Goal: Task Accomplishment & Management: Use online tool/utility

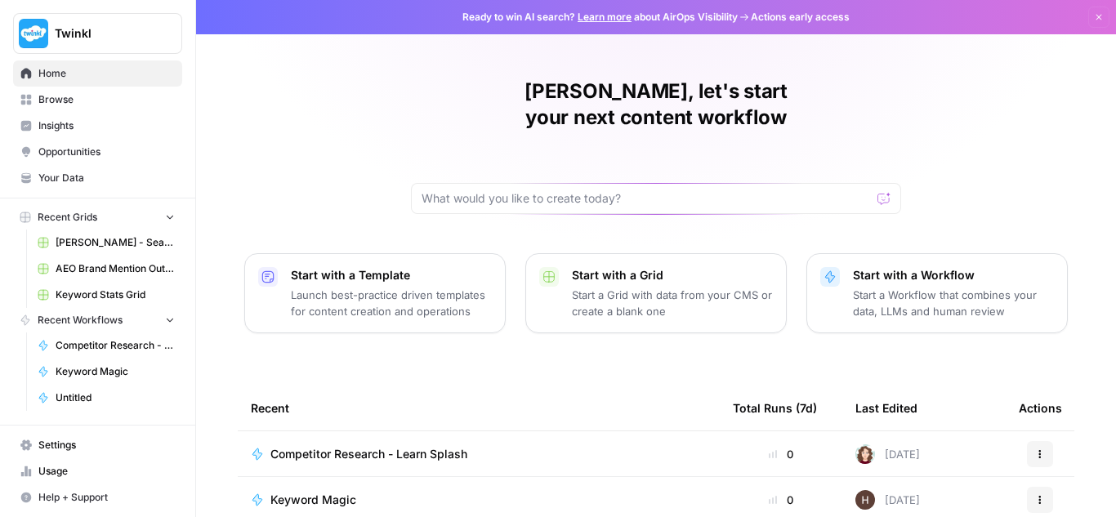
click at [95, 25] on span "Twinkl" at bounding box center [104, 33] width 99 height 16
click at [354, 98] on div "Emily, let's start your next content workflow Start with a Template Launch best…" at bounding box center [656, 389] width 920 height 778
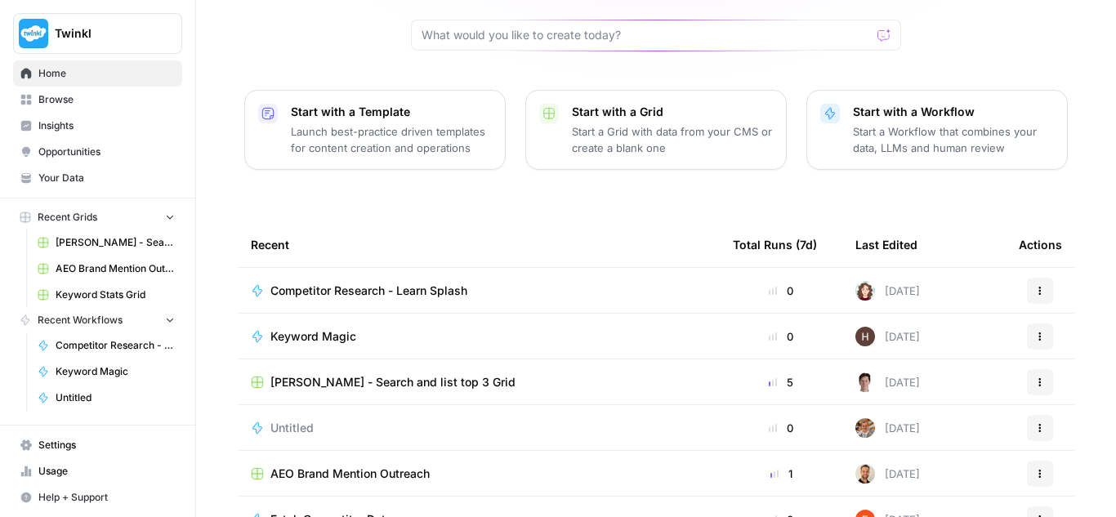
scroll to position [234, 0]
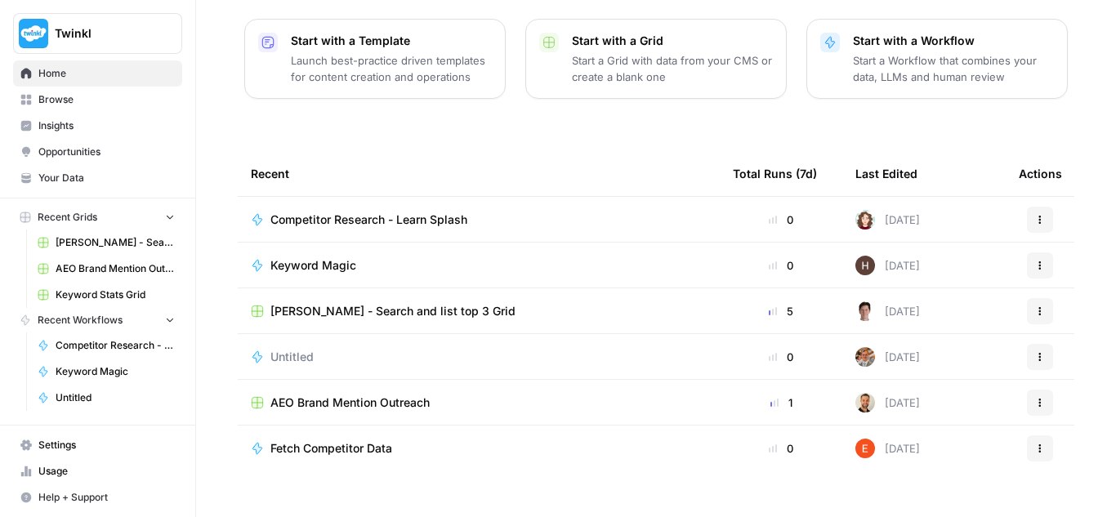
click at [165, 321] on icon "button" at bounding box center [169, 319] width 11 height 11
click at [108, 181] on span "Your Data" at bounding box center [106, 178] width 136 height 15
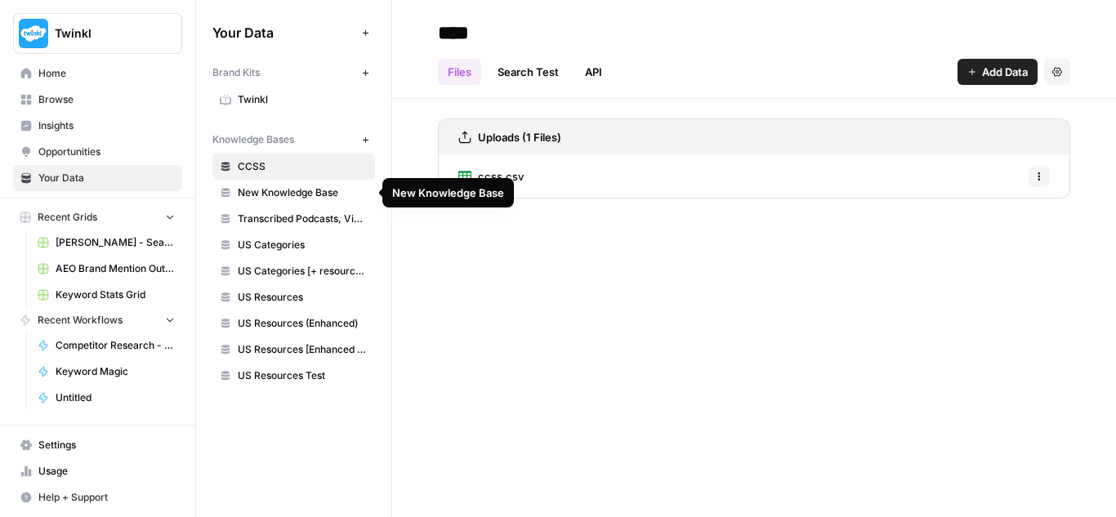
click at [276, 196] on span "New Knowledge Base" at bounding box center [303, 192] width 130 height 15
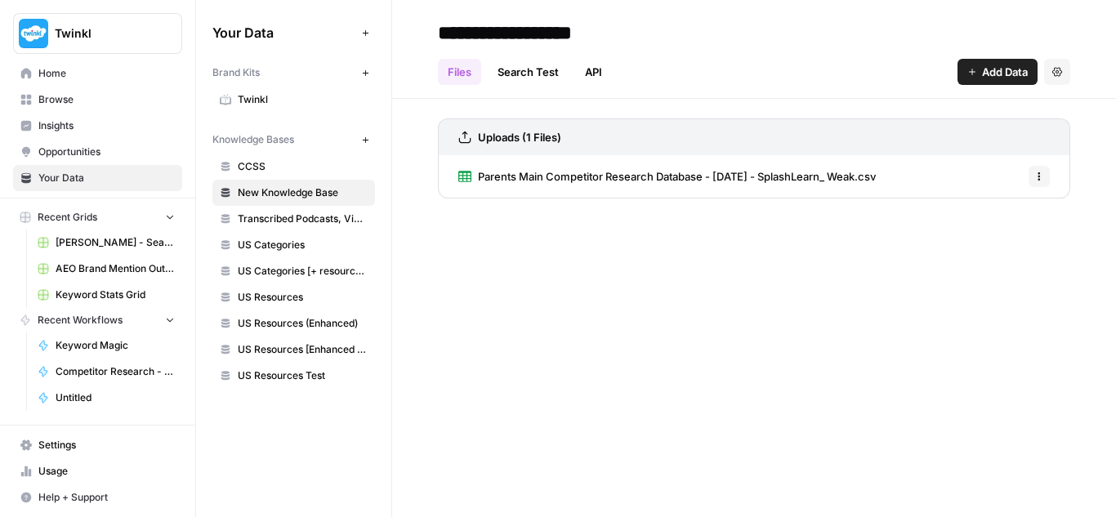
click at [271, 91] on link "Twinkl" at bounding box center [293, 100] width 163 height 26
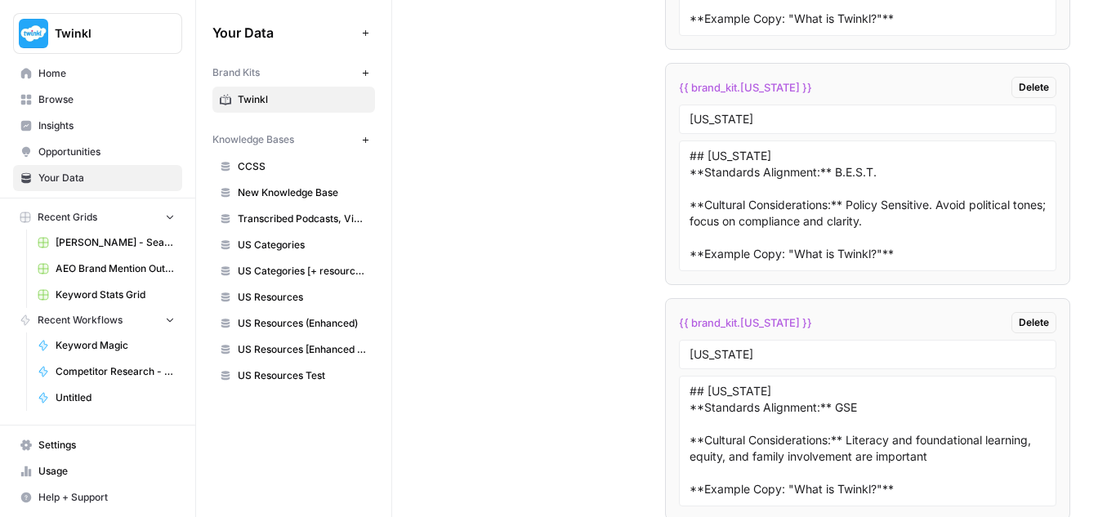
scroll to position [4077, 0]
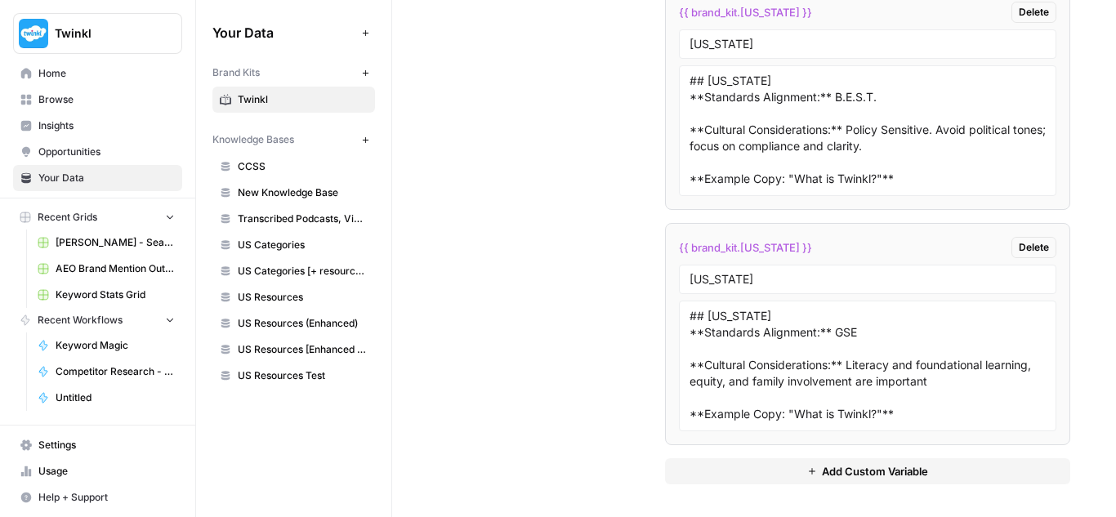
click at [149, 30] on span "Twinkl" at bounding box center [104, 33] width 99 height 16
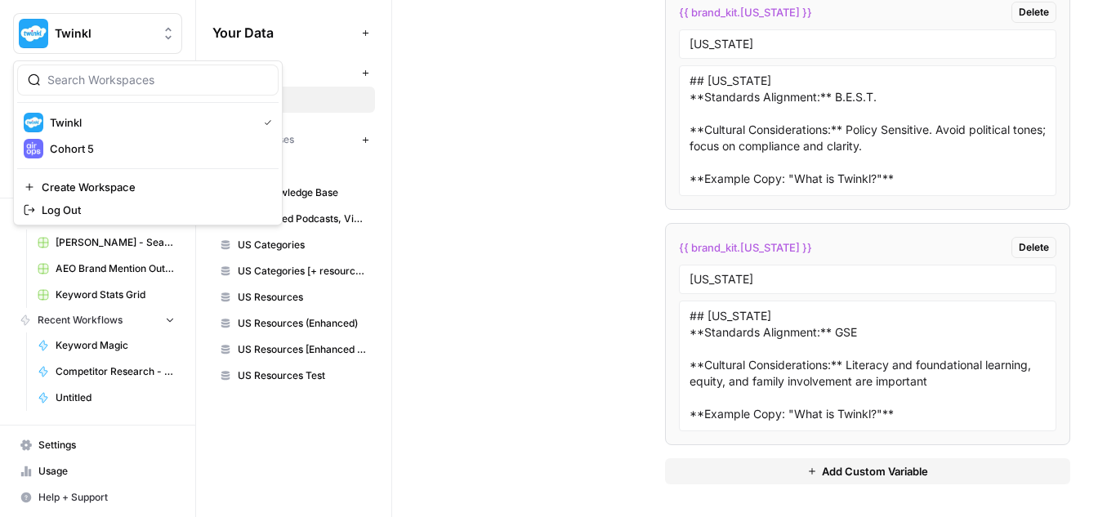
click at [149, 30] on span "Twinkl" at bounding box center [104, 33] width 99 height 16
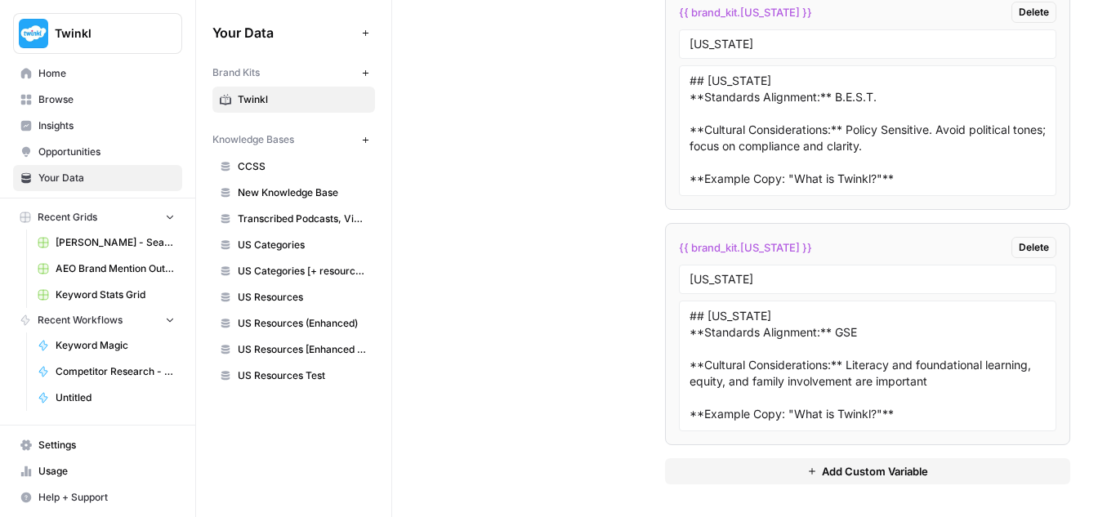
click at [91, 101] on span "Browse" at bounding box center [106, 99] width 136 height 15
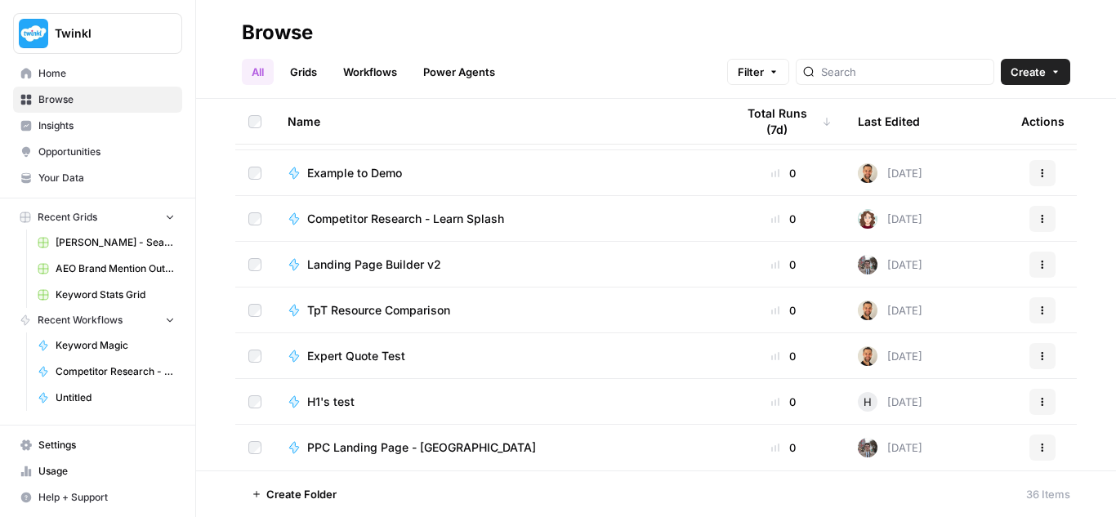
scroll to position [1157, 0]
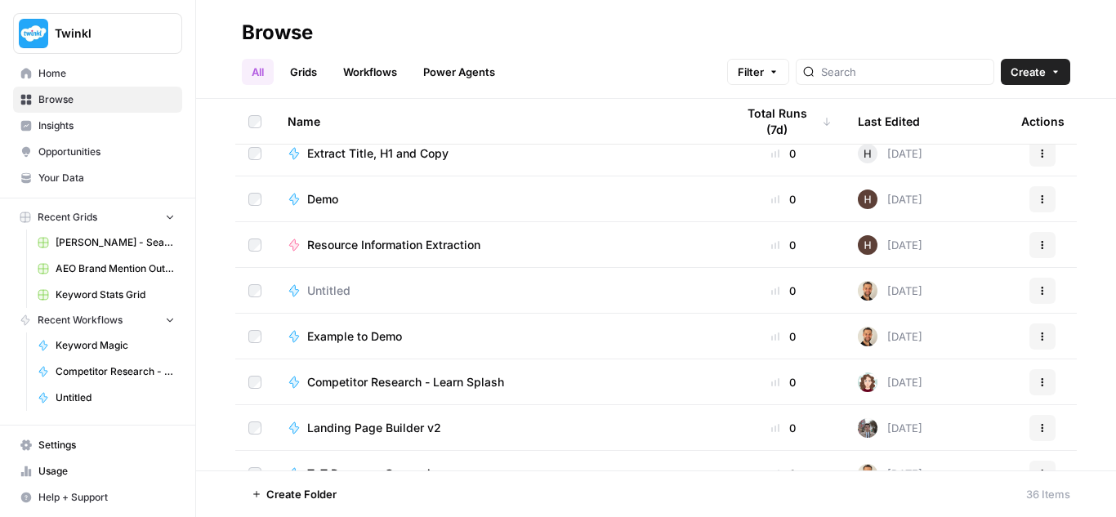
click at [296, 69] on link "Grids" at bounding box center [303, 72] width 47 height 26
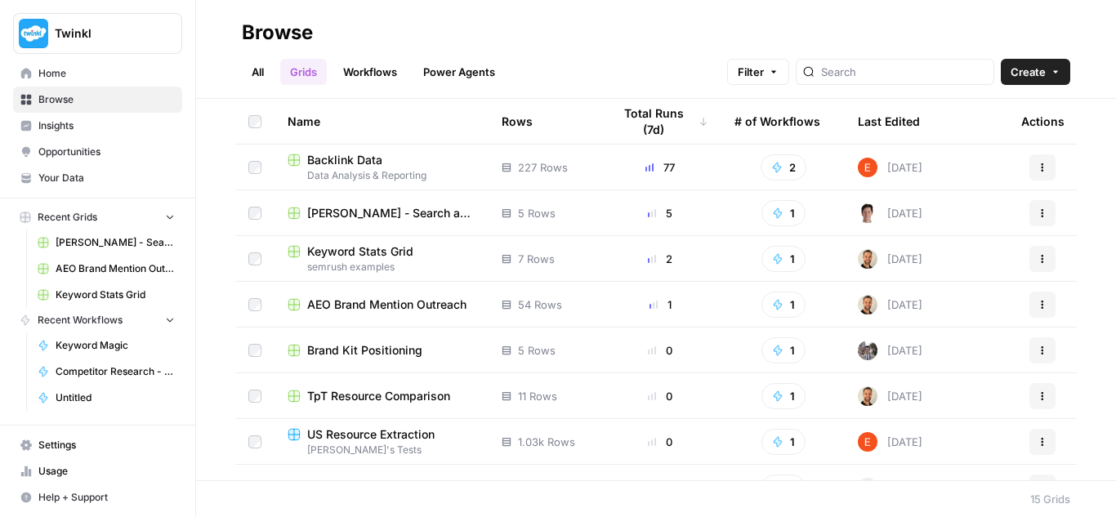
click at [357, 62] on link "Workflows" at bounding box center [370, 72] width 74 height 26
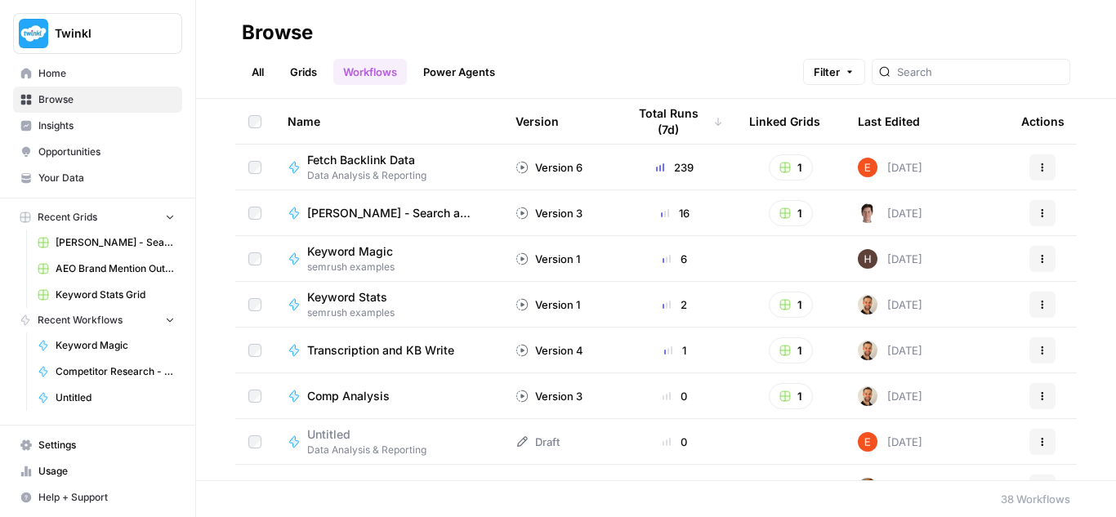
click at [872, 119] on div "Last Edited" at bounding box center [889, 121] width 62 height 45
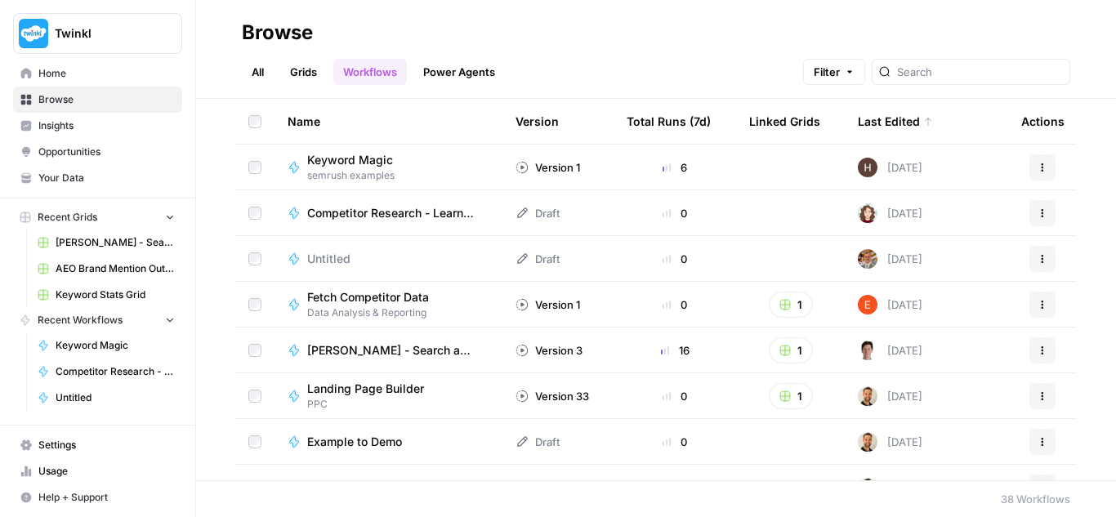
click at [626, 119] on div "Total Runs (7d)" at bounding box center [668, 121] width 84 height 45
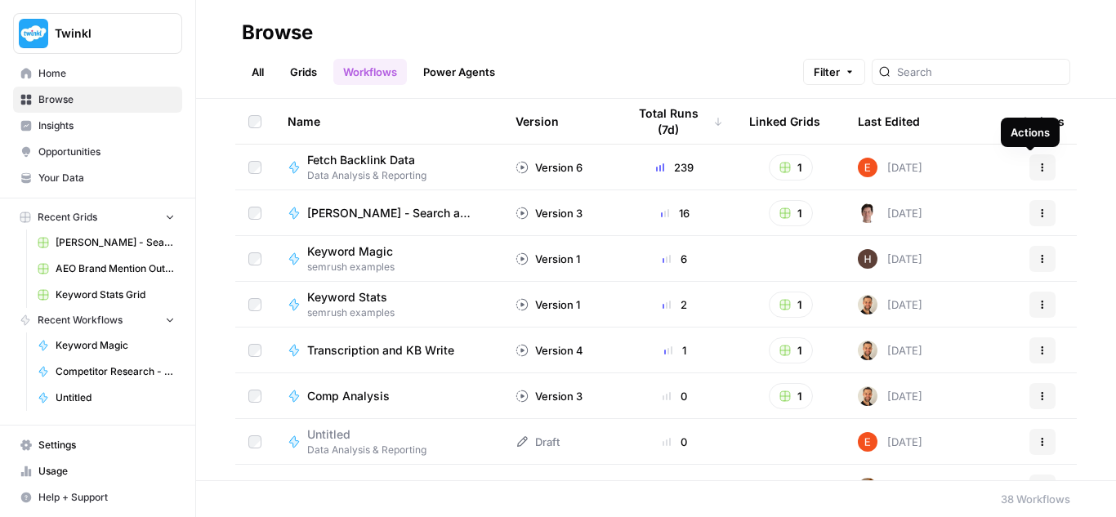
click at [1029, 166] on button "Actions" at bounding box center [1042, 167] width 26 height 26
click at [1037, 165] on icon "button" at bounding box center [1042, 168] width 10 height 10
click at [492, 77] on link "Power Agents" at bounding box center [458, 72] width 91 height 26
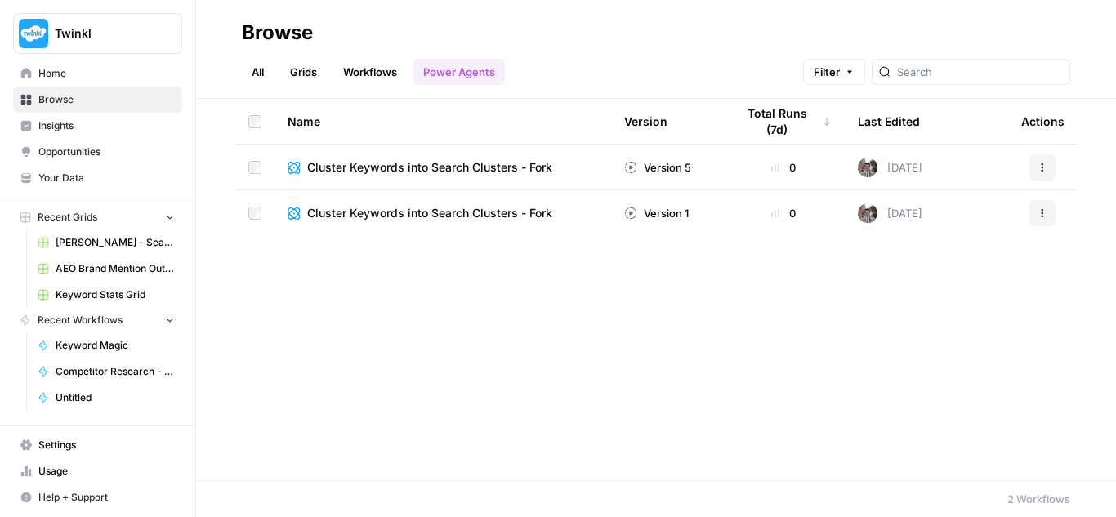
click at [381, 72] on link "Workflows" at bounding box center [370, 72] width 74 height 26
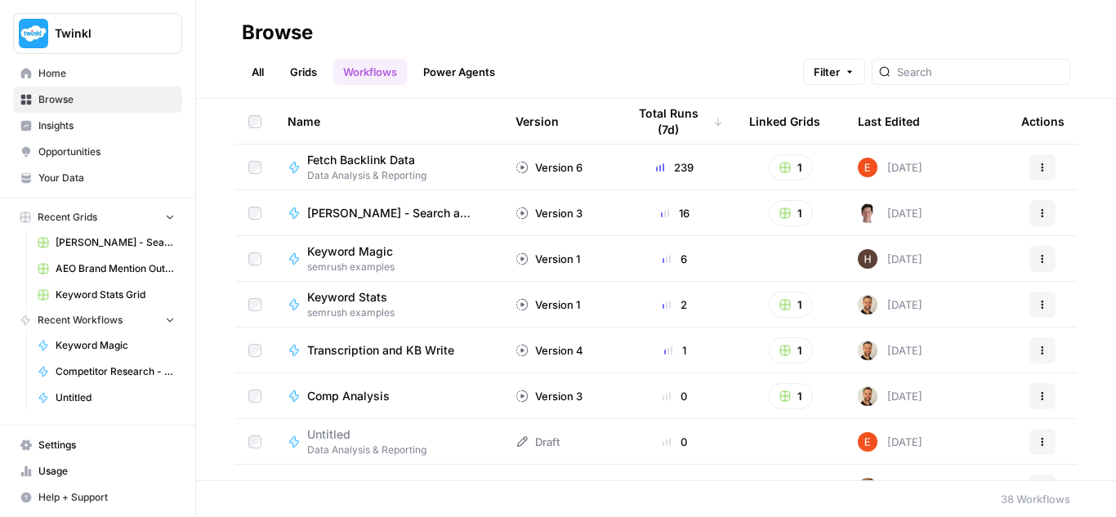
click at [453, 67] on link "Power Agents" at bounding box center [458, 72] width 91 height 26
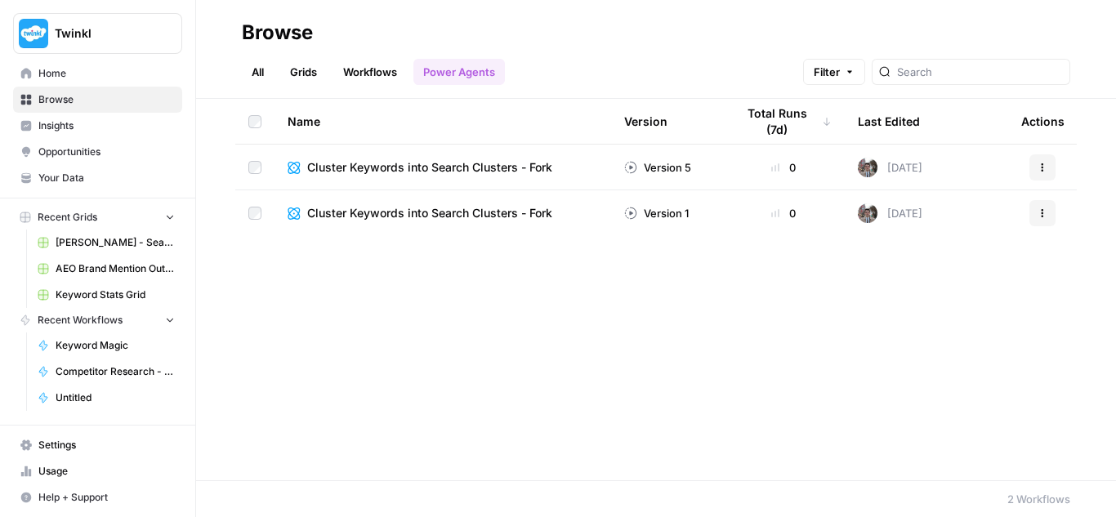
click at [304, 65] on link "Grids" at bounding box center [303, 72] width 47 height 26
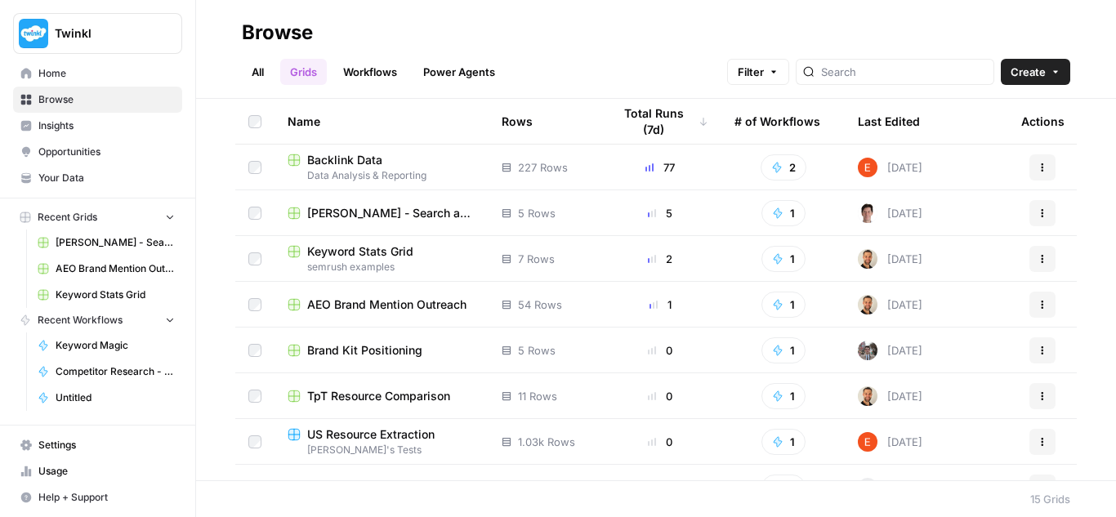
click at [364, 65] on link "Workflows" at bounding box center [370, 72] width 74 height 26
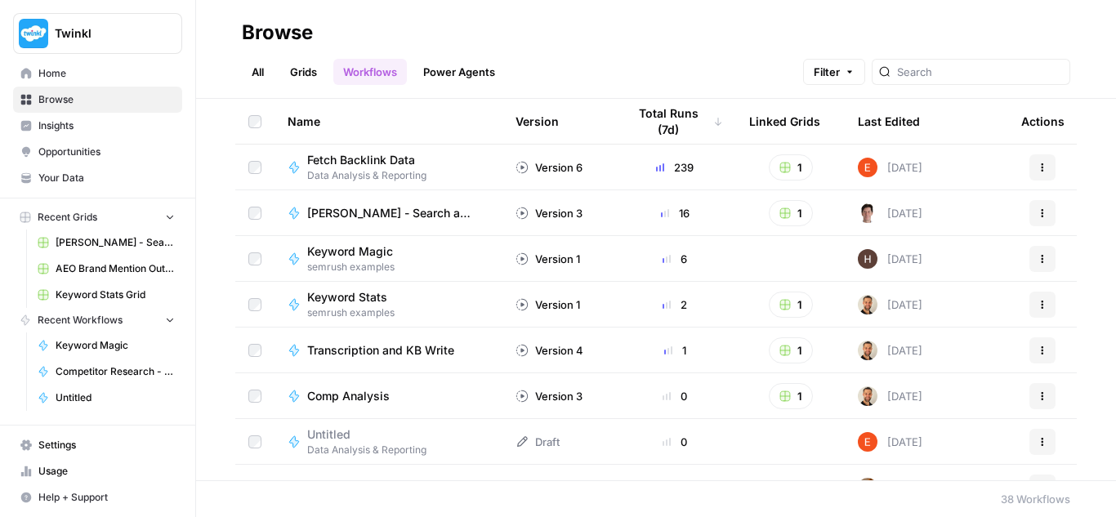
click at [382, 252] on span "Keyword Magic" at bounding box center [350, 251] width 86 height 16
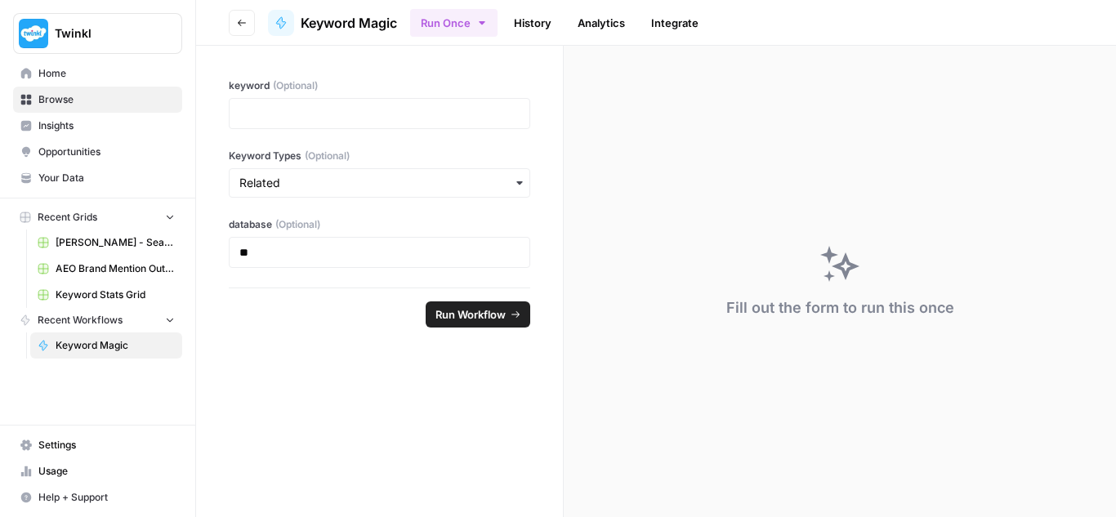
click at [244, 20] on icon "button" at bounding box center [242, 23] width 10 height 10
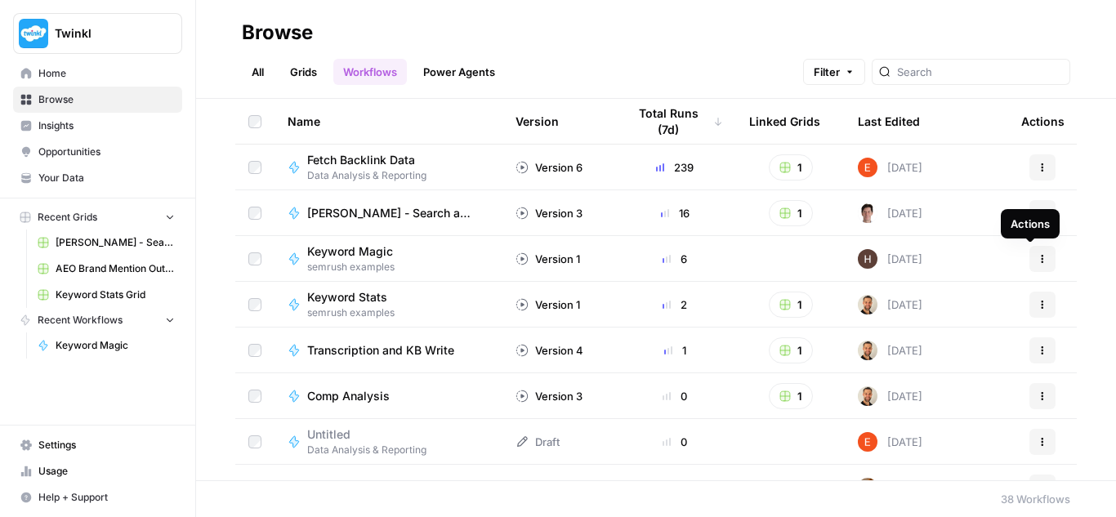
click at [1037, 259] on icon "button" at bounding box center [1042, 259] width 10 height 10
click at [1068, 282] on div "Name Version Total Runs (7d) Linked Grids Last Edited Actions Fetch Backlink Da…" at bounding box center [656, 289] width 920 height 381
click at [109, 344] on span "Keyword Magic" at bounding box center [115, 345] width 119 height 15
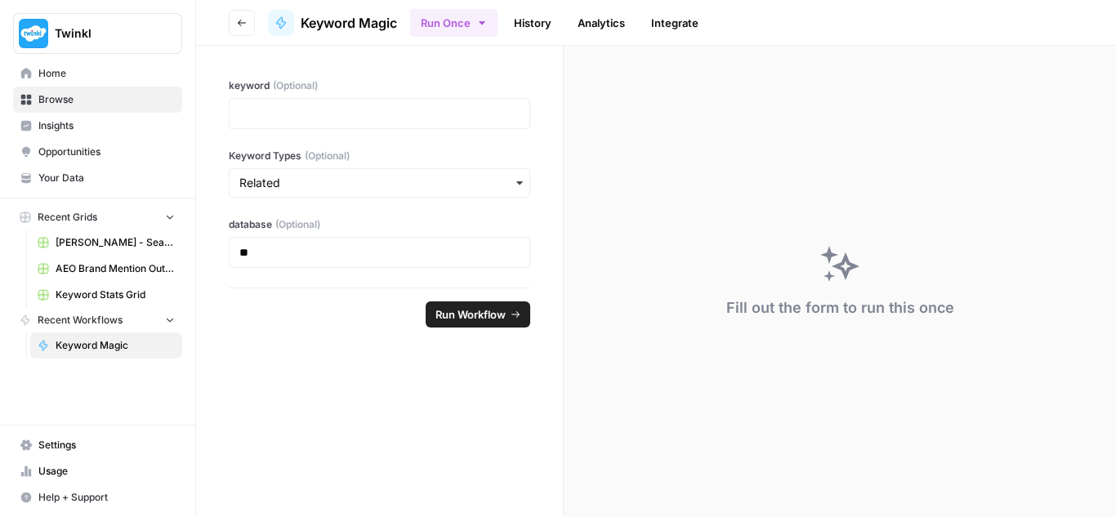
click at [532, 25] on link "History" at bounding box center [532, 23] width 57 height 26
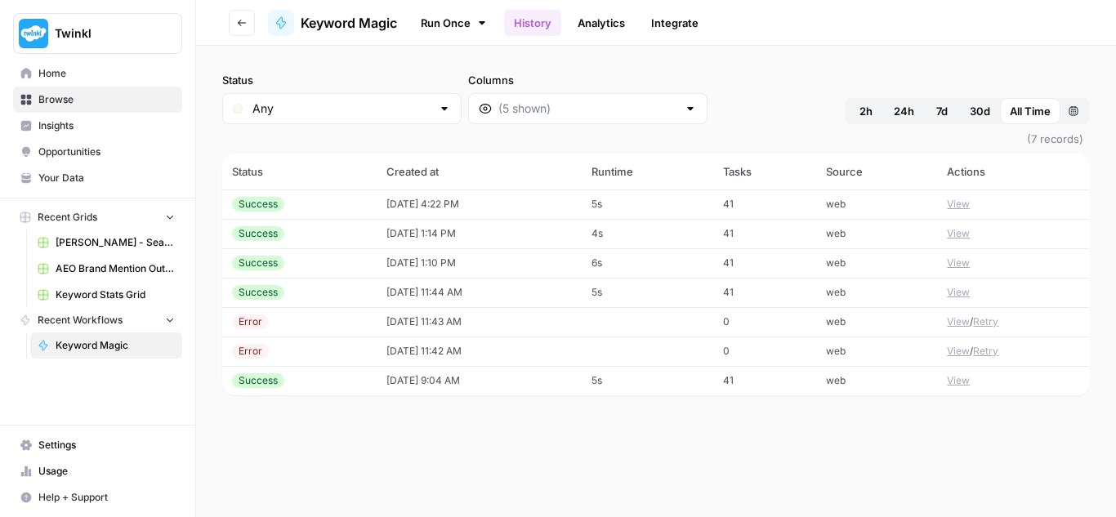
click at [246, 23] on icon "button" at bounding box center [242, 23] width 10 height 10
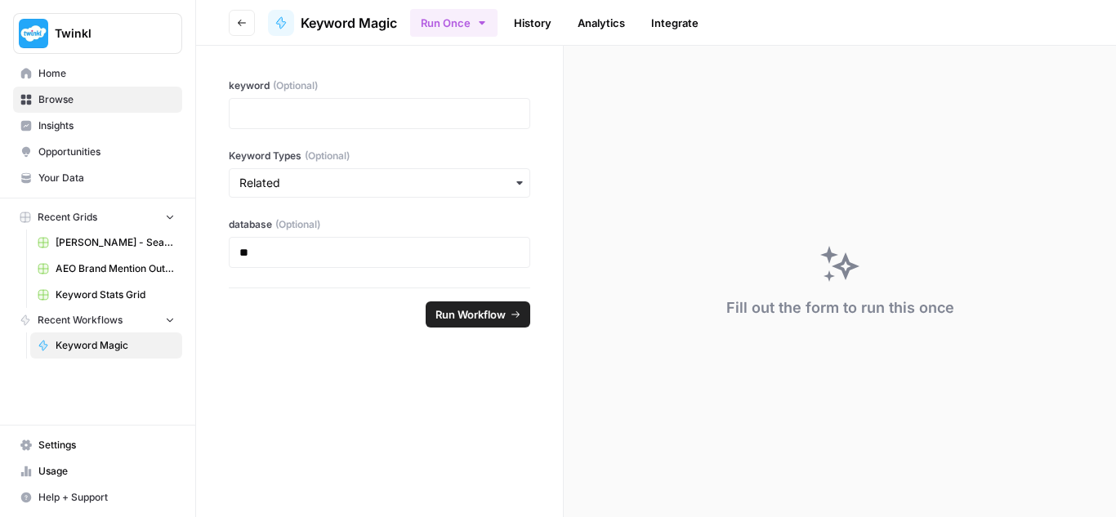
click at [248, 25] on button "Go back" at bounding box center [242, 23] width 26 height 26
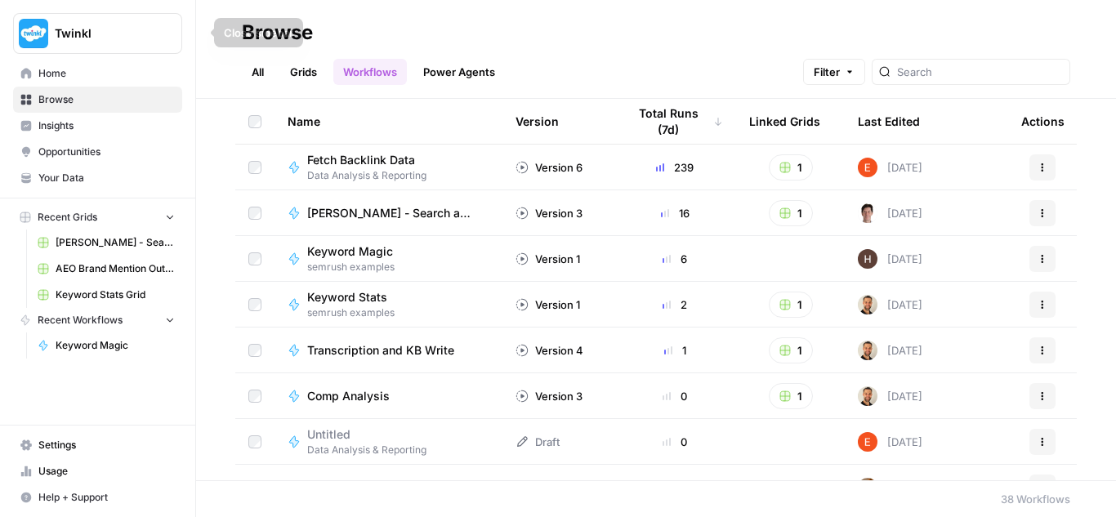
click at [256, 66] on link "All" at bounding box center [258, 72] width 32 height 26
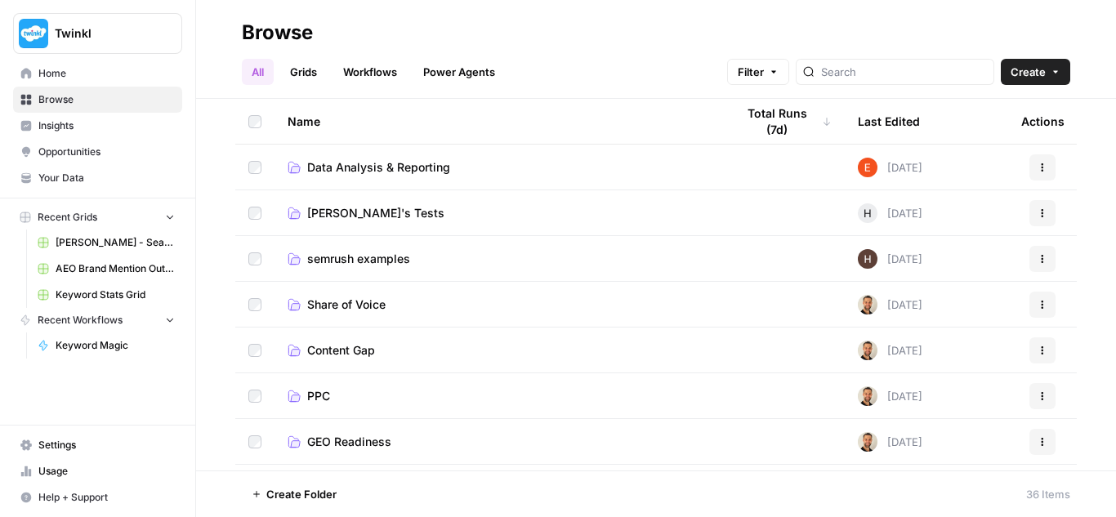
click at [57, 91] on link "Browse" at bounding box center [97, 100] width 169 height 26
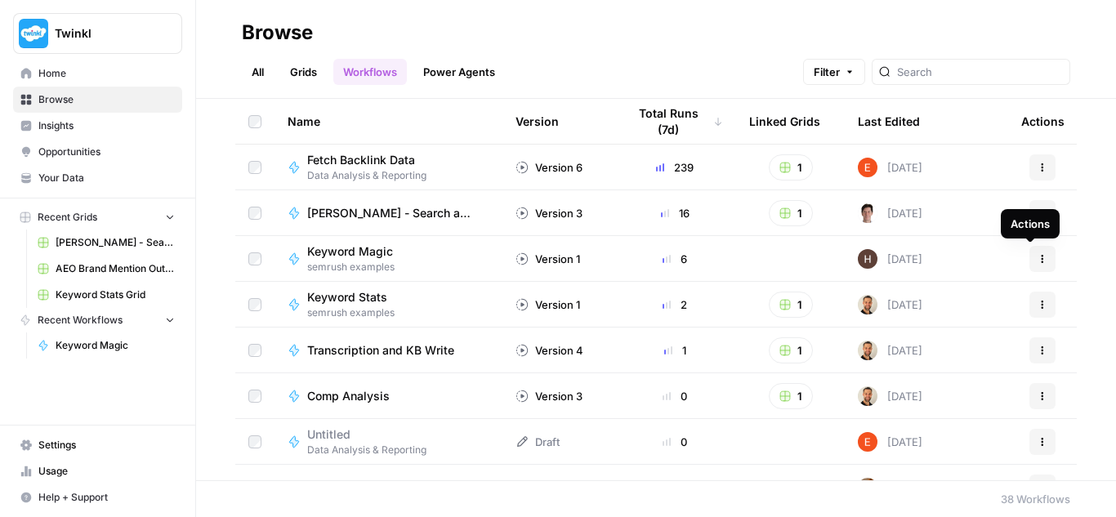
click at [1030, 264] on button "Actions" at bounding box center [1042, 259] width 26 height 26
click at [354, 249] on span "Keyword Magic" at bounding box center [350, 251] width 86 height 16
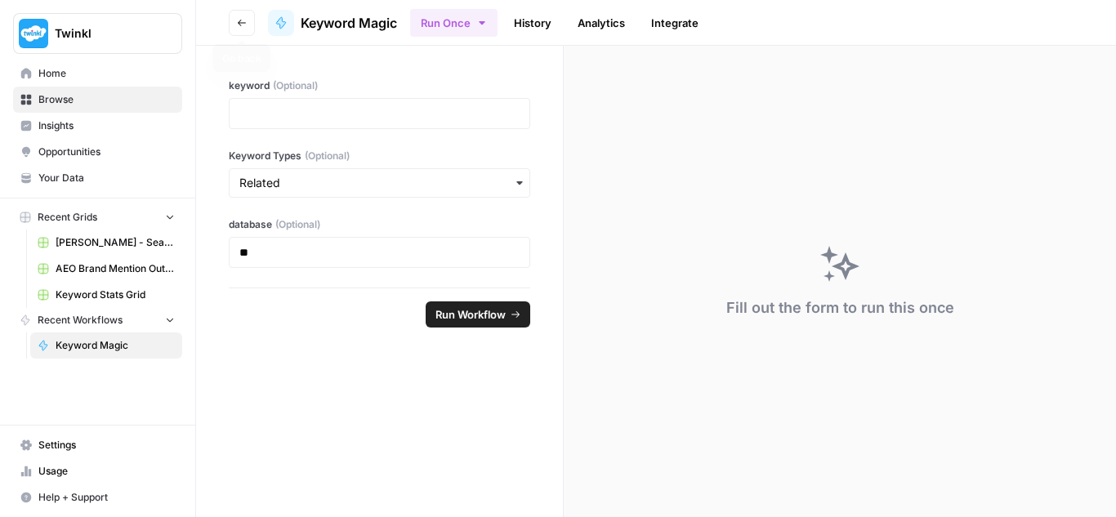
click at [236, 20] on button "Go back" at bounding box center [242, 23] width 26 height 26
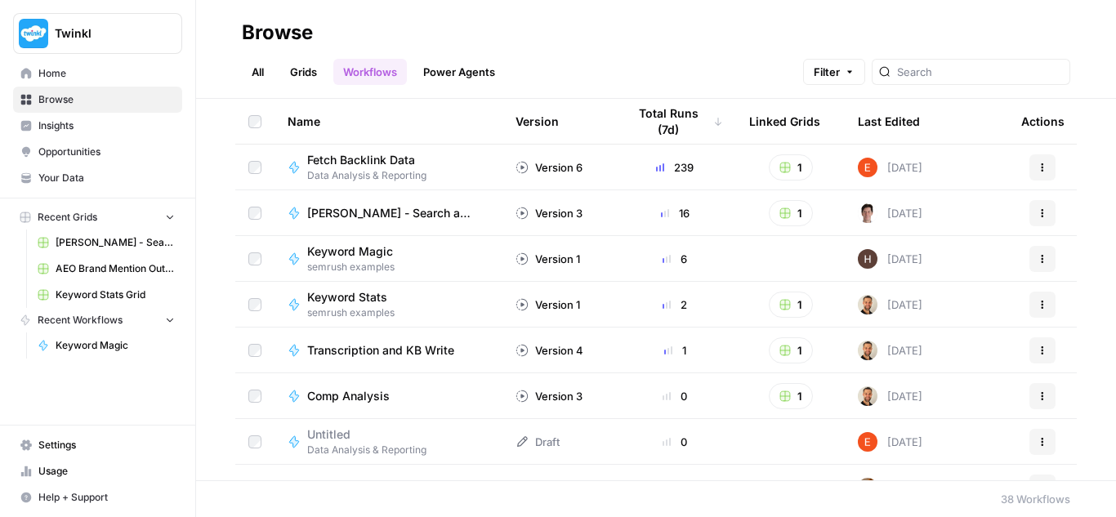
click at [74, 25] on button "Twinkl" at bounding box center [97, 33] width 169 height 41
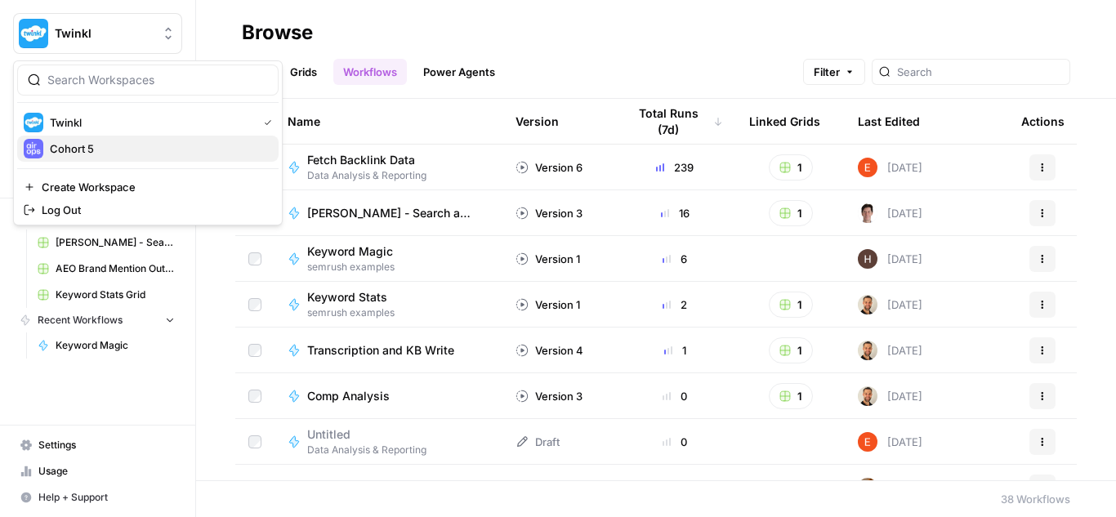
click at [99, 152] on span "Cohort 5" at bounding box center [158, 148] width 216 height 16
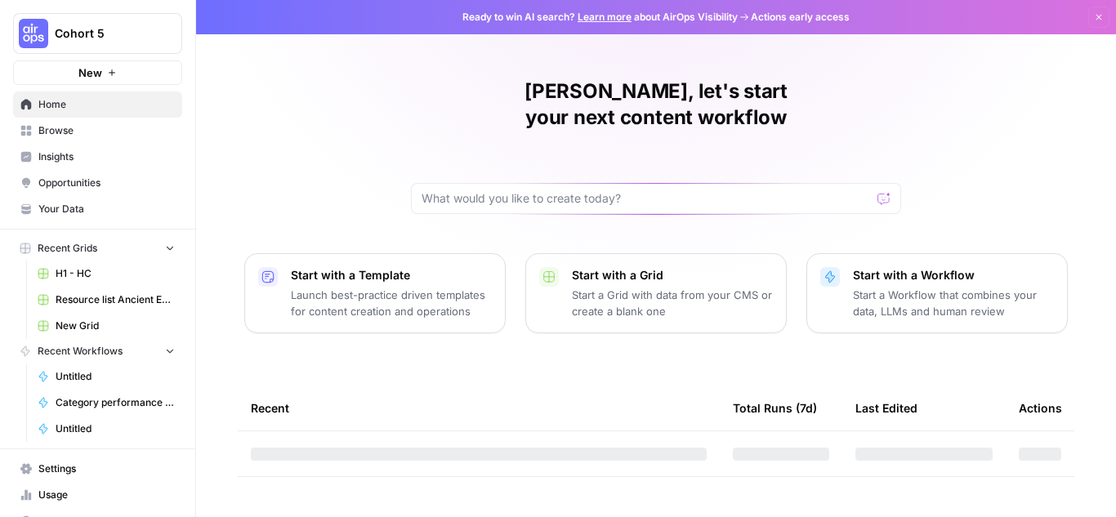
click at [93, 269] on span "H1 - HC" at bounding box center [115, 273] width 119 height 15
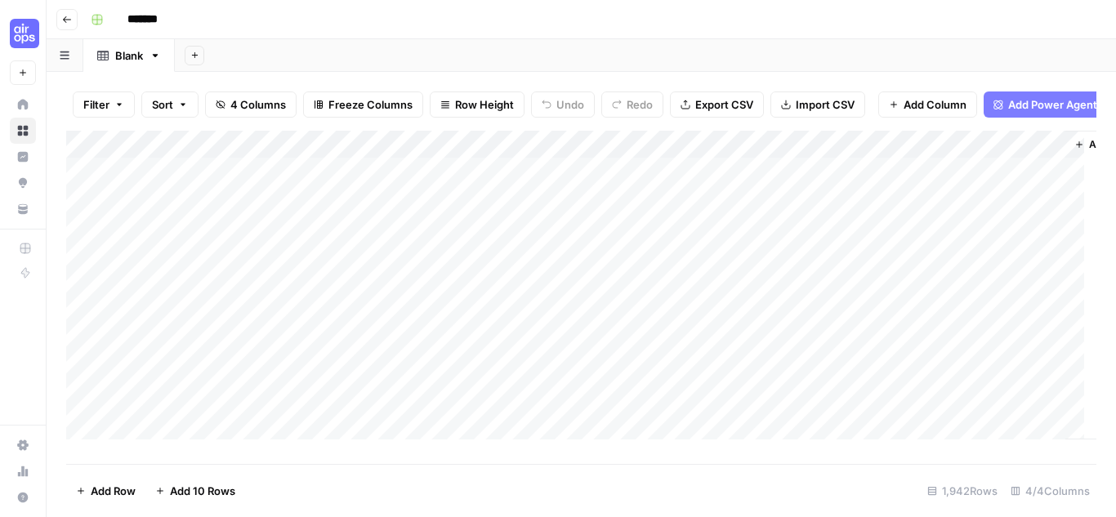
click at [67, 18] on icon "button" at bounding box center [67, 20] width 10 height 10
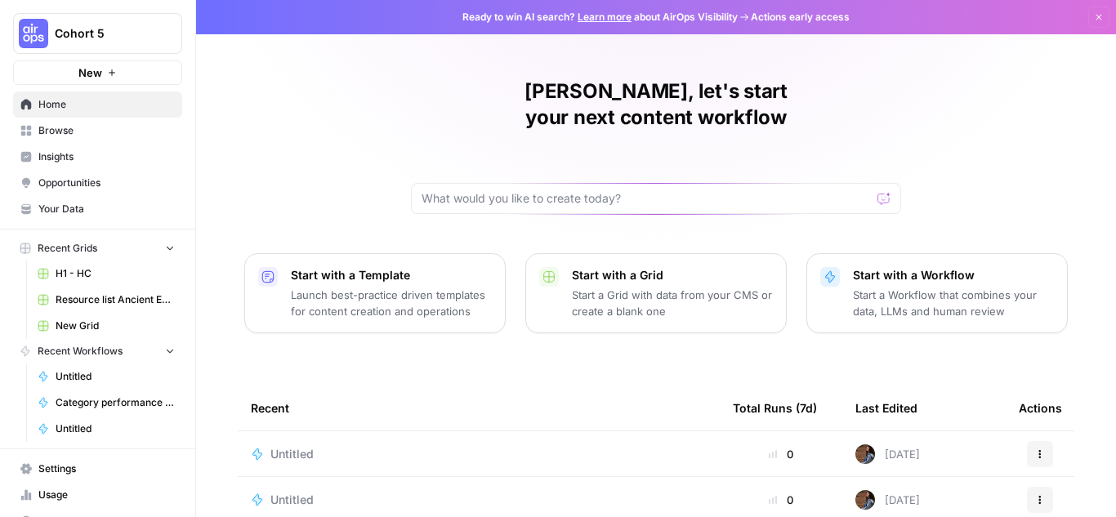
click at [117, 399] on span "Category performance analysis for .au" at bounding box center [115, 402] width 119 height 15
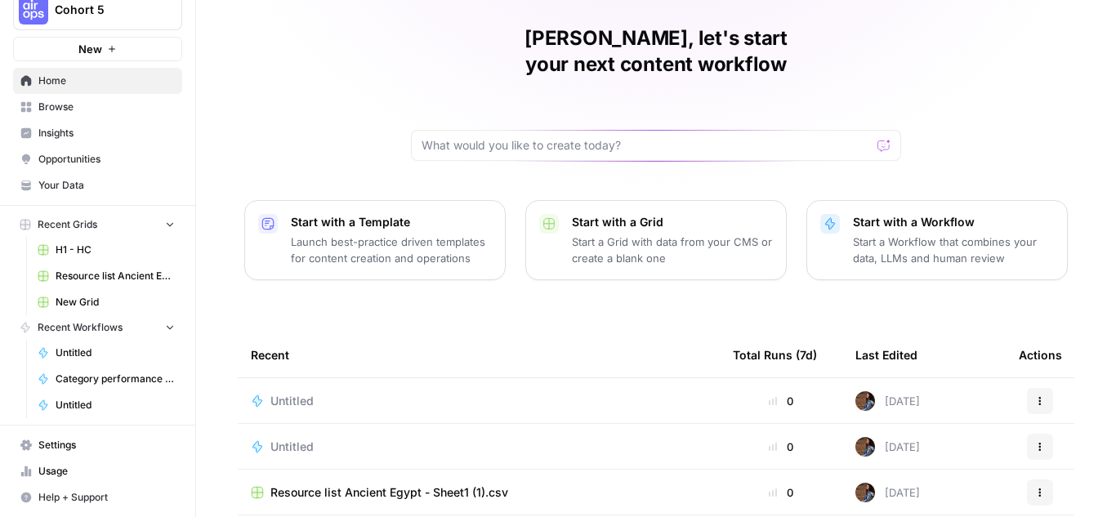
scroll to position [82, 0]
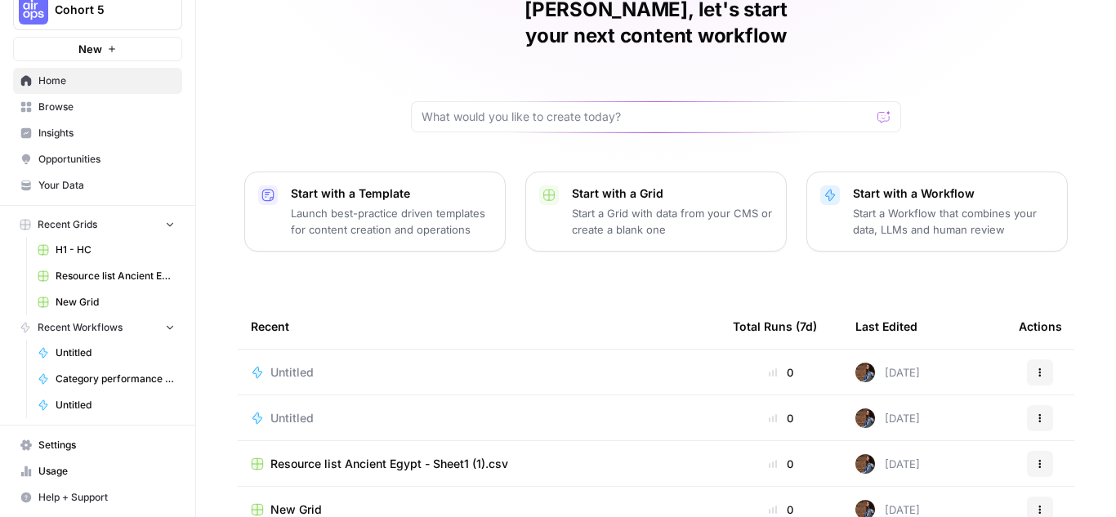
click at [96, 105] on span "Browse" at bounding box center [106, 107] width 136 height 15
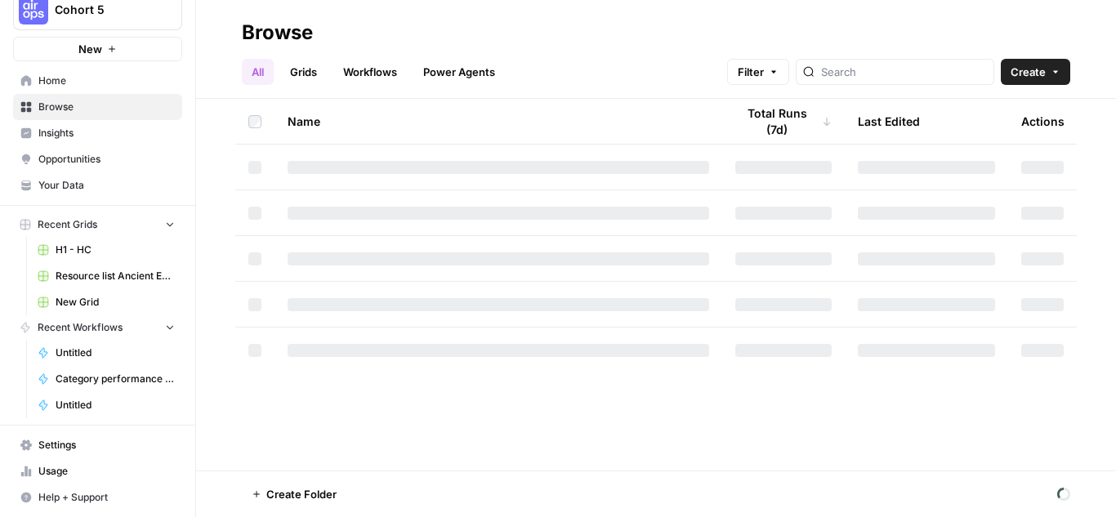
click at [372, 76] on link "Workflows" at bounding box center [370, 72] width 74 height 26
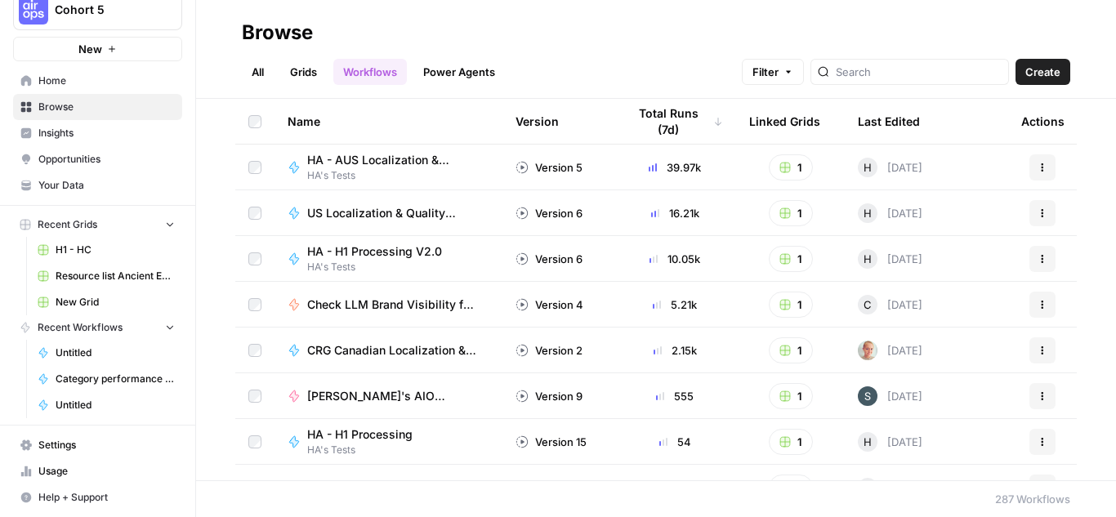
click at [332, 350] on span "CRG Canadian Localization & Quality Check" at bounding box center [391, 350] width 169 height 16
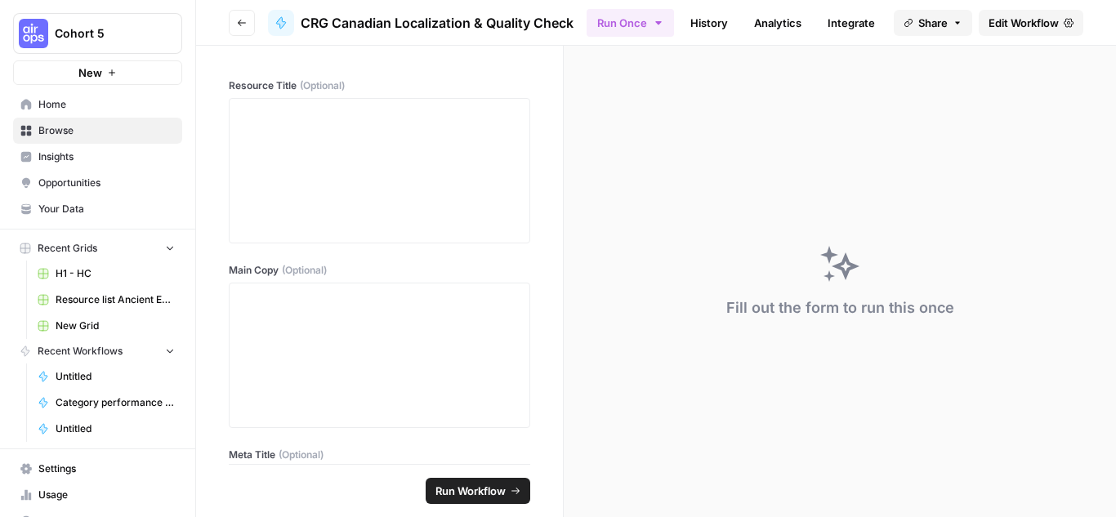
click at [96, 33] on span "Cohort 5" at bounding box center [104, 33] width 99 height 16
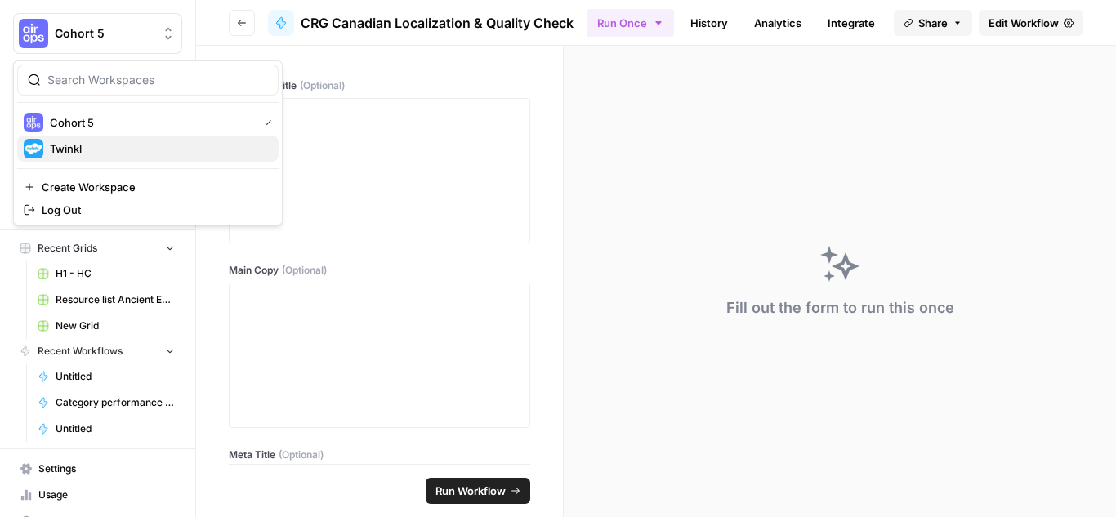
click at [65, 152] on span "Twinkl" at bounding box center [158, 148] width 216 height 16
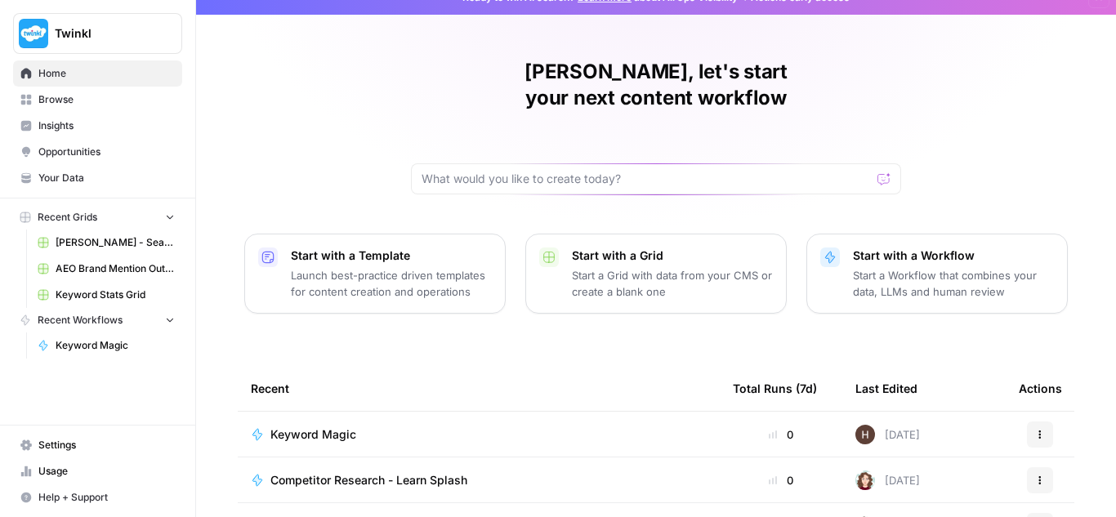
scroll to position [163, 0]
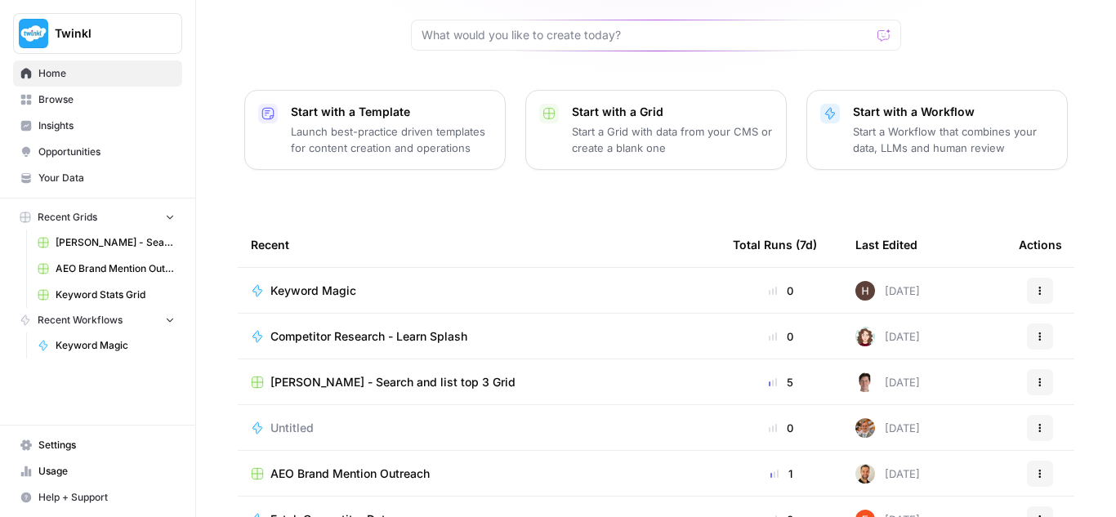
click at [1035, 286] on icon "button" at bounding box center [1040, 291] width 10 height 10
click at [1072, 261] on div "[PERSON_NAME], let's start your next content workflow Start with a Template Lau…" at bounding box center [656, 226] width 920 height 778
click at [1039, 278] on button "Actions" at bounding box center [1040, 291] width 26 height 26
click at [1072, 144] on div "Emily, let's start your next content workflow Start with a Template Launch best…" at bounding box center [656, 226] width 920 height 778
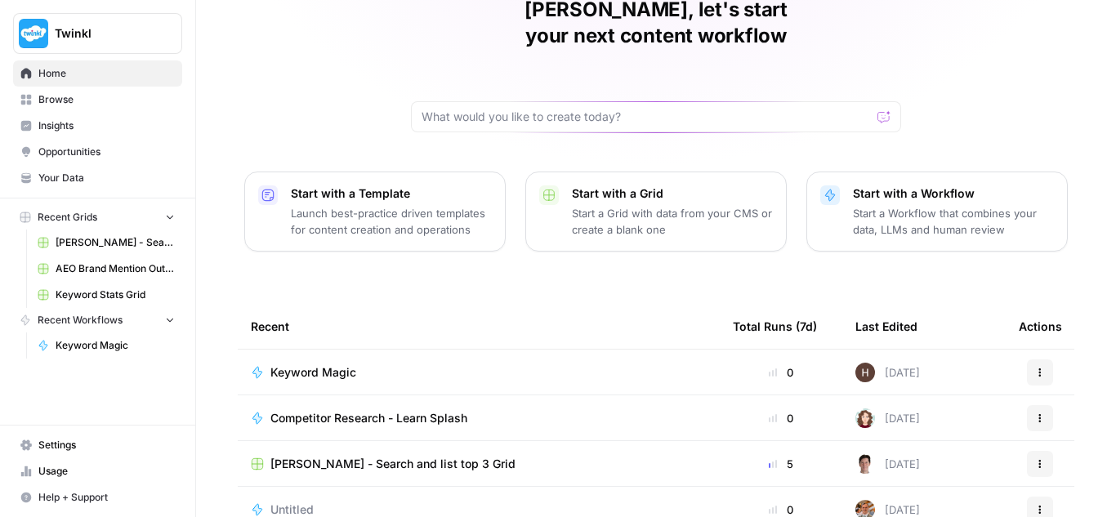
scroll to position [0, 0]
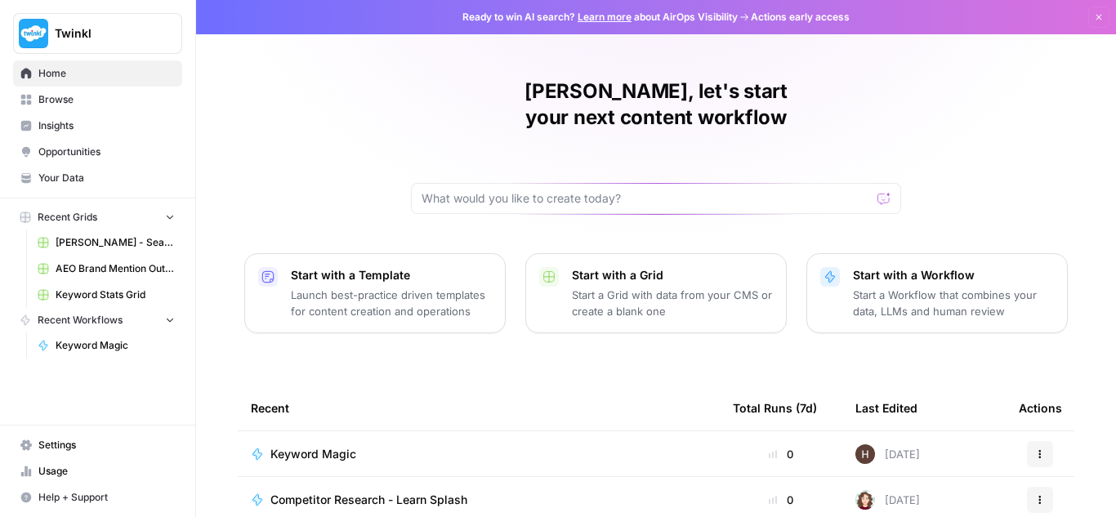
click at [60, 441] on span "Settings" at bounding box center [106, 445] width 136 height 15
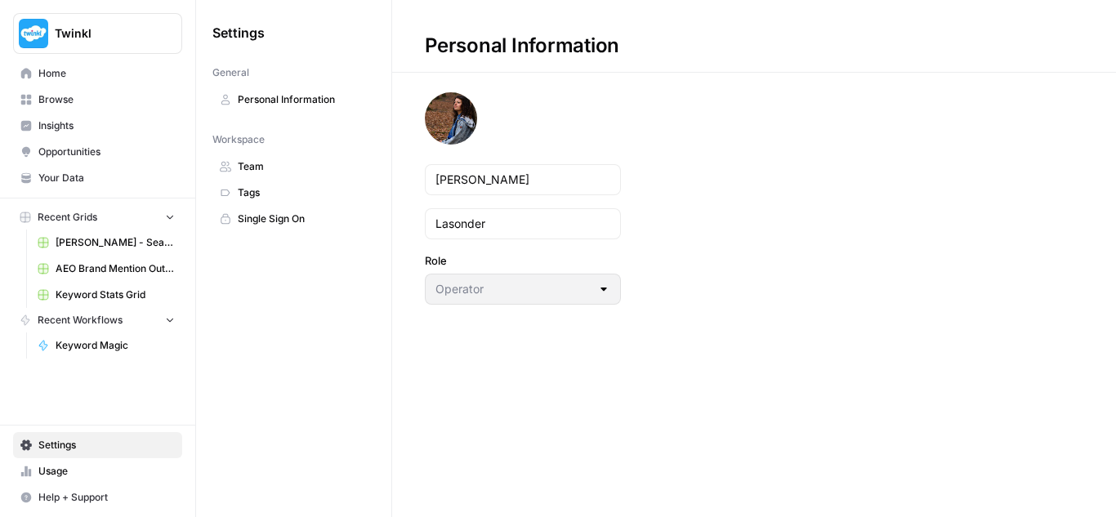
click at [269, 162] on span "Team" at bounding box center [303, 166] width 130 height 15
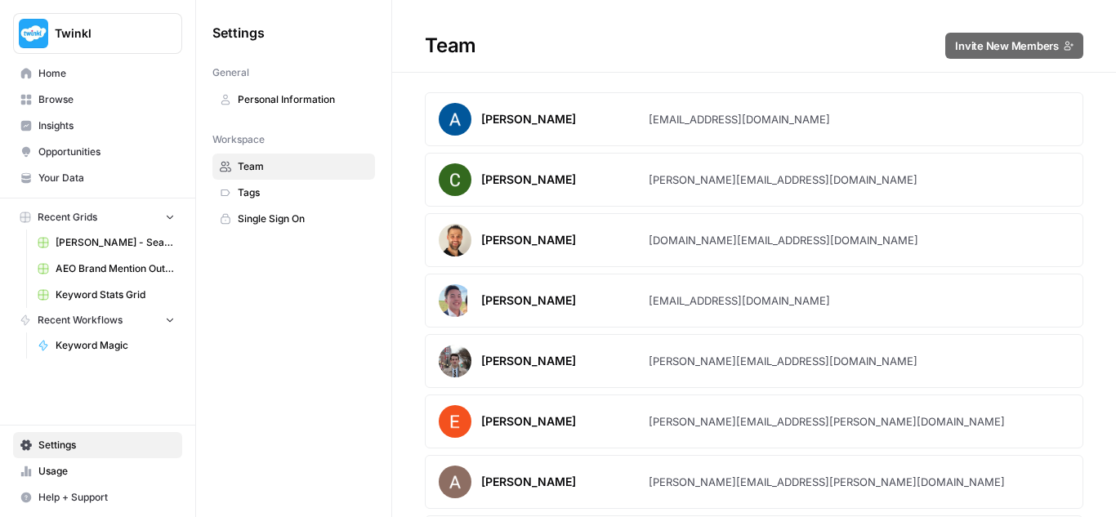
click at [256, 197] on span "Tags" at bounding box center [303, 192] width 130 height 15
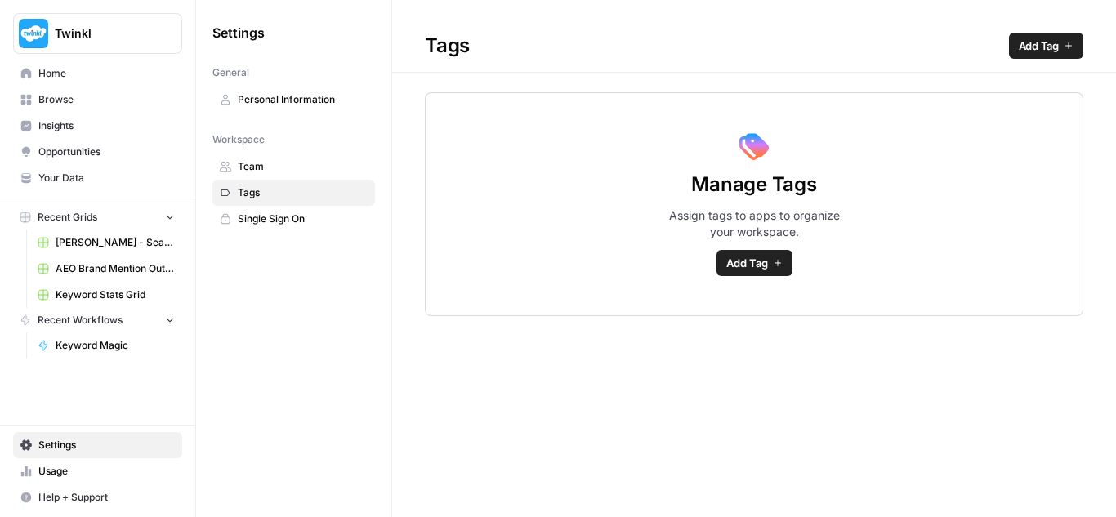
click at [275, 217] on span "Single Sign On" at bounding box center [303, 219] width 130 height 15
click at [201, 33] on icon "button" at bounding box center [198, 32] width 11 height 11
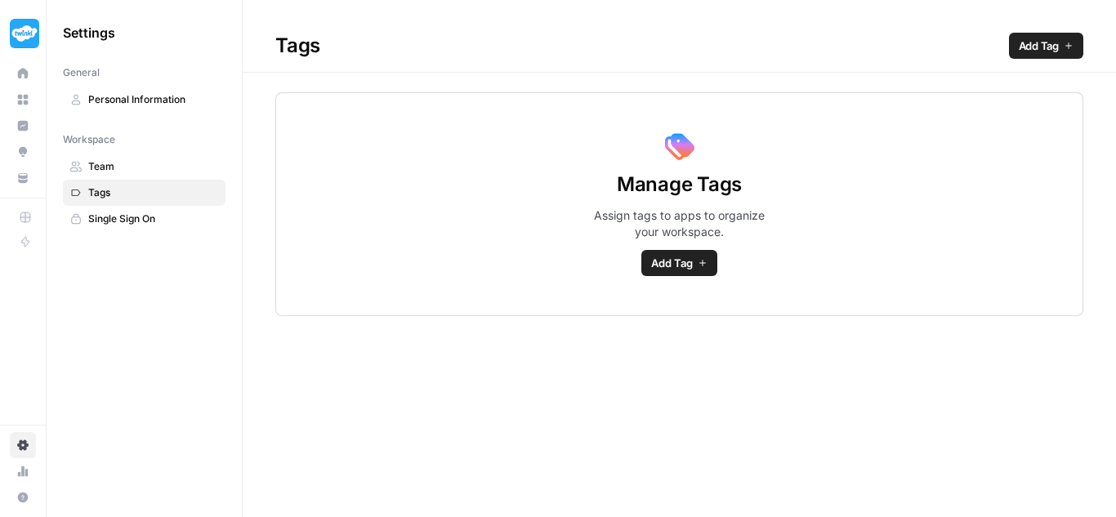
click at [153, 104] on span "Personal Information" at bounding box center [153, 99] width 130 height 15
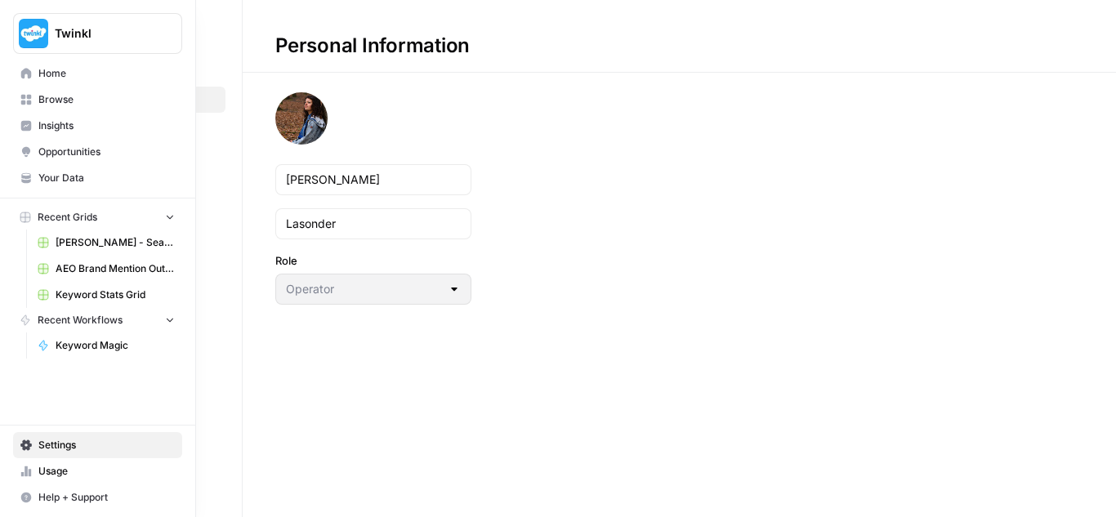
click at [26, 73] on icon at bounding box center [26, 73] width 11 height 11
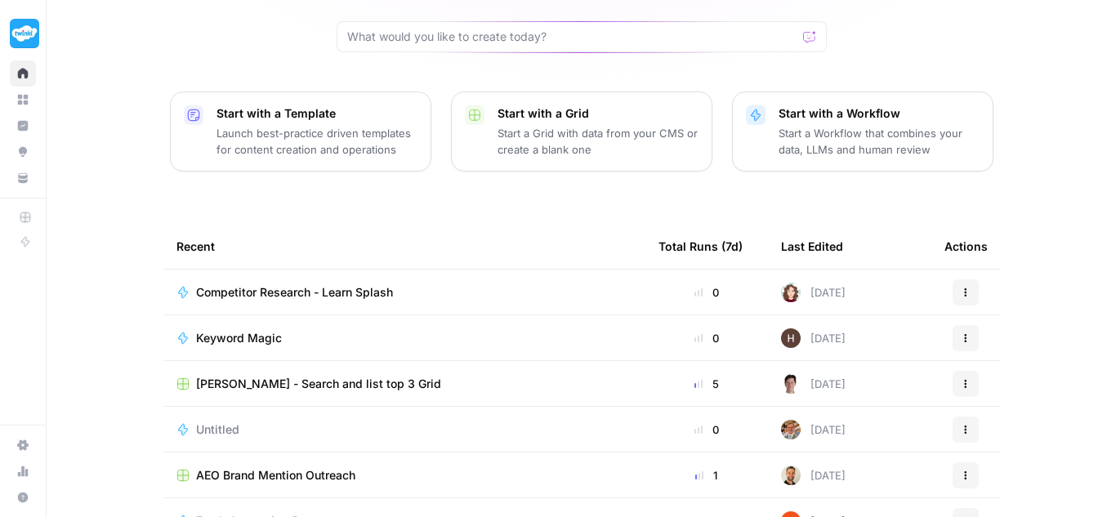
scroll to position [163, 0]
click at [961, 286] on icon "button" at bounding box center [966, 291] width 10 height 10
click at [1060, 274] on div "Emily, let's start your next content workflow Start with a Template Launch best…" at bounding box center [581, 226] width 1069 height 778
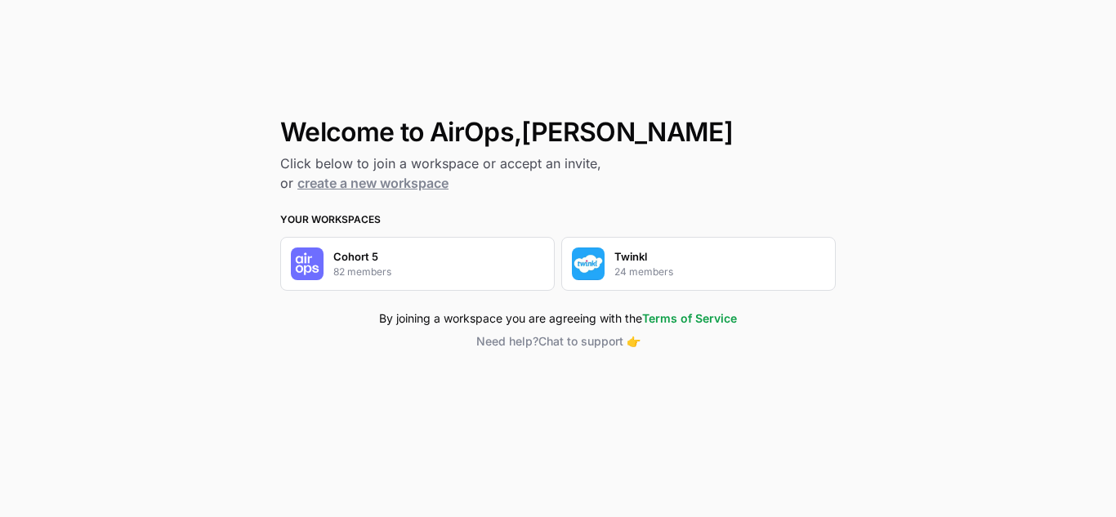
click at [644, 264] on p "Twinkl" at bounding box center [630, 256] width 33 height 16
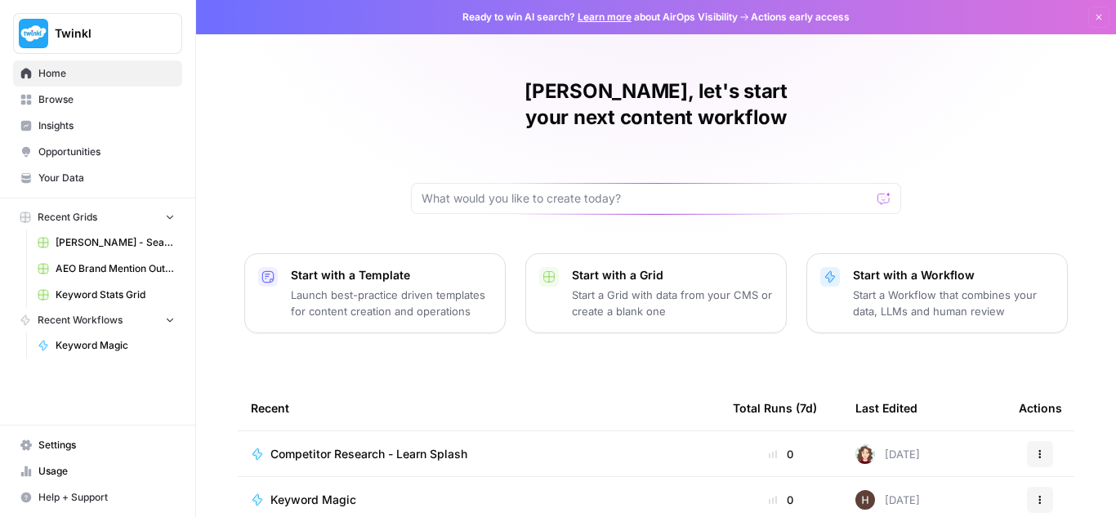
click at [98, 30] on span "Twinkl" at bounding box center [104, 33] width 99 height 16
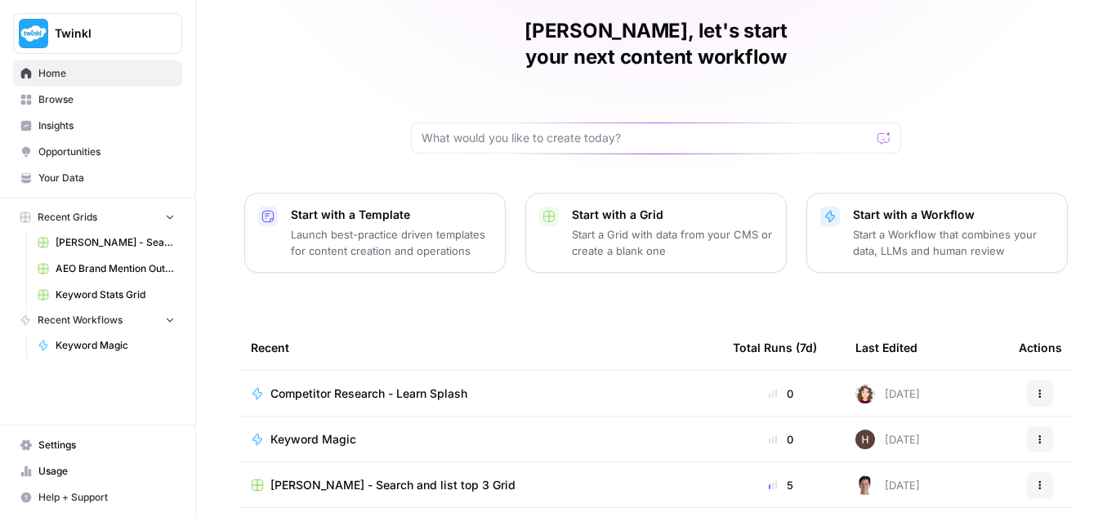
scroll to position [163, 0]
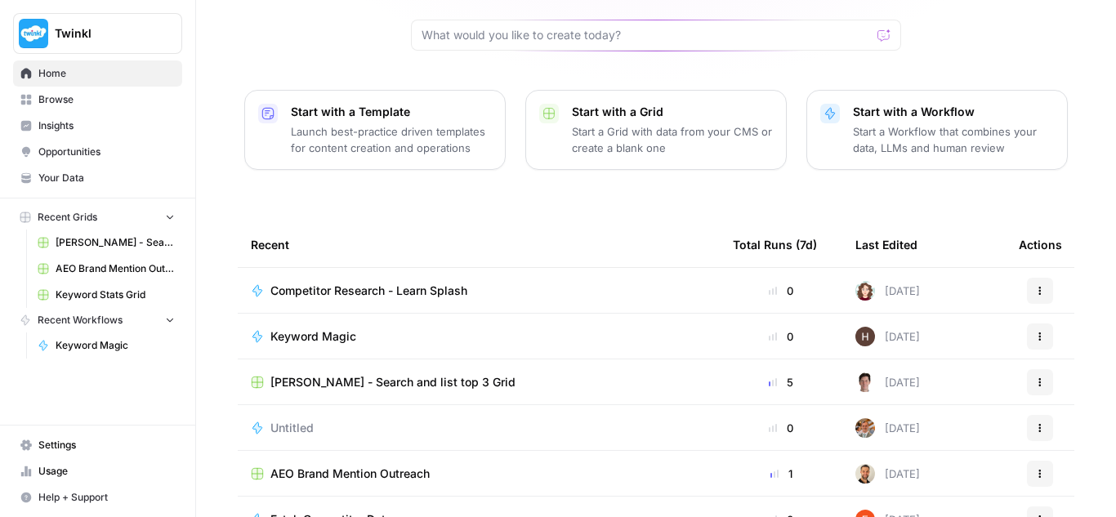
click at [328, 328] on span "Keyword Magic" at bounding box center [313, 336] width 86 height 16
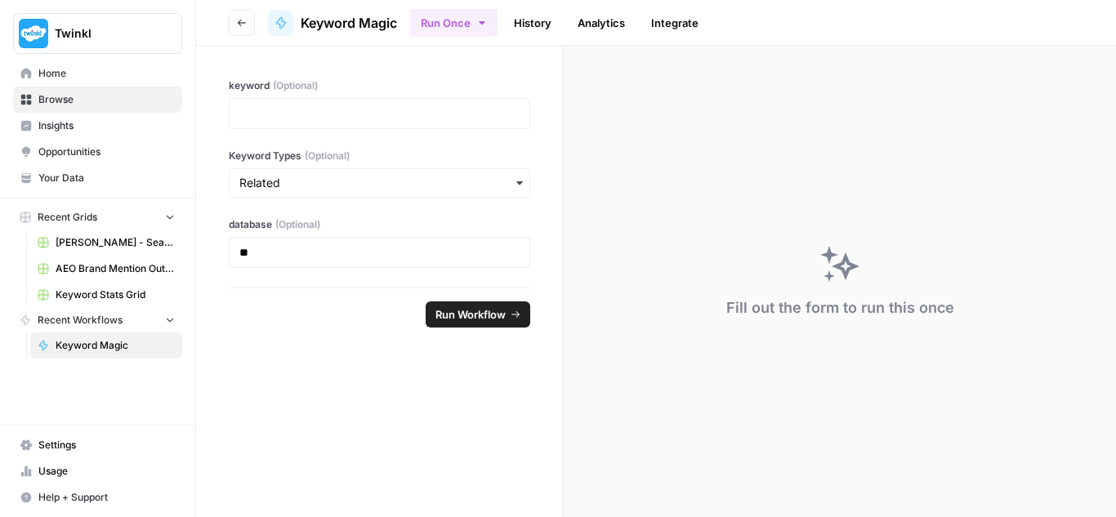
click at [239, 22] on icon "button" at bounding box center [242, 23] width 10 height 10
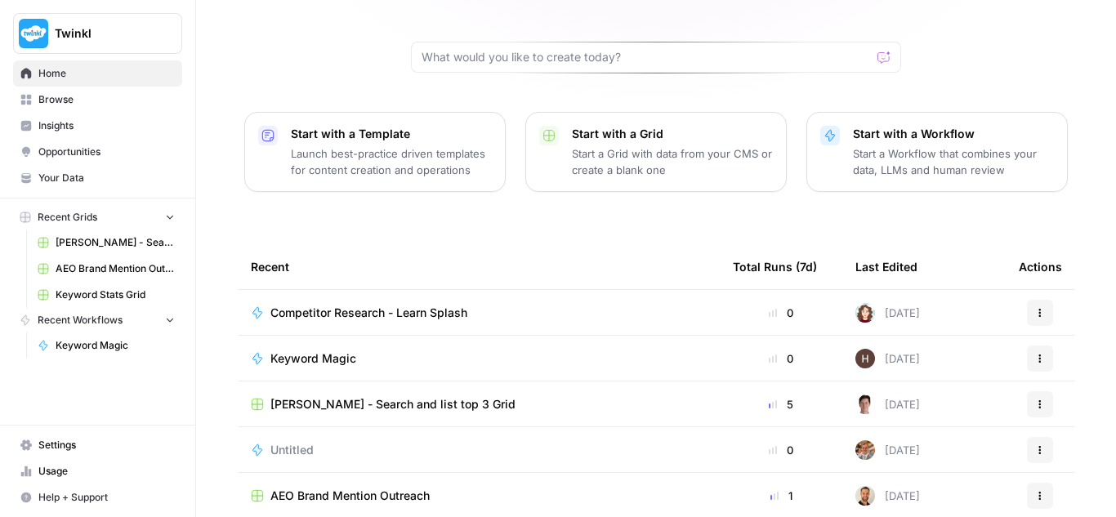
scroll to position [163, 0]
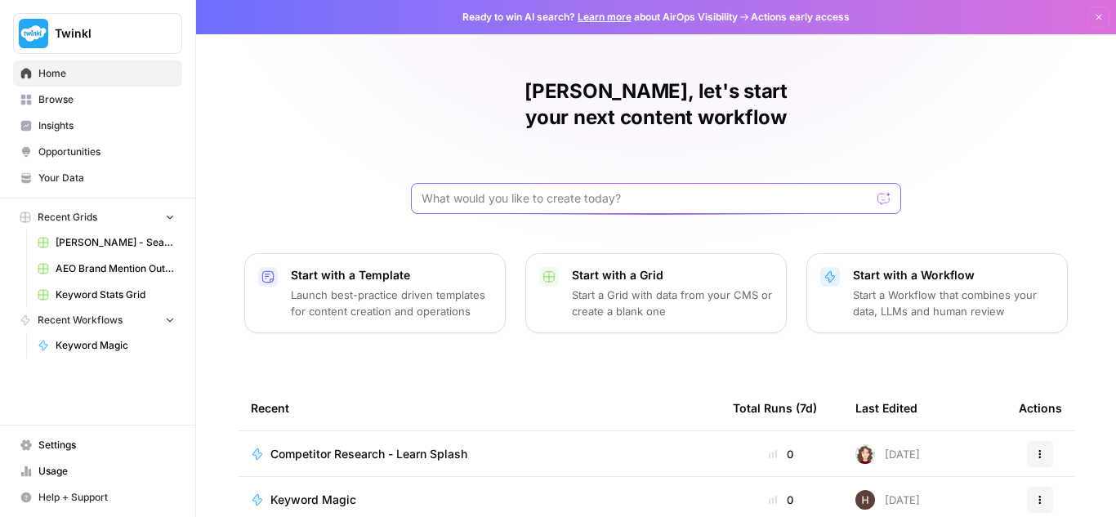
click at [520, 190] on input "text" at bounding box center [645, 198] width 449 height 16
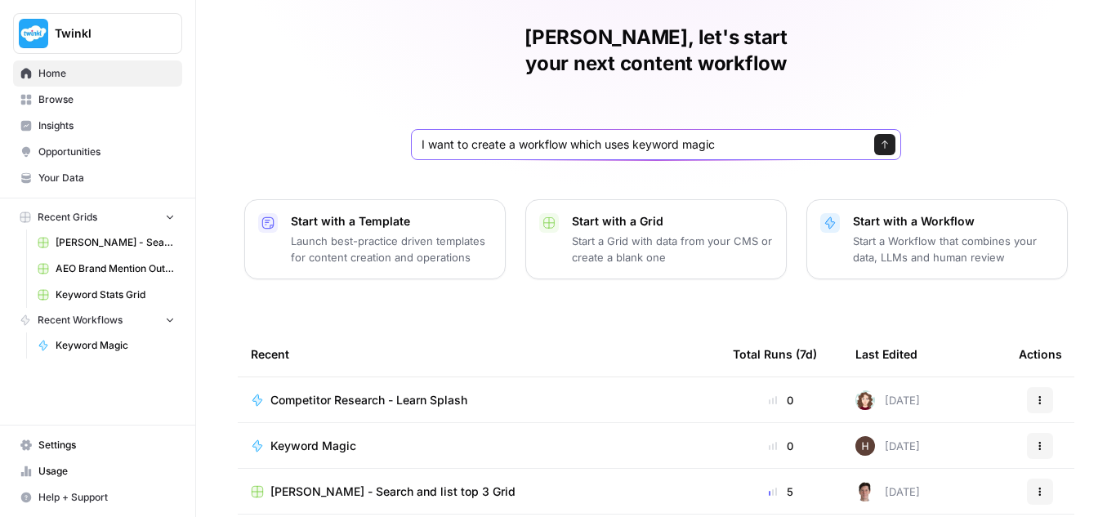
scroll to position [82, 0]
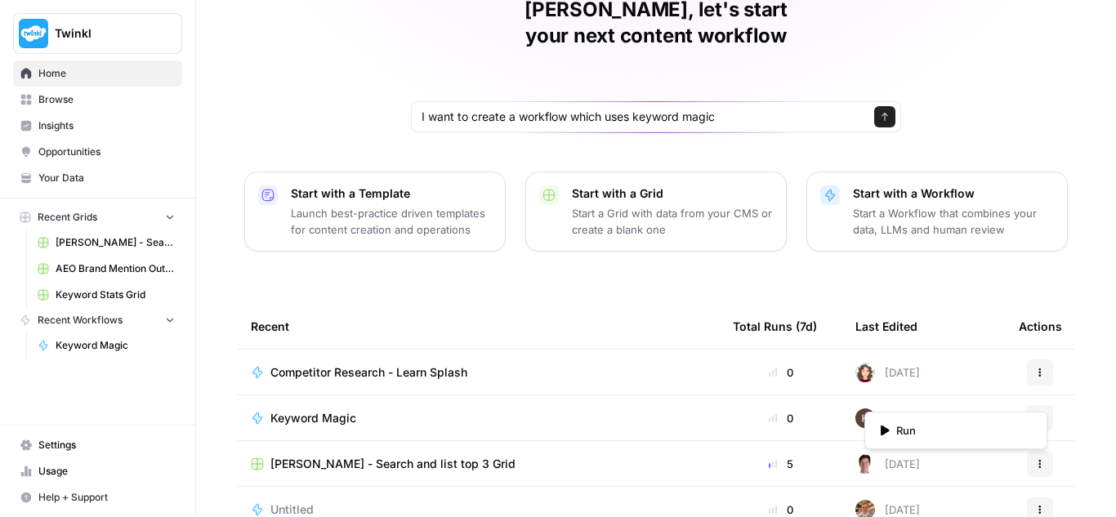
click at [1027, 405] on button "Actions" at bounding box center [1040, 418] width 26 height 26
click at [1074, 377] on div "[PERSON_NAME], let's start your next content workflow I want to create a workfl…" at bounding box center [656, 307] width 920 height 778
click at [734, 109] on input "I want to create a workflow which uses keyword magic" at bounding box center [639, 117] width 436 height 16
click at [716, 109] on input "I want to create a workflow which uses keyword magic" at bounding box center [639, 117] width 436 height 16
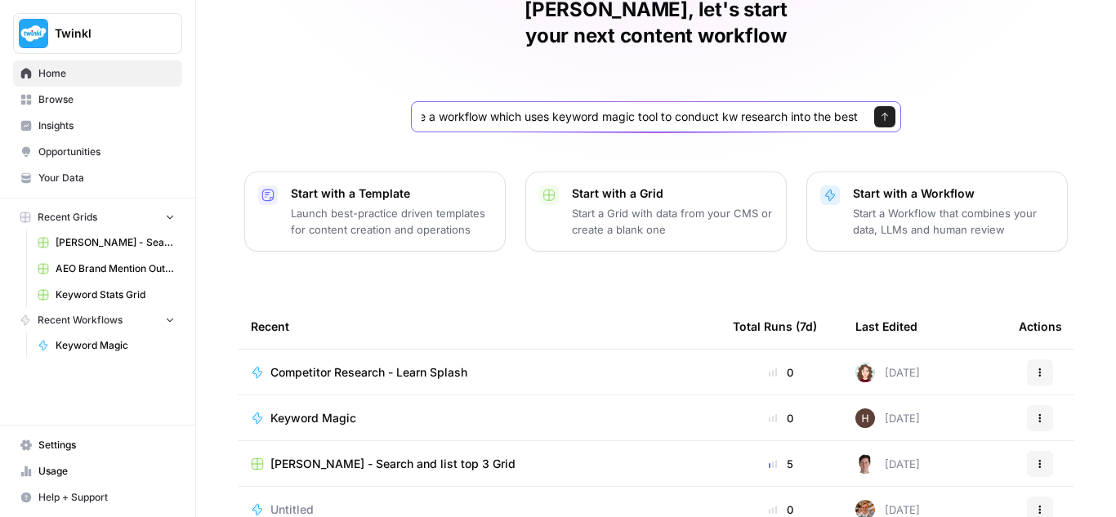
scroll to position [0, 87]
click at [543, 109] on input "I want to create a workflow which uses keyword magic tool to conduct kw researc…" at bounding box center [639, 117] width 436 height 16
type input "I want to create a workflow which uses semrush's keyword magic tool to conduct …"
click button "Send" at bounding box center [884, 116] width 21 height 21
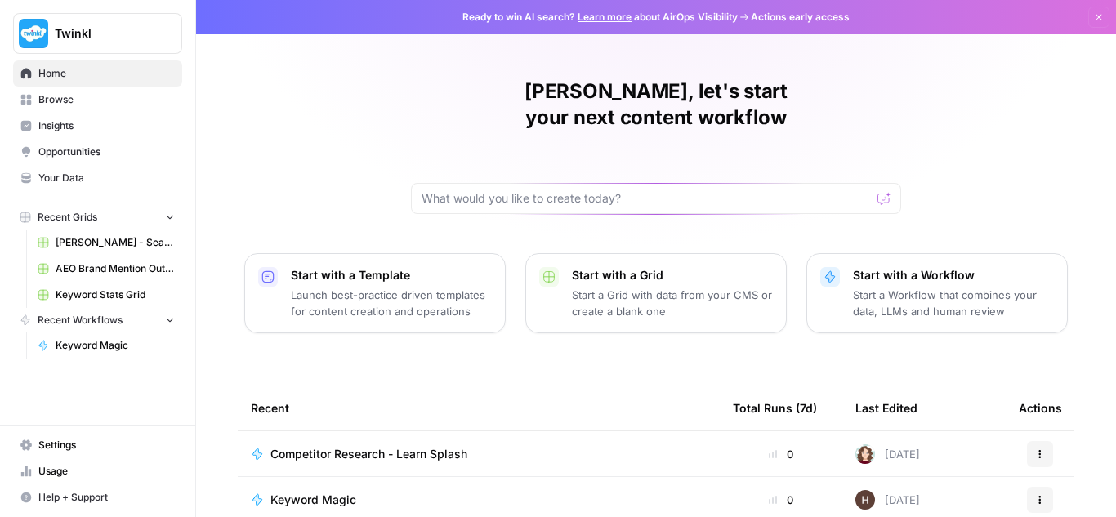
click at [45, 21] on img "Workspace: Twinkl" at bounding box center [33, 33] width 29 height 29
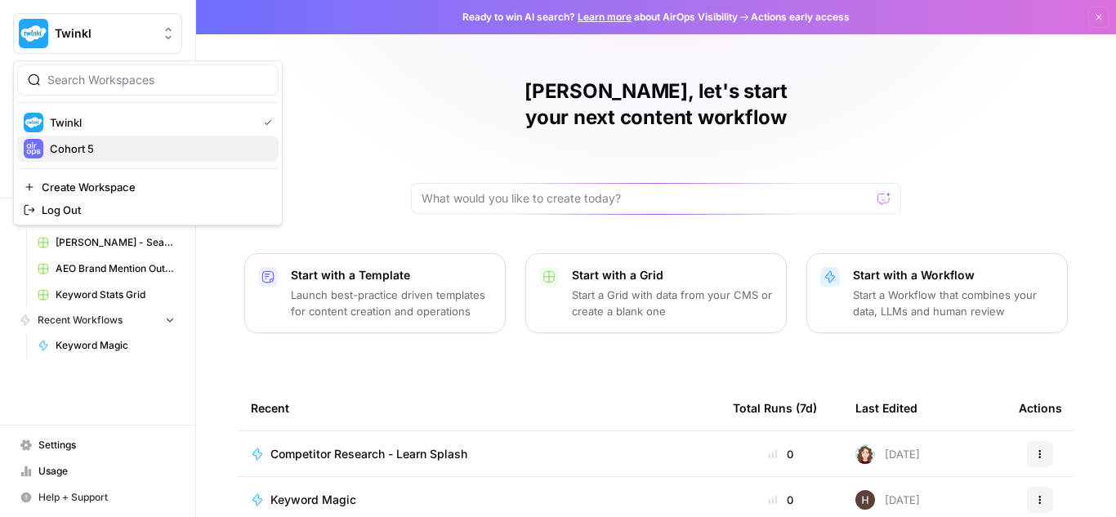
click at [63, 148] on span "Cohort 5" at bounding box center [158, 148] width 216 height 16
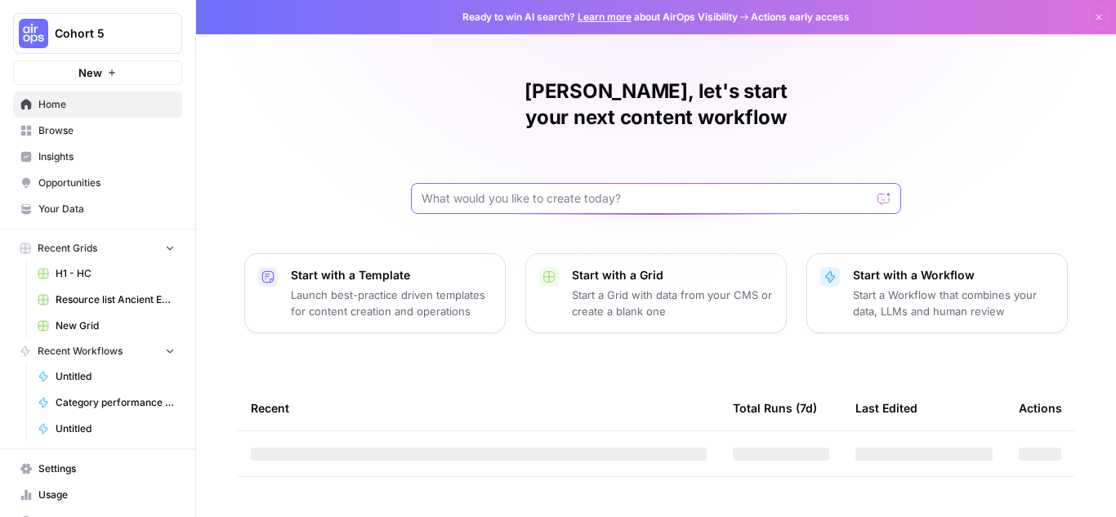
click at [549, 190] on input "text" at bounding box center [645, 198] width 449 height 16
click at [568, 190] on input "text" at bounding box center [645, 198] width 449 height 16
click at [889, 190] on div at bounding box center [883, 198] width 13 height 16
click at [709, 190] on input "text" at bounding box center [645, 198] width 449 height 16
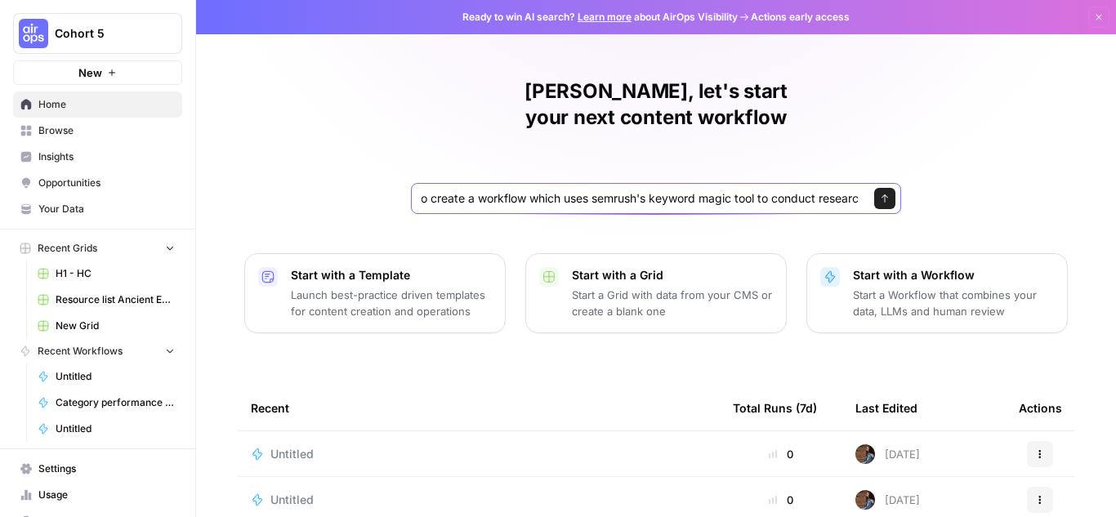
scroll to position [0, 54]
type input "I want to create a workflow which uses semrush's keyword magic tool to conduct …"
click button "Send" at bounding box center [884, 198] width 21 height 21
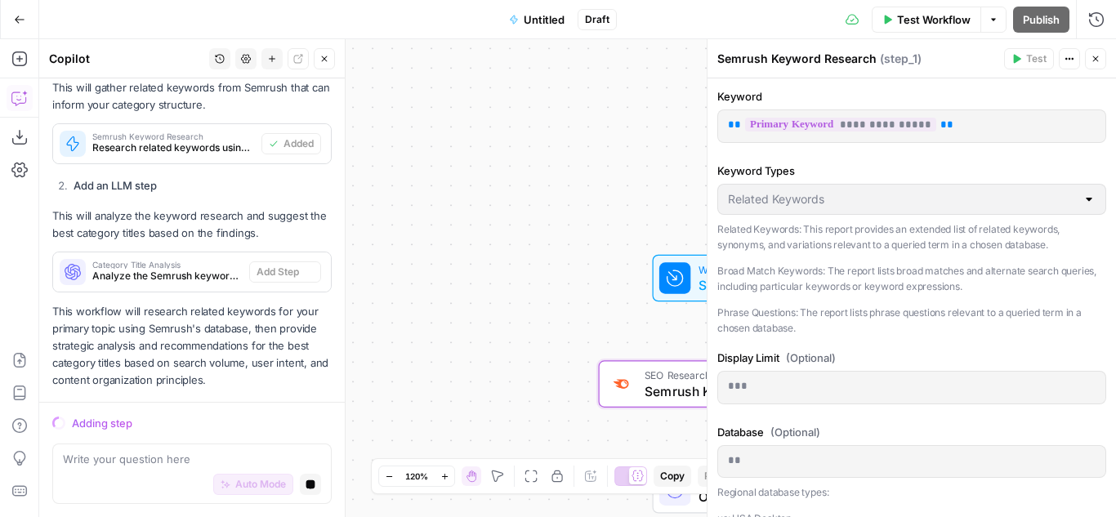
scroll to position [904, 0]
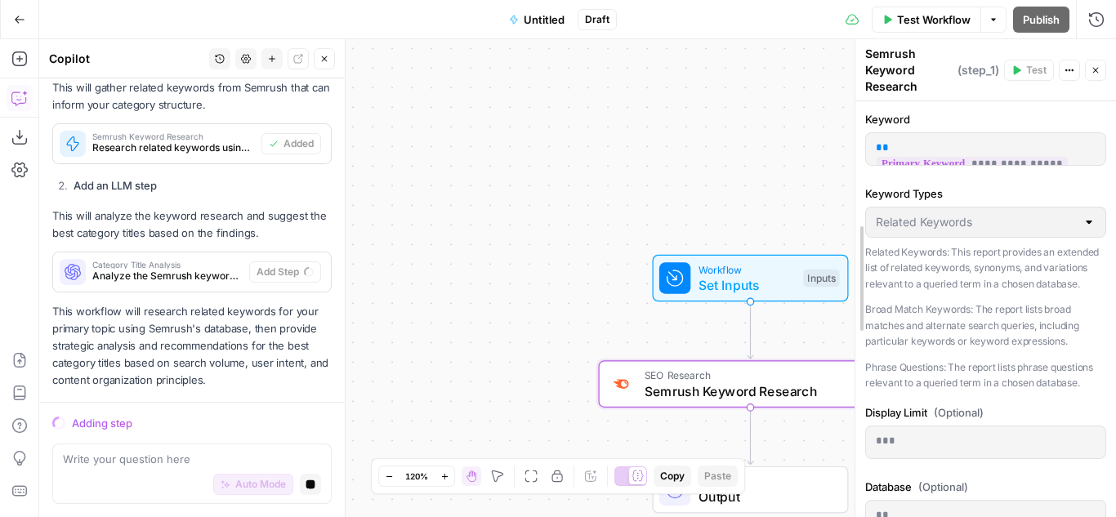
drag, startPoint x: 707, startPoint y: 173, endPoint x: 946, endPoint y: 176, distance: 238.5
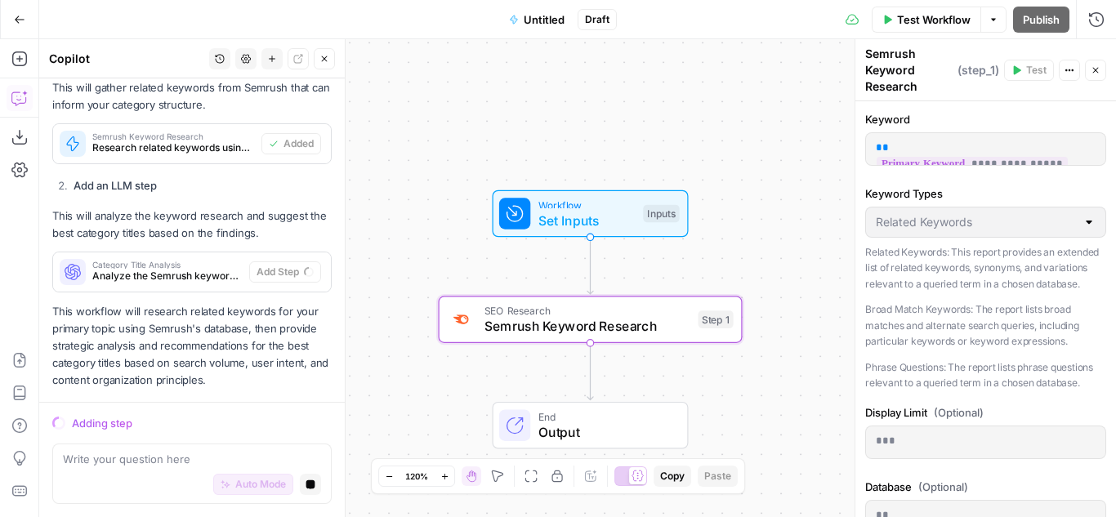
drag, startPoint x: 767, startPoint y: 182, endPoint x: 609, endPoint y: 118, distance: 171.1
click at [609, 118] on div "Workflow Set Inputs Inputs SEO Research Semrush Keyword Research Step 1 End Out…" at bounding box center [577, 278] width 1077 height 478
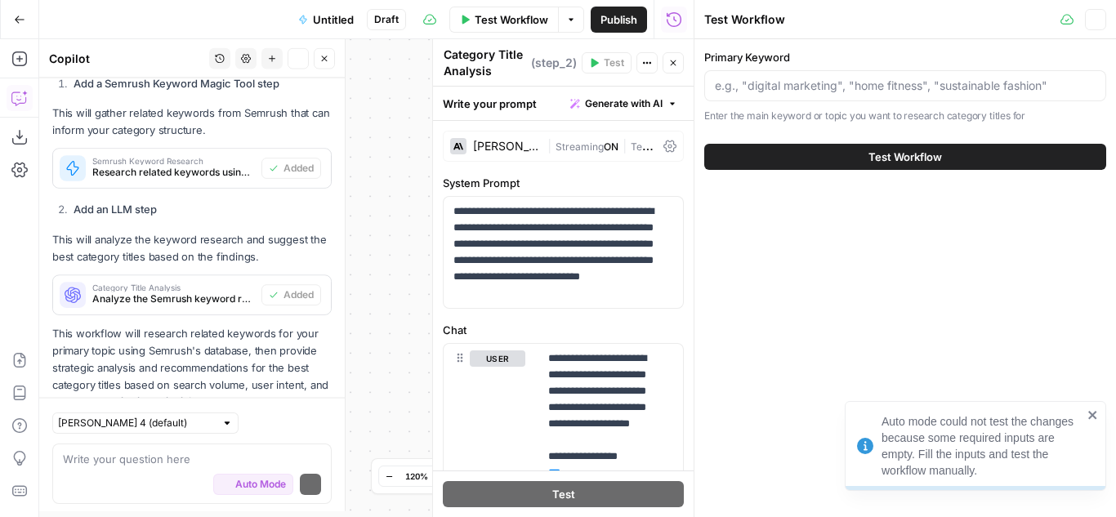
scroll to position [956, 0]
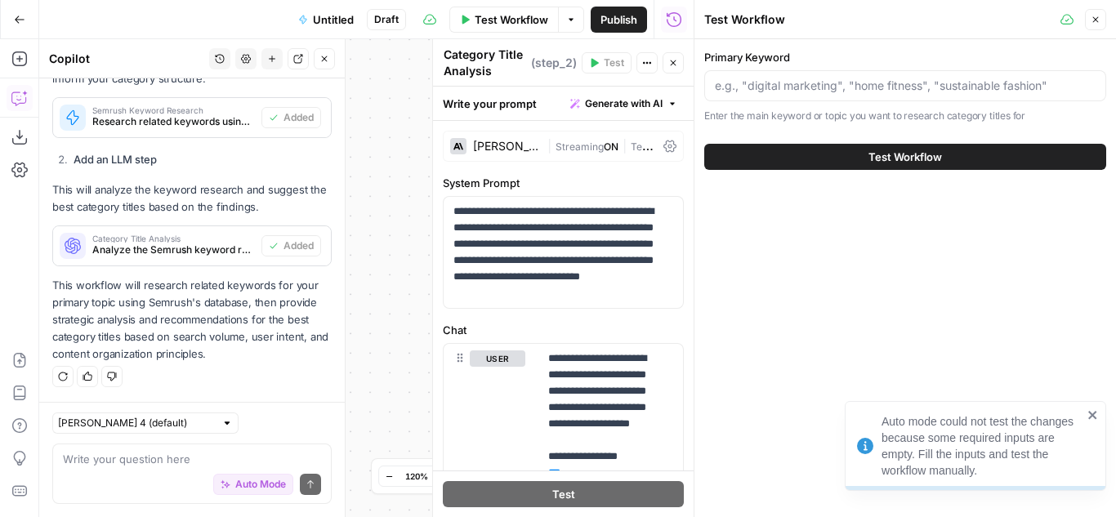
click at [1095, 16] on icon "button" at bounding box center [1095, 20] width 10 height 10
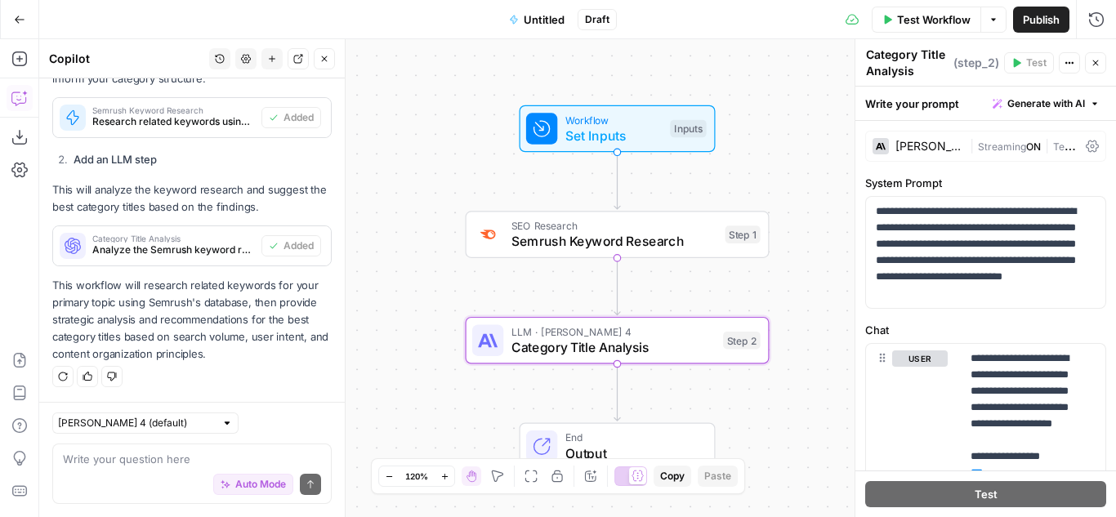
drag, startPoint x: 780, startPoint y: 301, endPoint x: 806, endPoint y: 298, distance: 26.3
click at [806, 298] on div "Workflow Set Inputs Inputs SEO Research Semrush Keyword Research Step 1 LLM · C…" at bounding box center [577, 278] width 1077 height 478
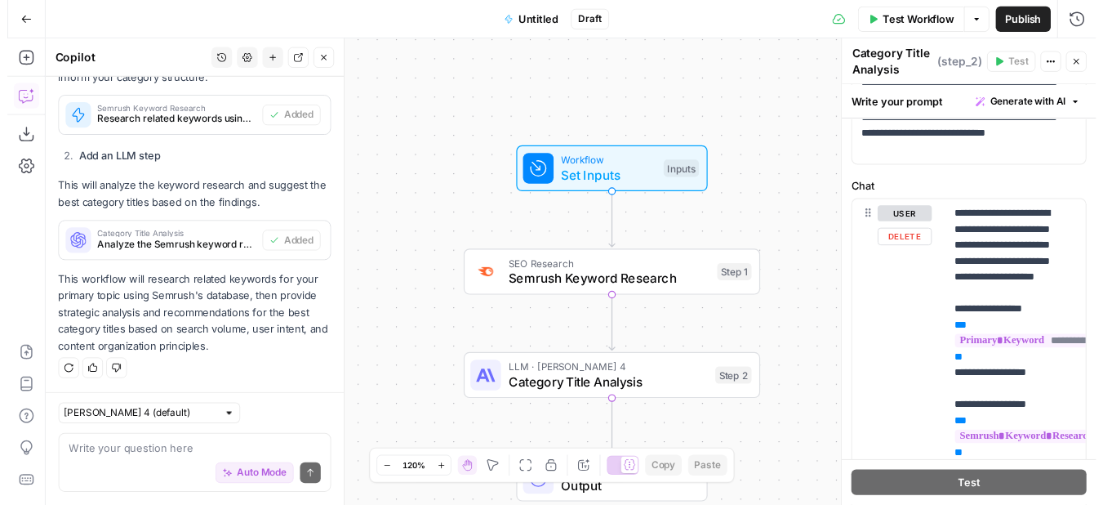
scroll to position [163, 0]
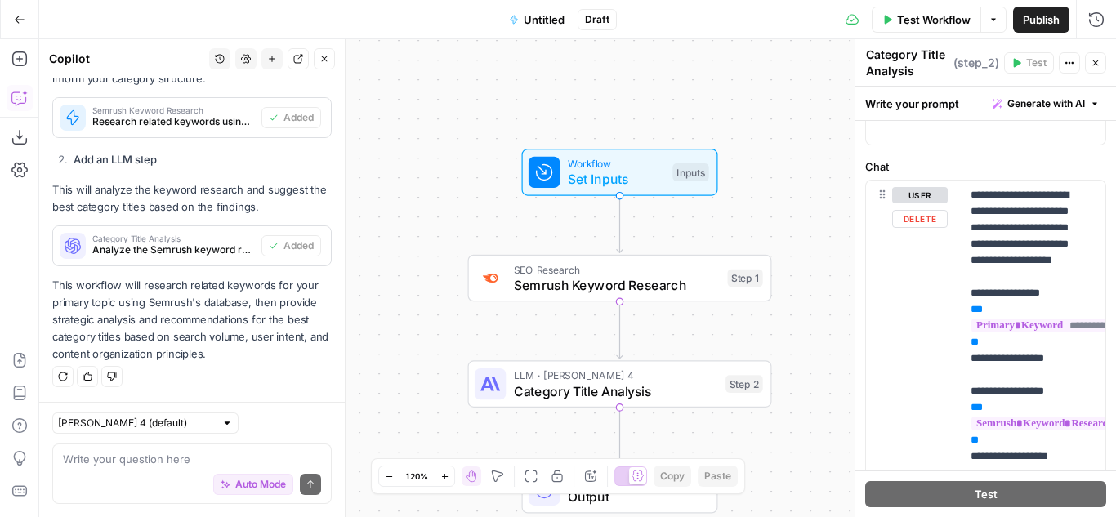
click at [653, 165] on span "Workflow" at bounding box center [616, 164] width 97 height 16
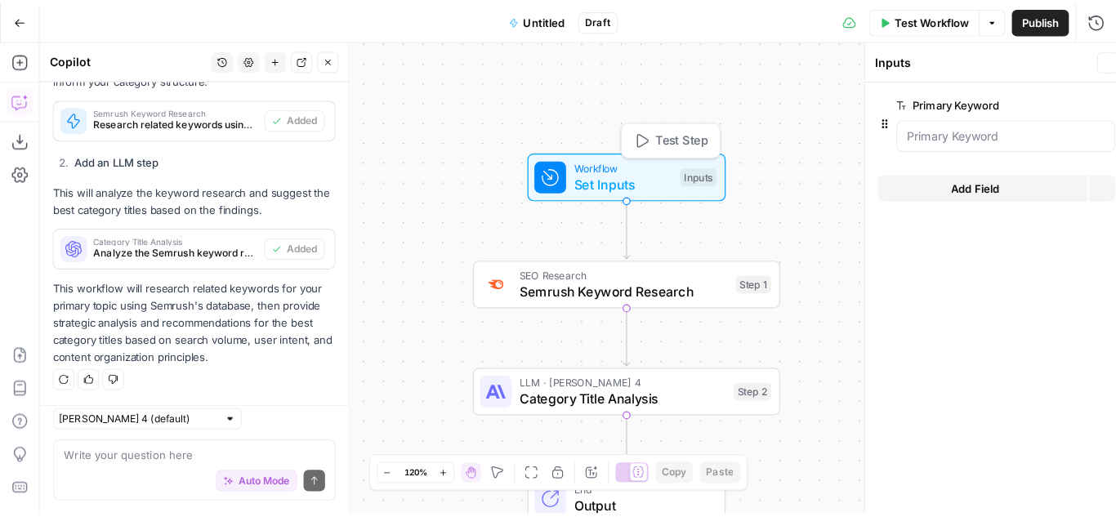
scroll to position [956, 0]
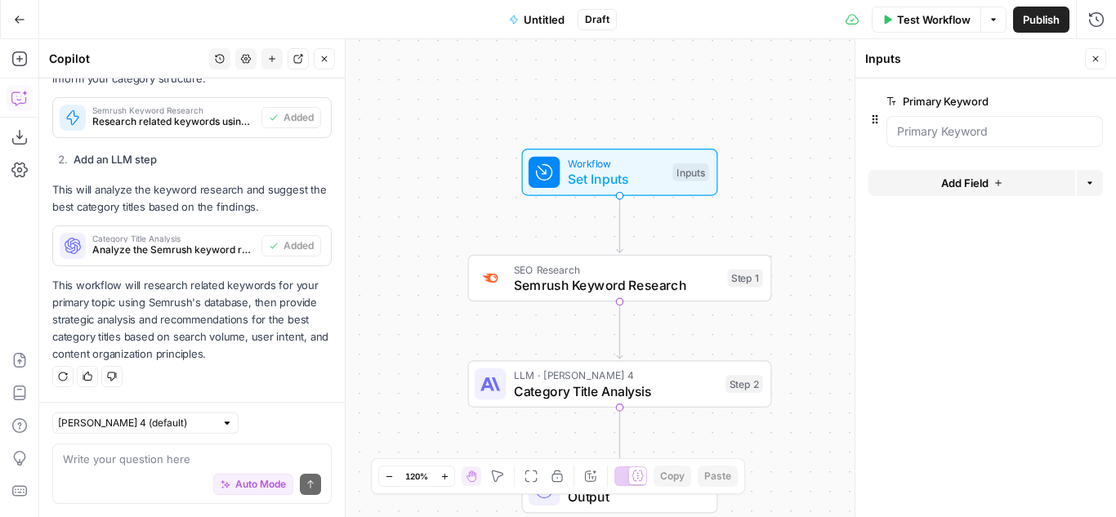
click at [965, 185] on span "Add Field" at bounding box center [964, 183] width 47 height 16
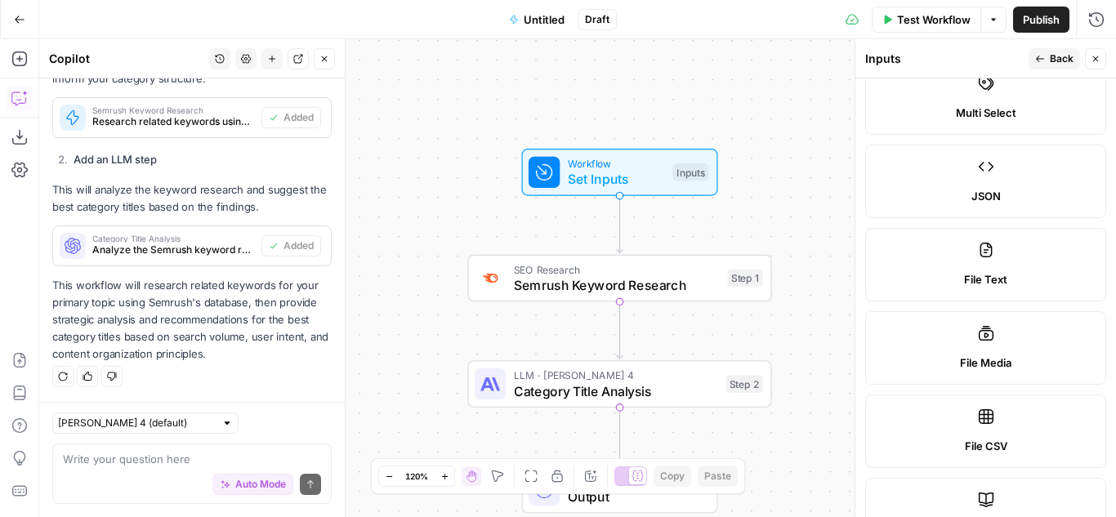
scroll to position [0, 0]
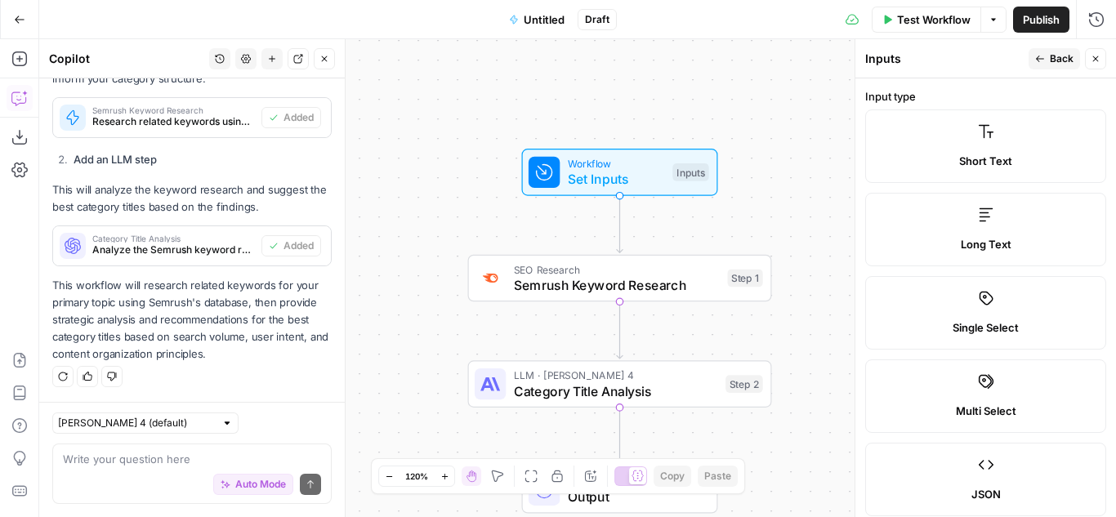
click at [1041, 63] on icon "button" at bounding box center [1040, 59] width 10 height 10
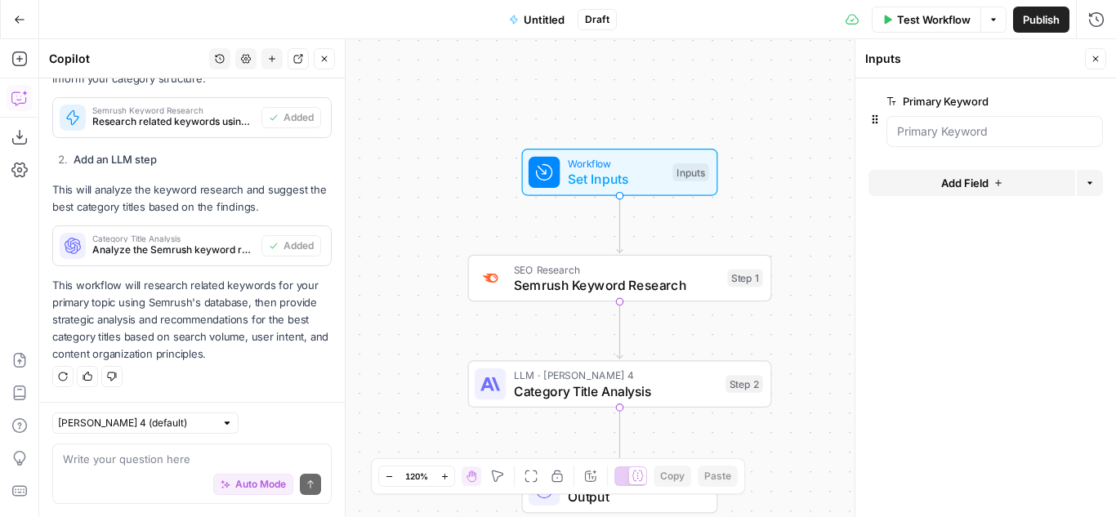
click at [1090, 51] on button "Close" at bounding box center [1095, 58] width 21 height 21
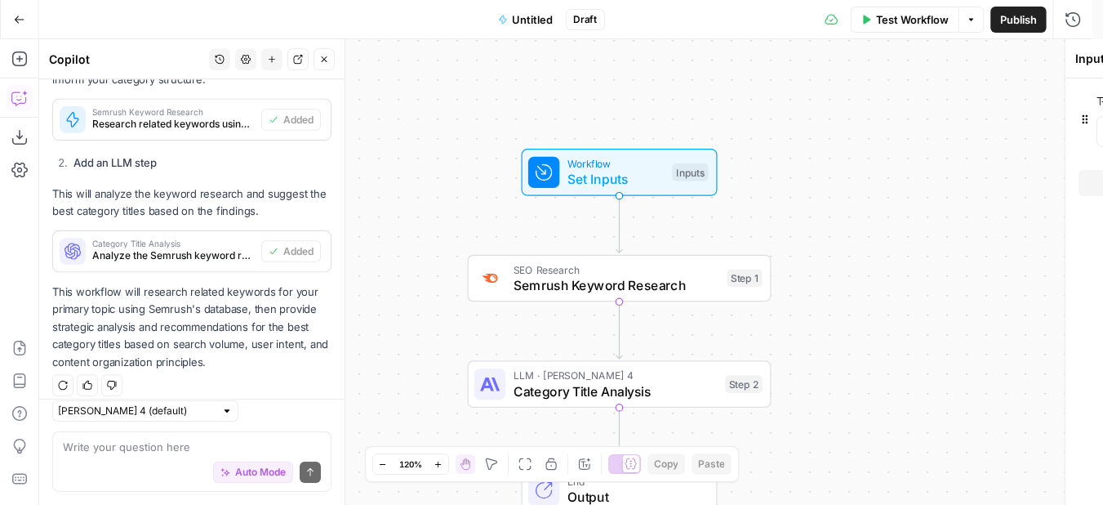
scroll to position [956, 0]
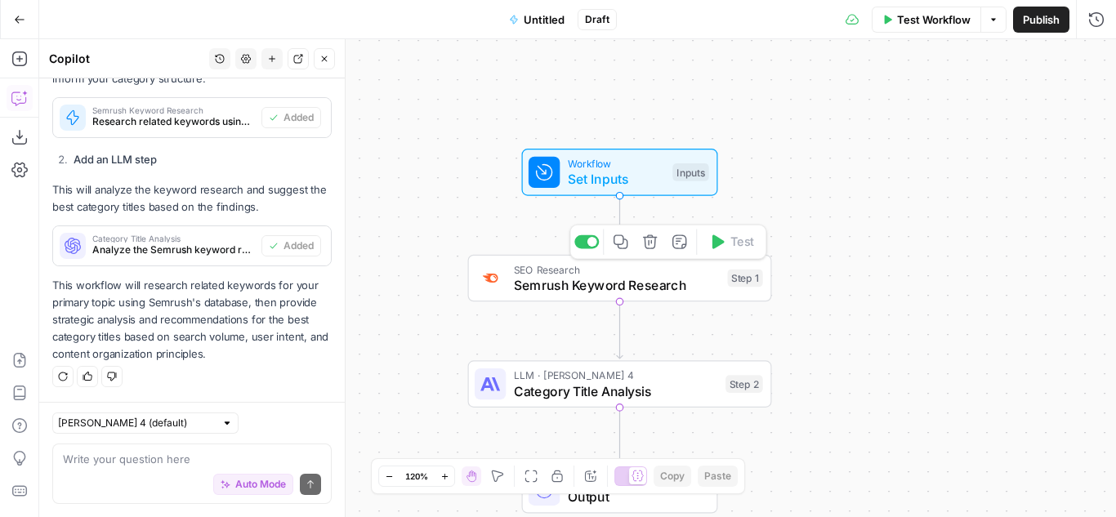
click at [701, 289] on span "Semrush Keyword Research" at bounding box center [617, 285] width 206 height 20
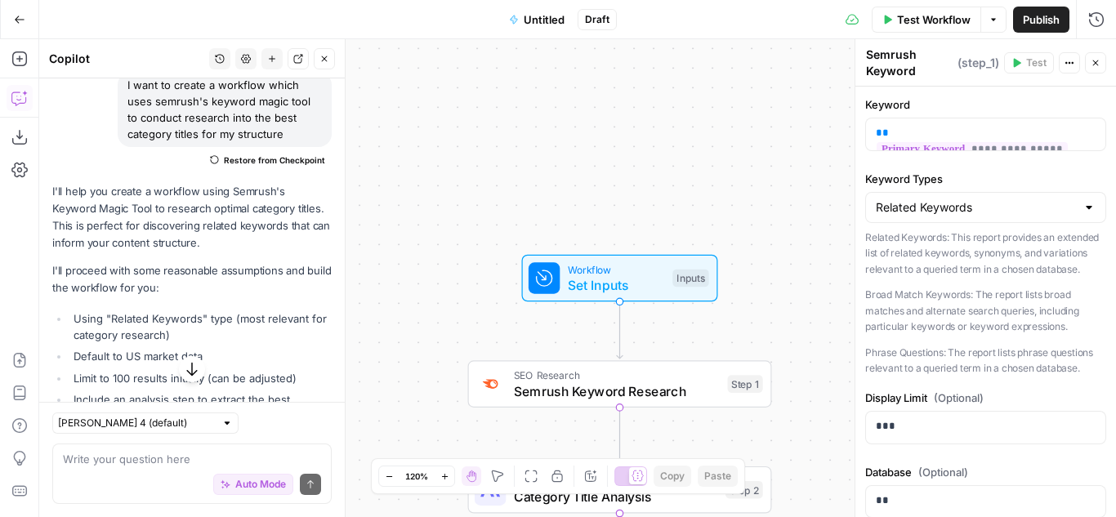
scroll to position [163, 0]
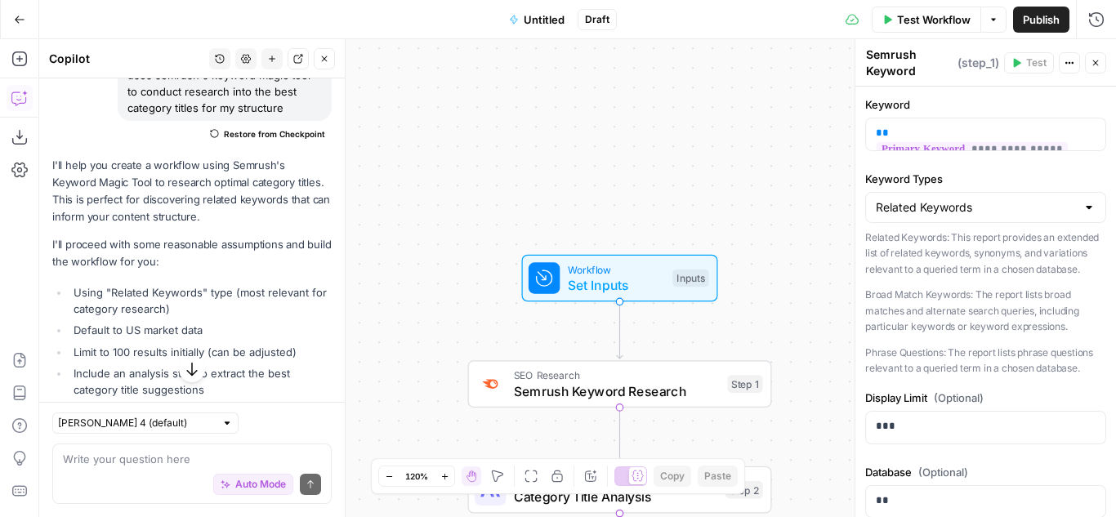
drag, startPoint x: 203, startPoint y: 182, endPoint x: 235, endPoint y: 185, distance: 31.9
click at [235, 185] on p "I'll help you create a workflow using Semrush's Keyword Magic Tool to research …" at bounding box center [191, 191] width 279 height 69
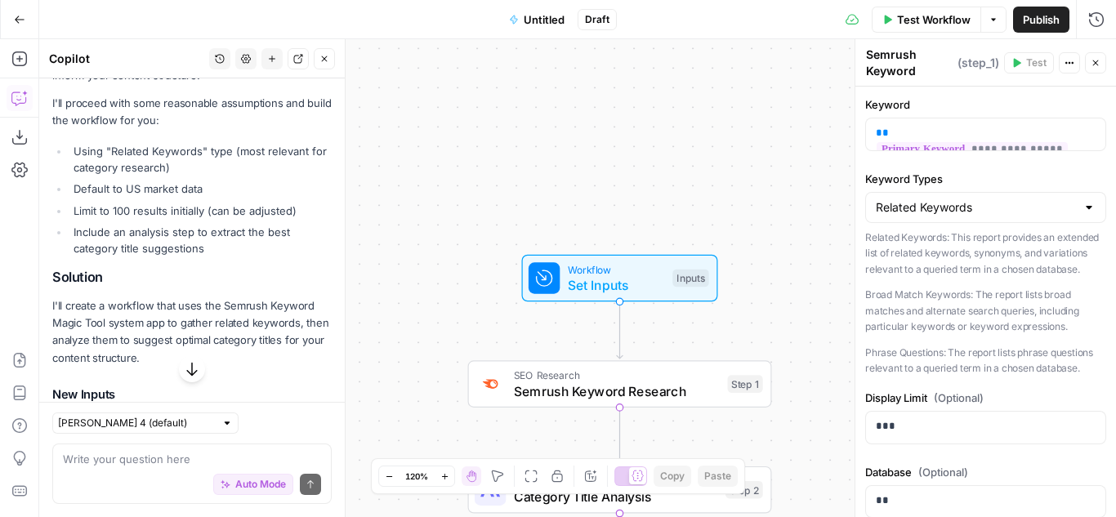
scroll to position [327, 0]
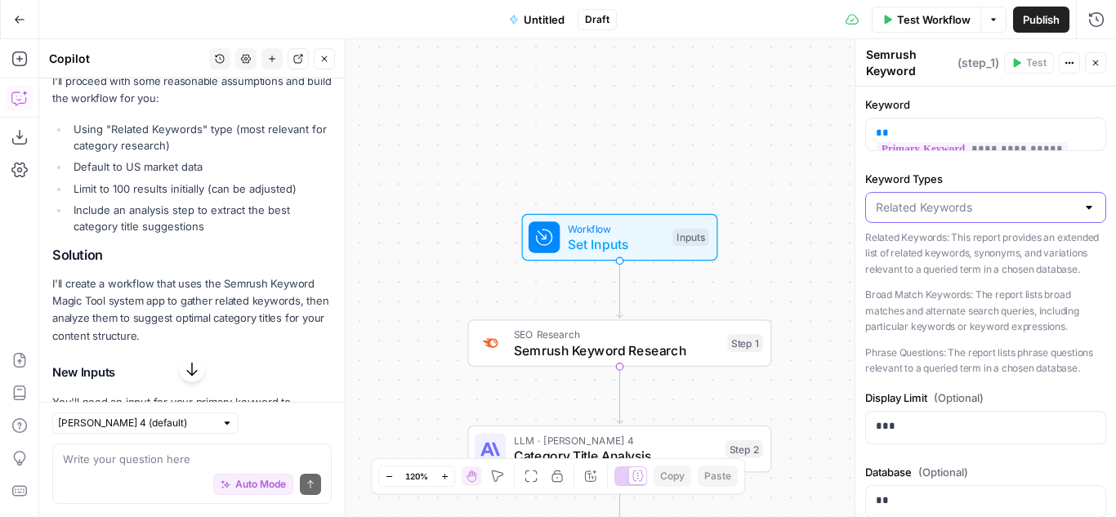
click at [1027, 205] on input "Keyword Types" at bounding box center [976, 207] width 200 height 16
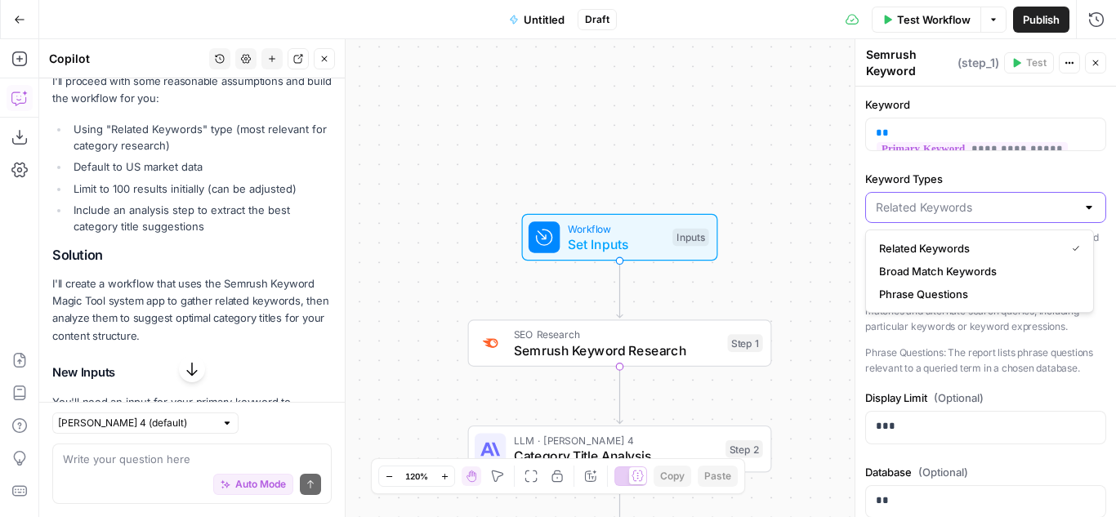
click at [1027, 205] on input "Keyword Types" at bounding box center [976, 207] width 200 height 16
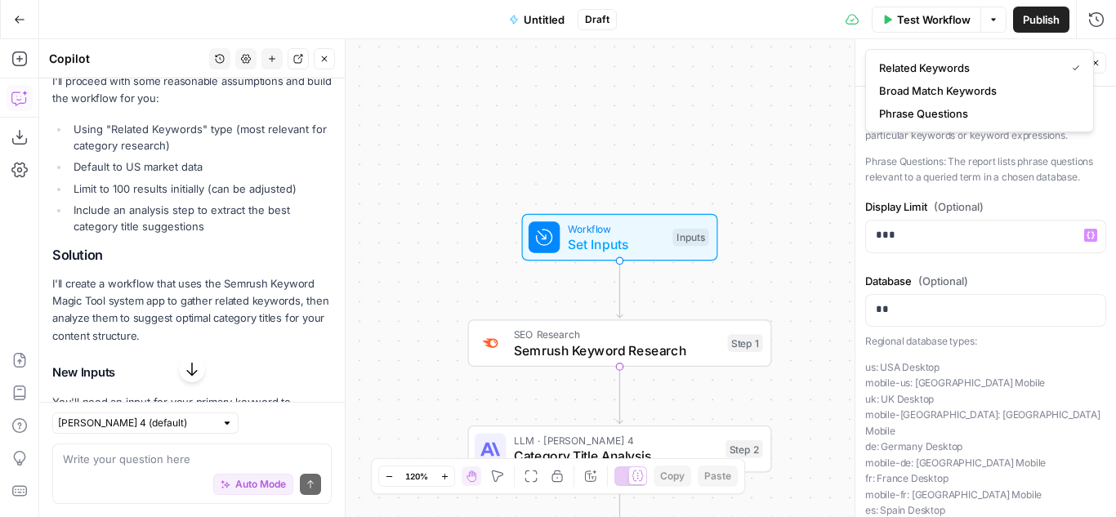
scroll to position [245, 0]
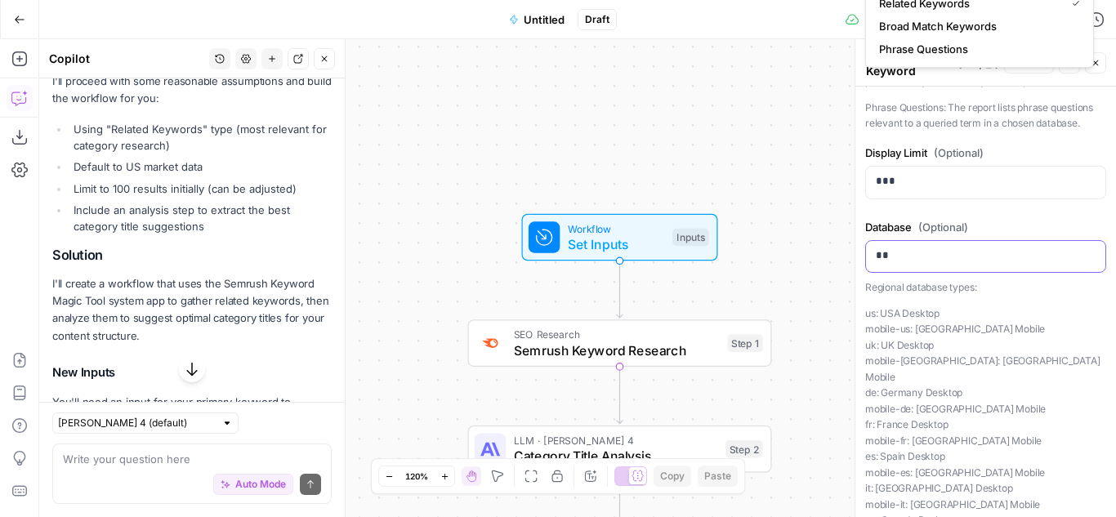
type input "Related Keywords"
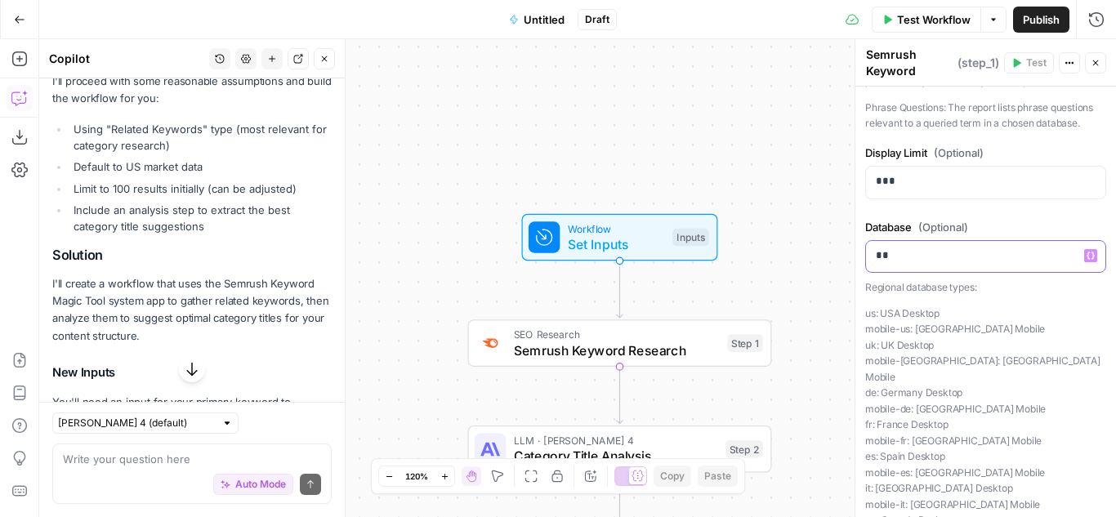
drag, startPoint x: 924, startPoint y: 296, endPoint x: 841, endPoint y: 288, distance: 82.8
click at [841, 288] on body "Cohort 5 New Home Browse Insights Opportunities Your Data Recent Grids H1 - HC …" at bounding box center [558, 258] width 1116 height 517
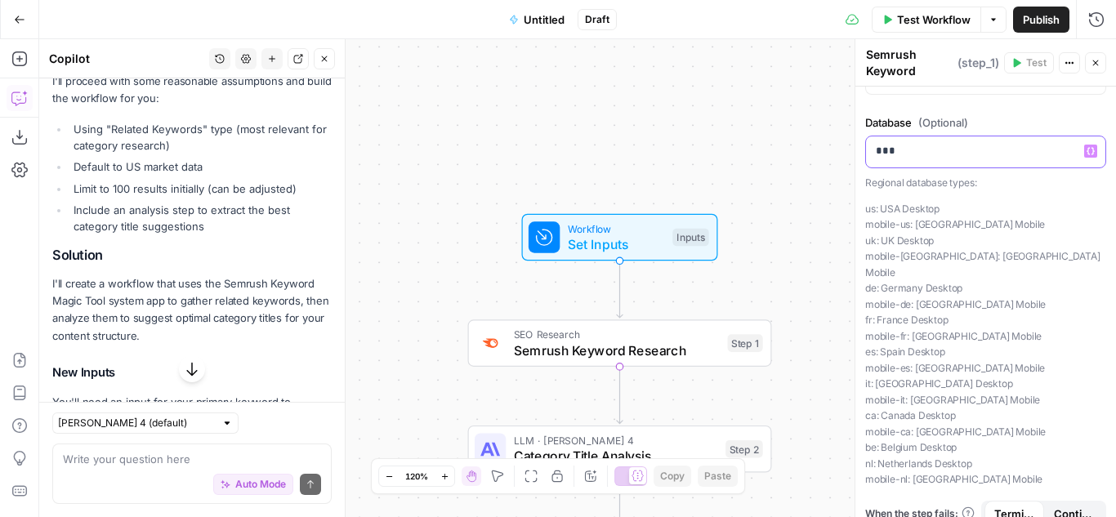
scroll to position [327, 0]
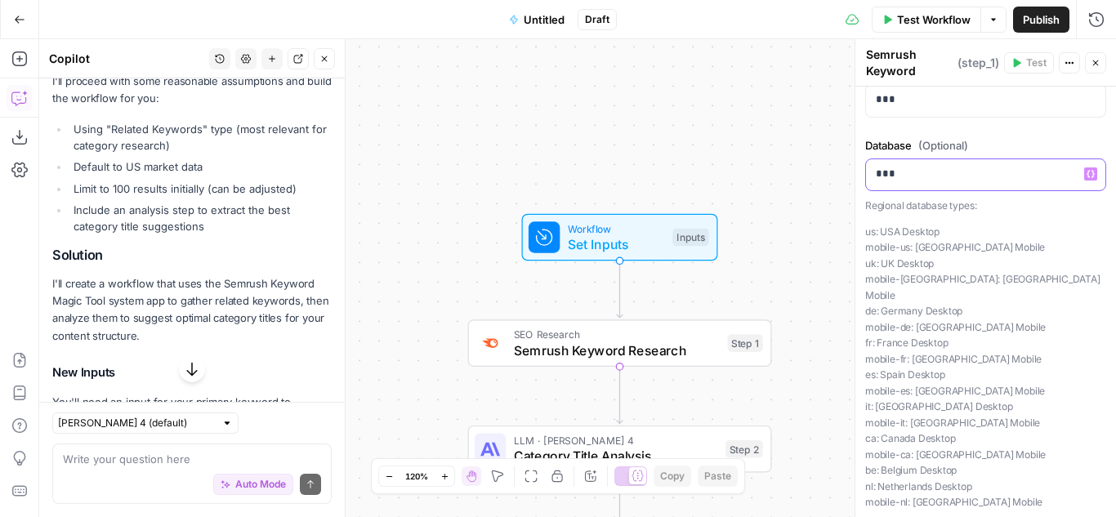
click at [1084, 181] on button "Variables Menu" at bounding box center [1090, 173] width 13 height 13
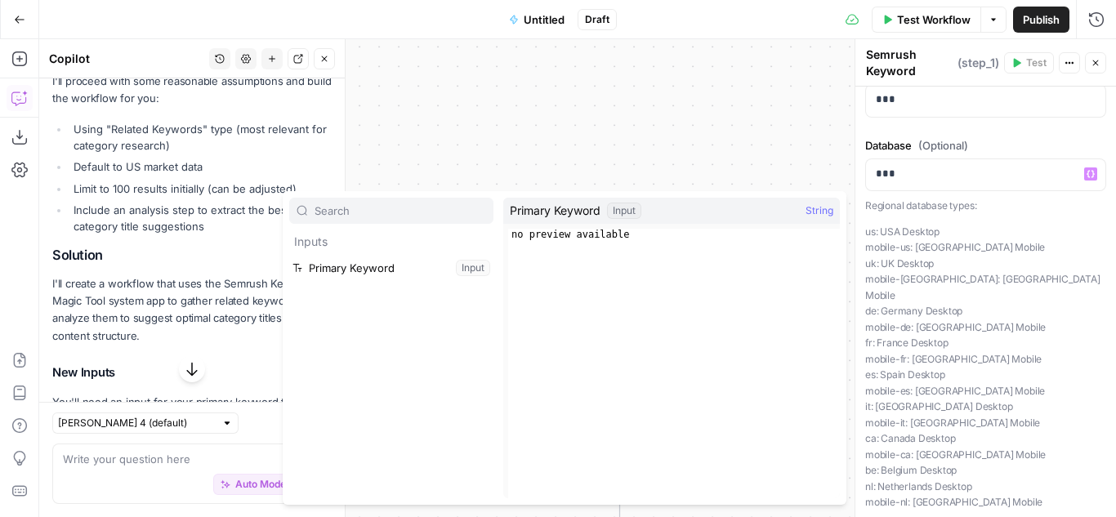
click at [399, 206] on input "text" at bounding box center [400, 211] width 172 height 16
type input "aust"
click at [897, 182] on p "***" at bounding box center [979, 174] width 207 height 16
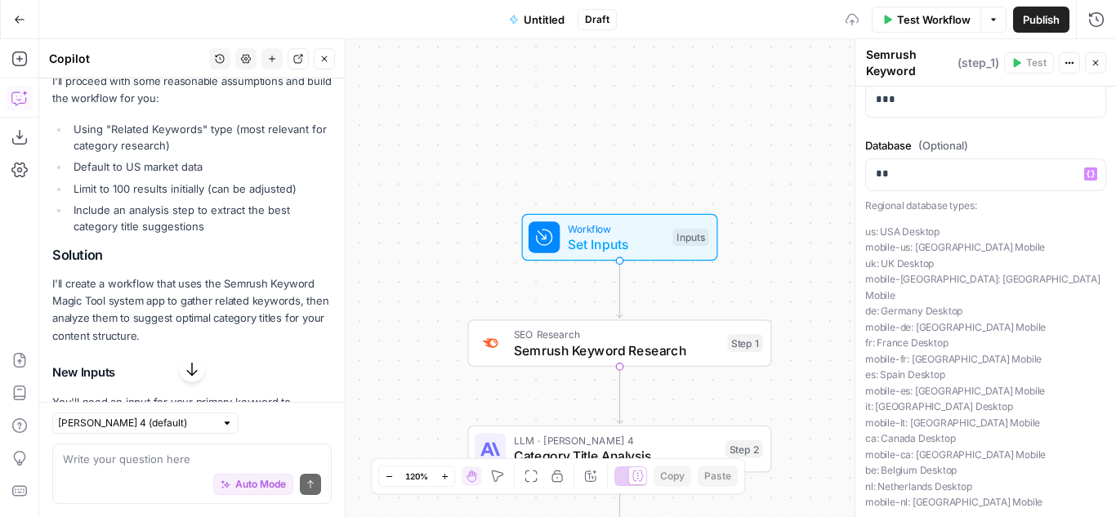
click at [1034, 163] on div "**********" at bounding box center [985, 173] width 261 height 827
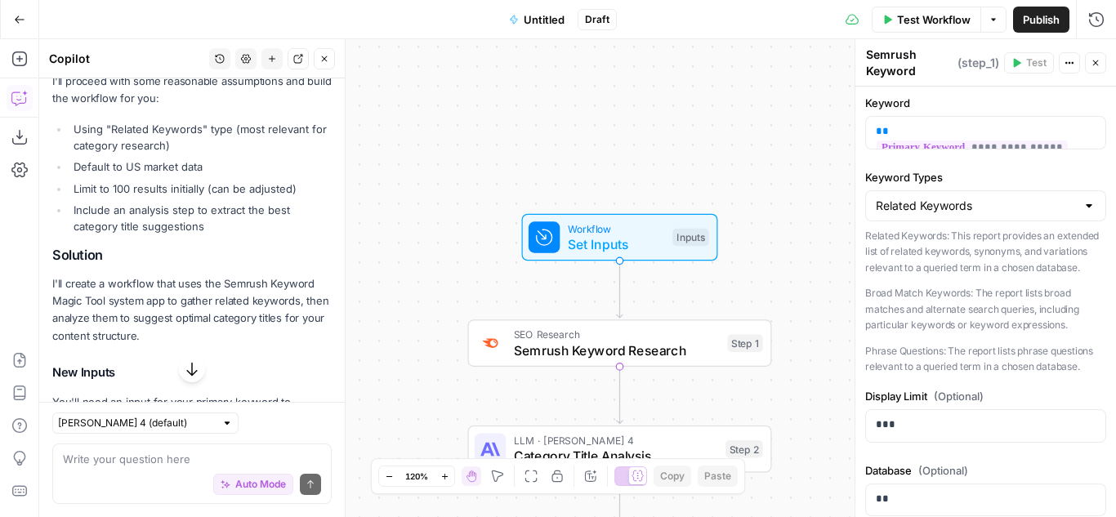
scroll to position [0, 0]
click at [648, 235] on span "Set Inputs" at bounding box center [616, 244] width 97 height 20
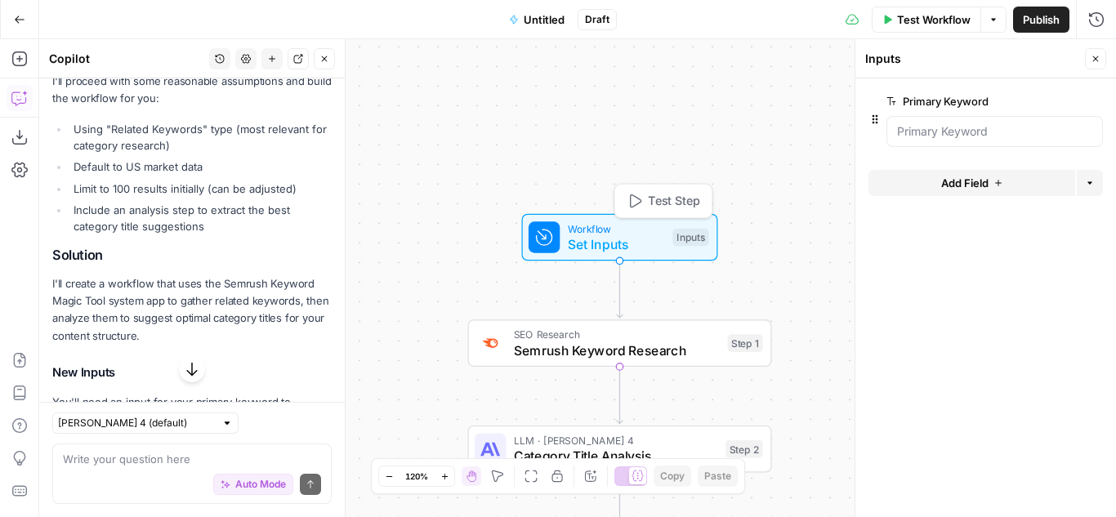
click at [654, 197] on span "Test Step" at bounding box center [674, 201] width 52 height 18
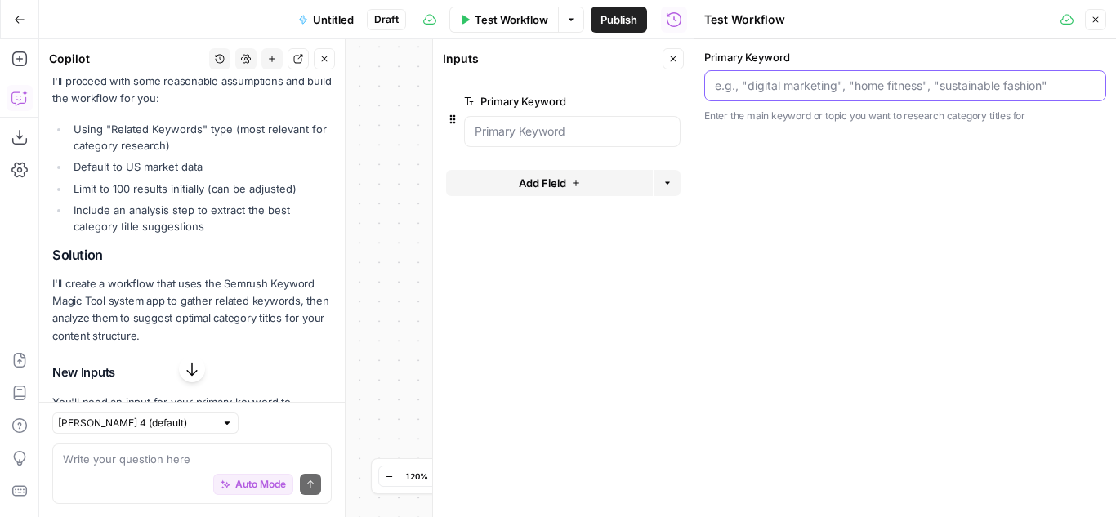
click at [791, 87] on input "Primary Keyword" at bounding box center [905, 86] width 381 height 16
type input "s"
type input "h"
type input "s"
type input "hass worksheets"
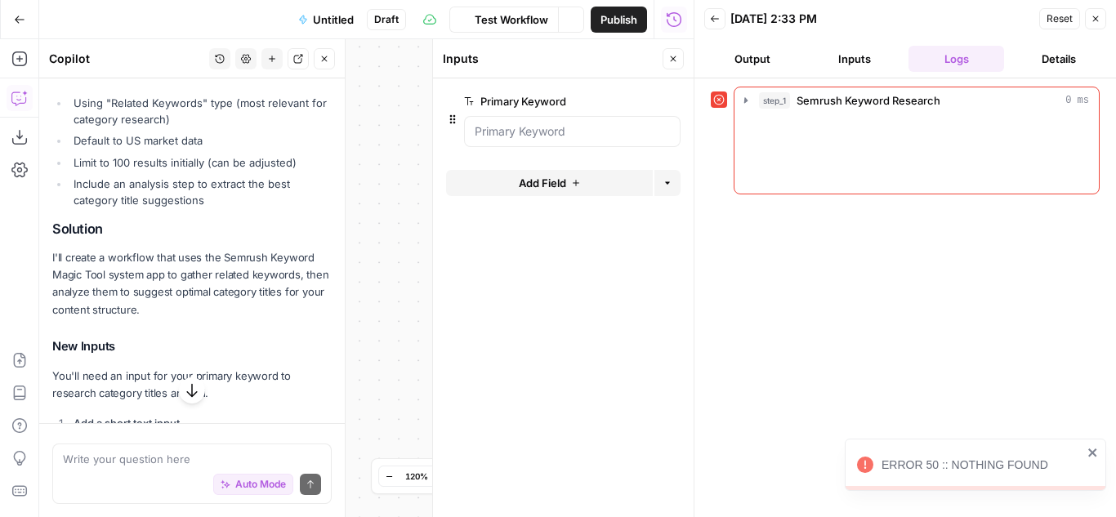
scroll to position [327, 0]
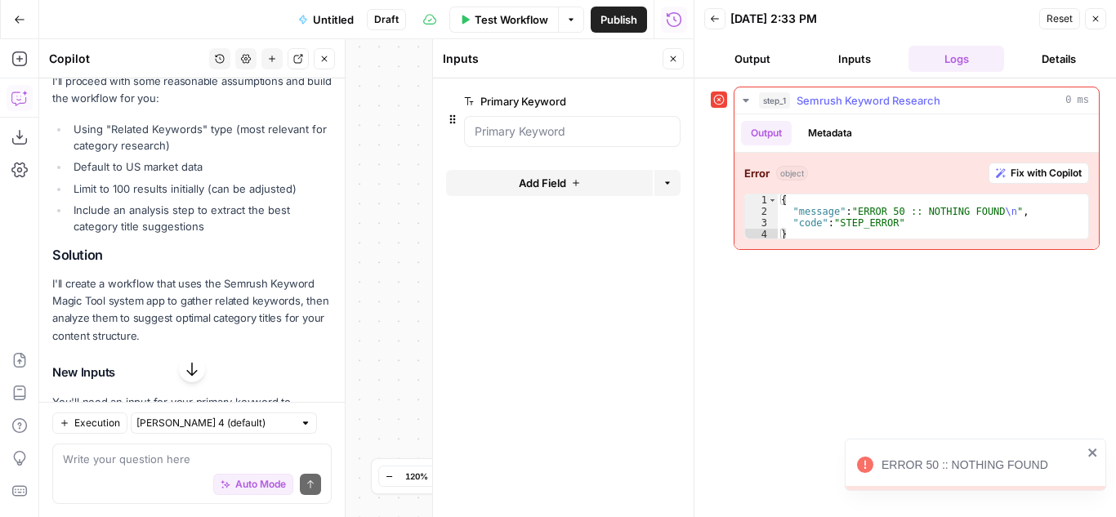
click at [1012, 173] on span "Fix with Copilot" at bounding box center [1045, 173] width 71 height 15
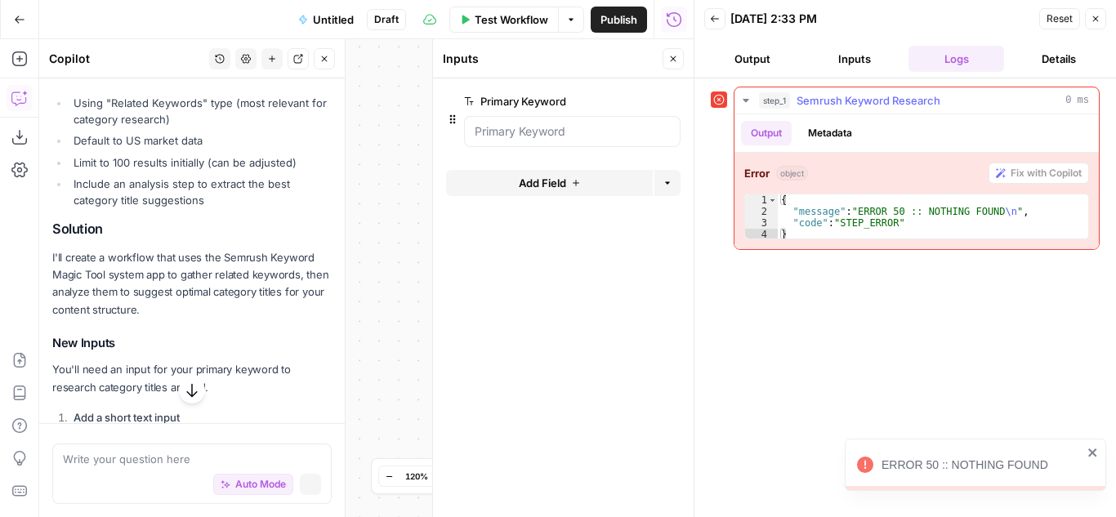
scroll to position [301, 0]
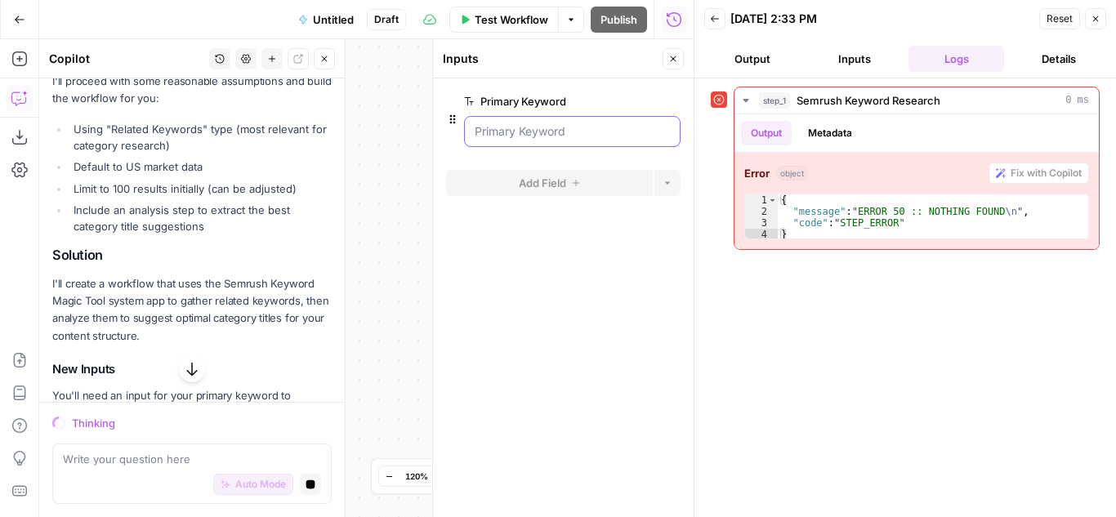
click at [546, 132] on Keyword "Primary Keyword" at bounding box center [572, 131] width 195 height 16
click at [543, 136] on Keyword "Primary Keyword" at bounding box center [572, 131] width 195 height 16
click at [672, 57] on icon "button" at bounding box center [673, 59] width 10 height 10
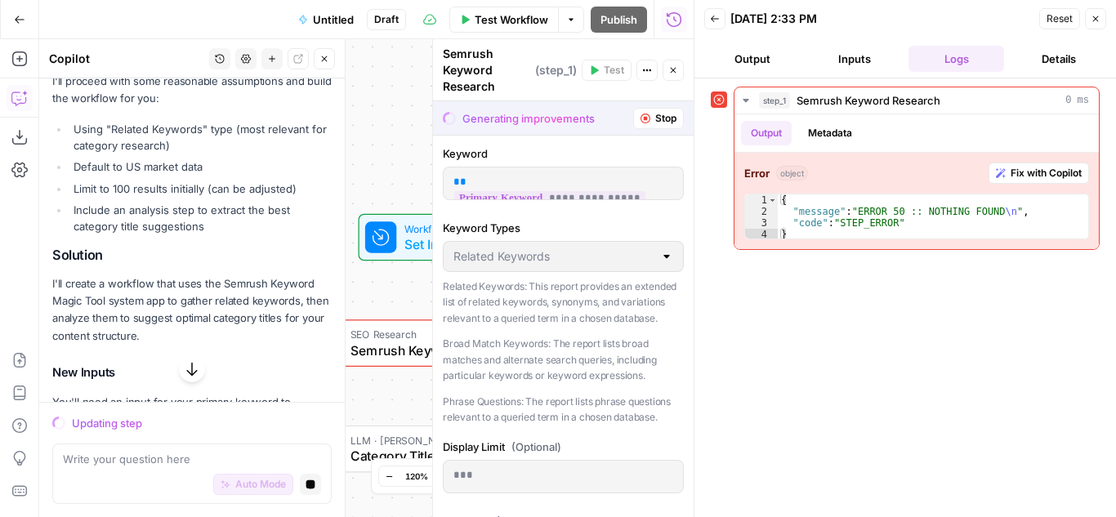
click at [671, 66] on icon "button" at bounding box center [673, 70] width 10 height 10
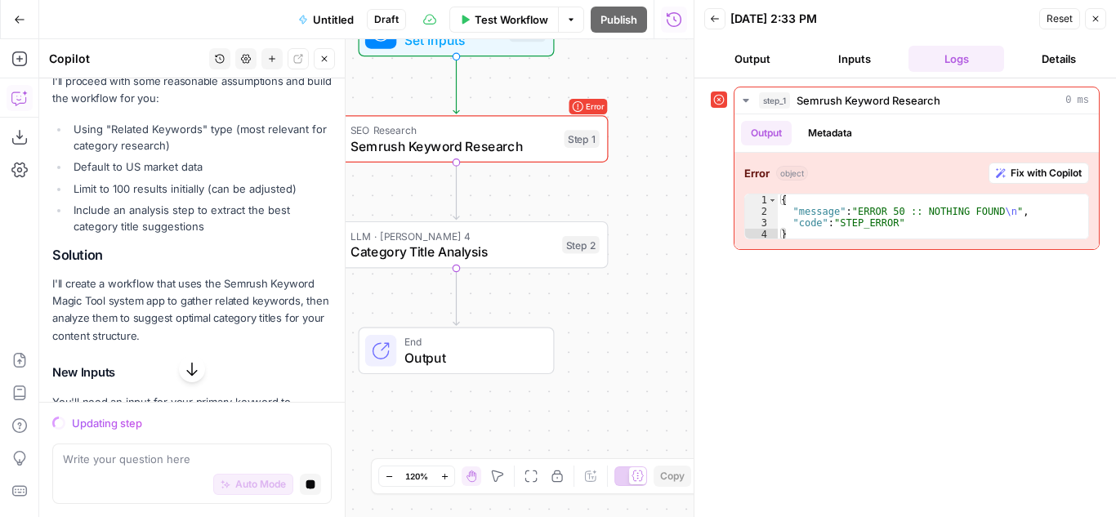
click at [529, 144] on span "Semrush Keyword Research" at bounding box center [453, 146] width 206 height 20
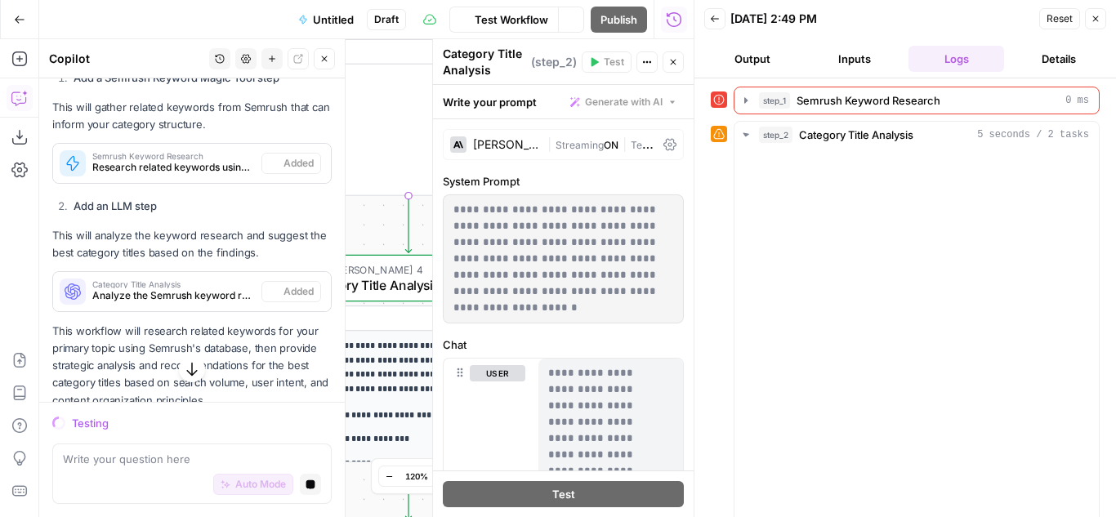
scroll to position [860, 0]
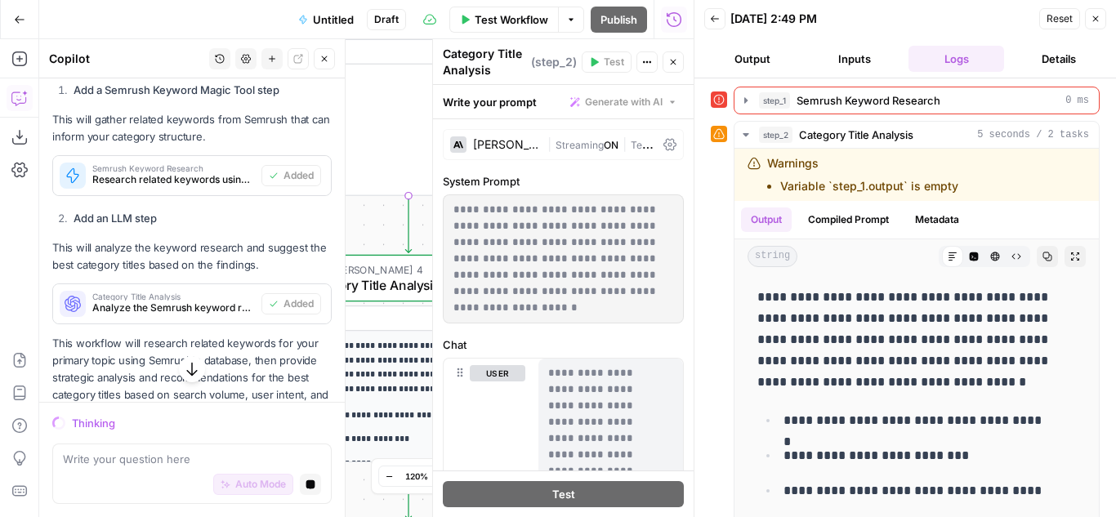
click at [678, 58] on button "Close" at bounding box center [672, 61] width 21 height 21
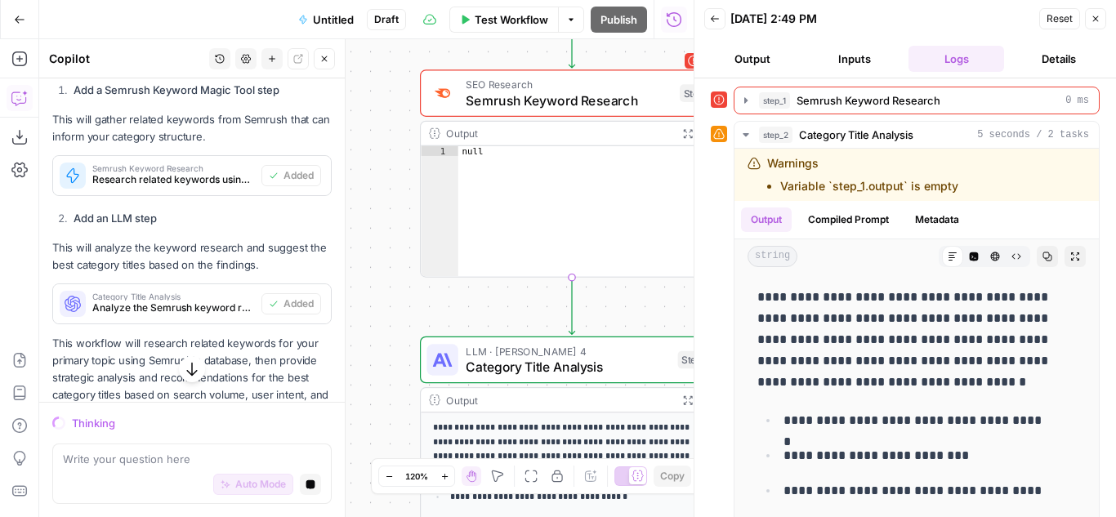
click at [618, 83] on span "SEO Research" at bounding box center [569, 85] width 206 height 16
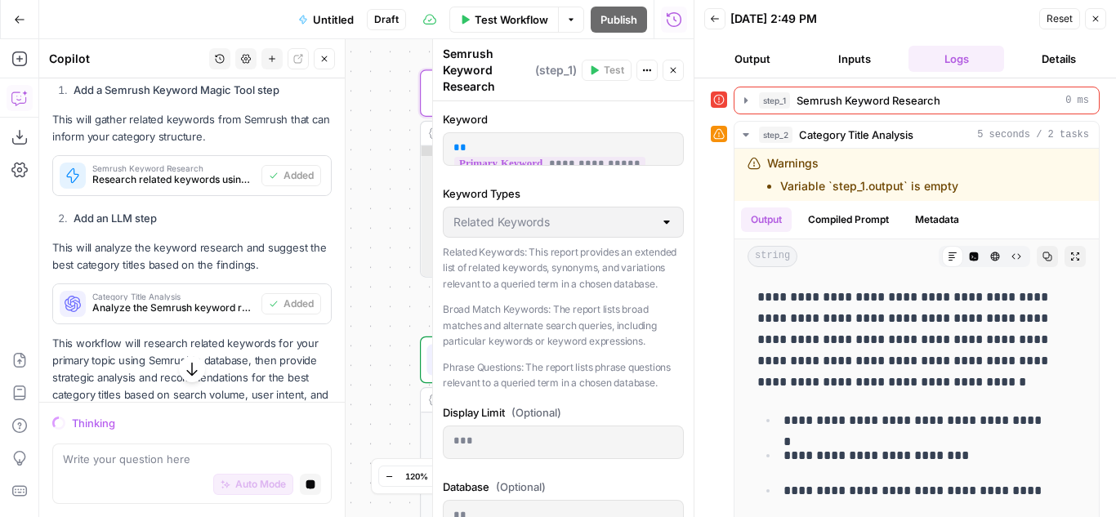
click at [556, 157] on span "**********" at bounding box center [549, 164] width 191 height 14
click at [528, 157] on span "**********" at bounding box center [549, 164] width 191 height 14
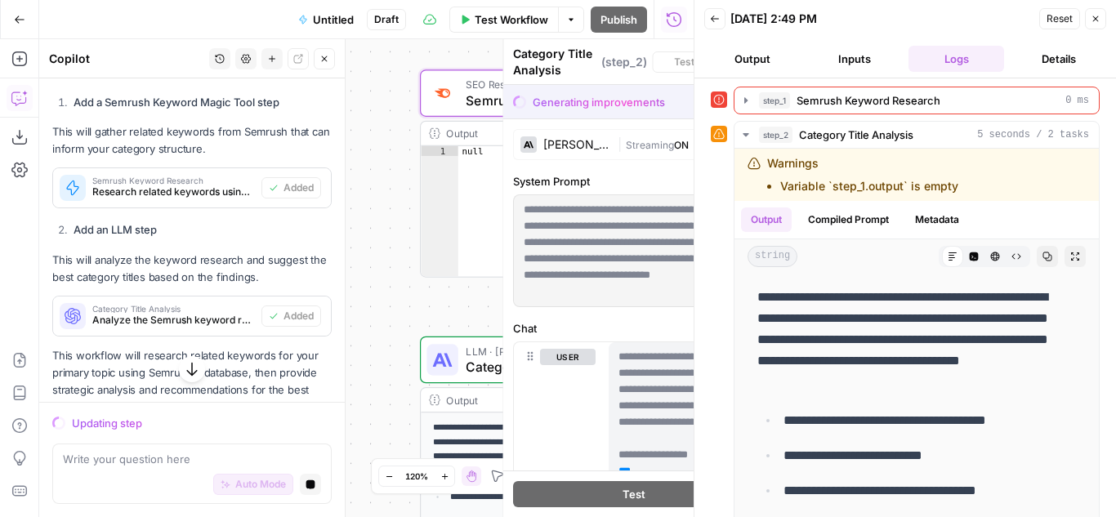
scroll to position [872, 0]
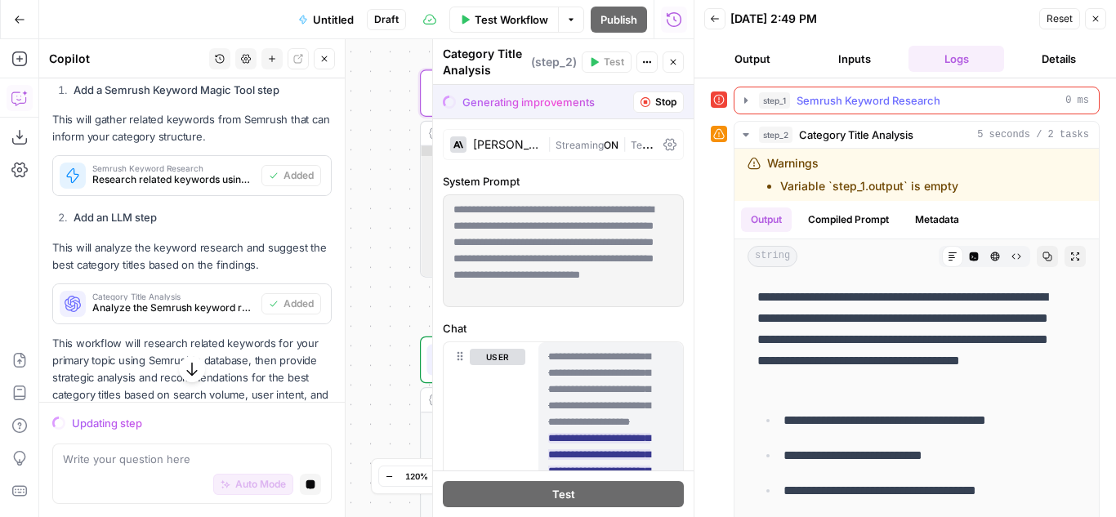
click at [875, 96] on span "Semrush Keyword Research" at bounding box center [868, 100] width 144 height 16
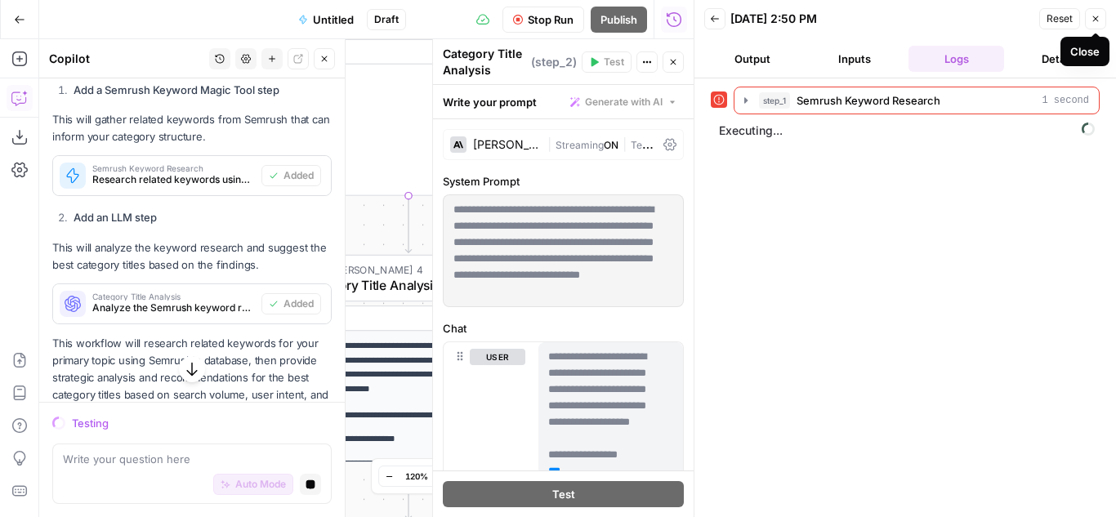
click at [1092, 16] on icon "button" at bounding box center [1095, 19] width 10 height 10
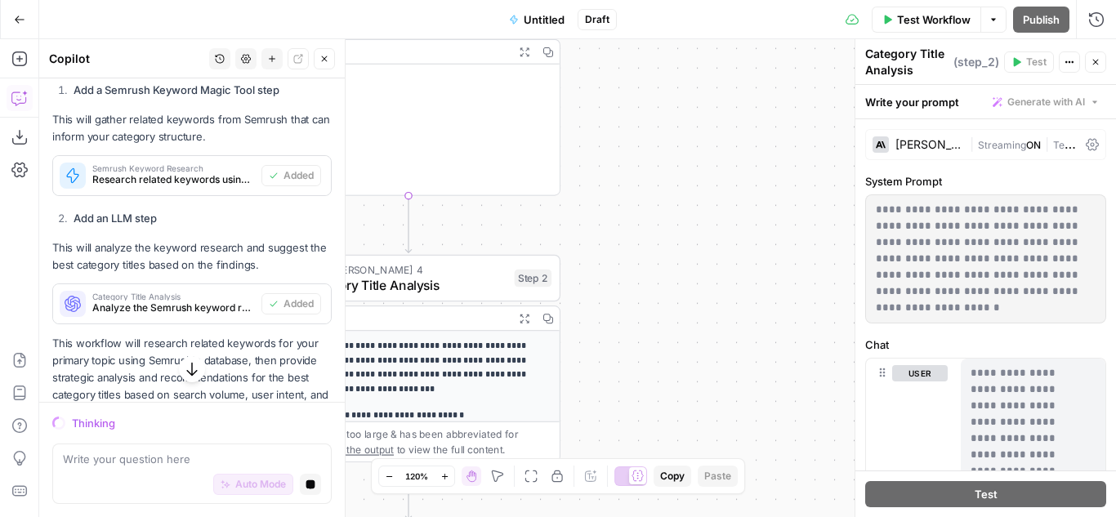
scroll to position [961, 0]
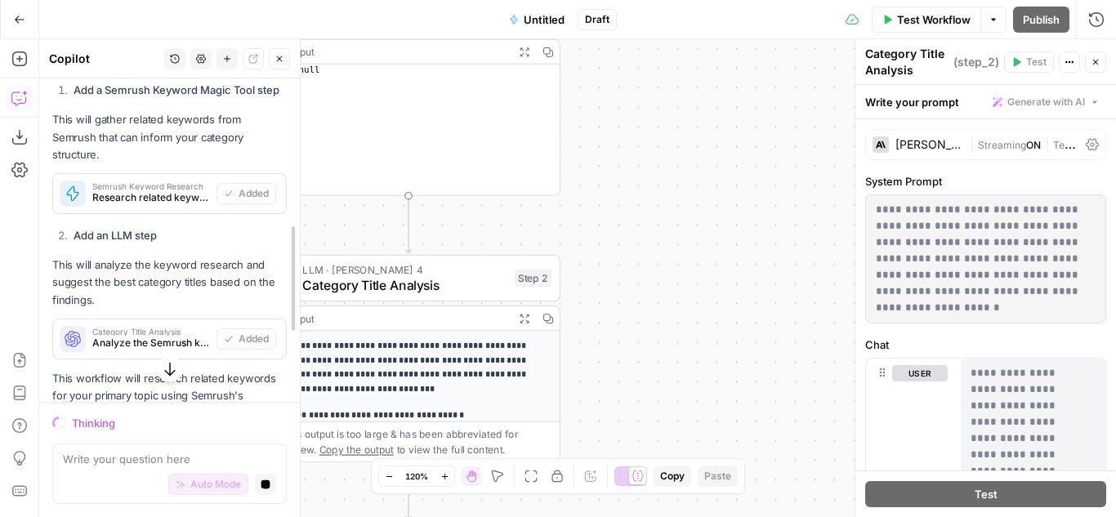
drag, startPoint x: 338, startPoint y: 254, endPoint x: 224, endPoint y: 237, distance: 115.6
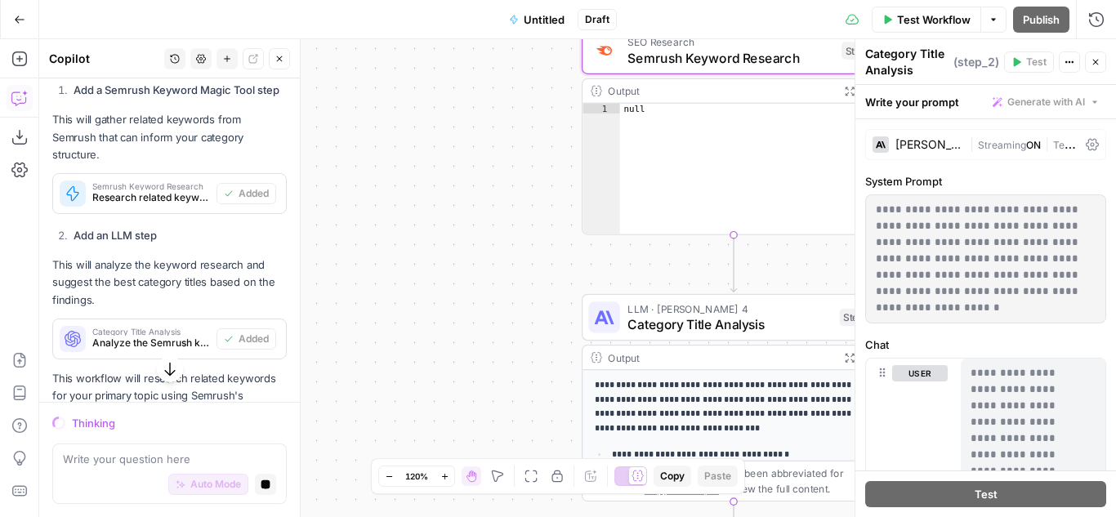
drag, startPoint x: 618, startPoint y: 211, endPoint x: 943, endPoint y: 209, distance: 325.1
click at [943, 209] on body "**********" at bounding box center [558, 258] width 1116 height 517
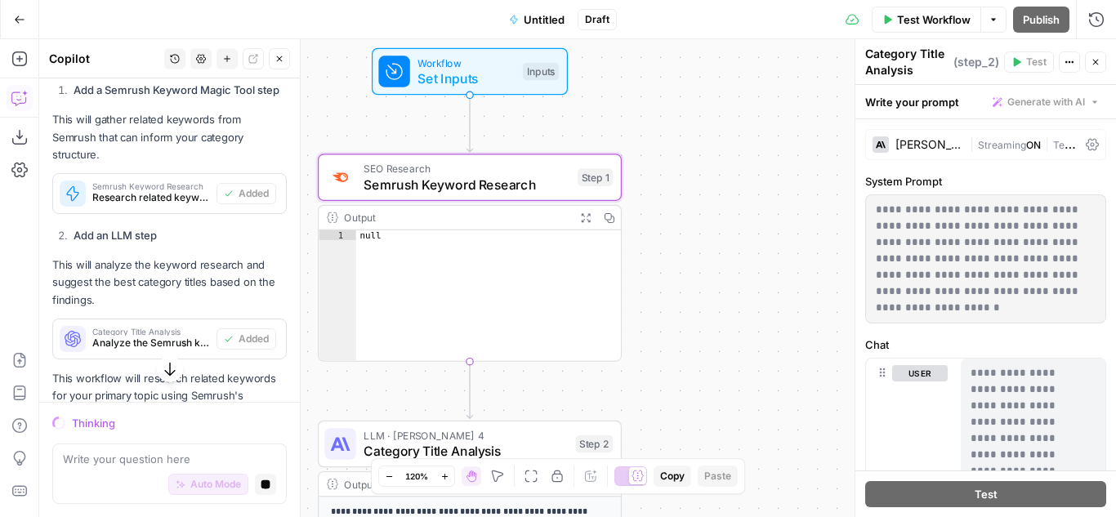
drag, startPoint x: 500, startPoint y: 158, endPoint x: 236, endPoint y: 285, distance: 292.6
click at [236, 285] on body "**********" at bounding box center [558, 258] width 1116 height 517
click at [491, 163] on span "SEO Research" at bounding box center [466, 169] width 206 height 16
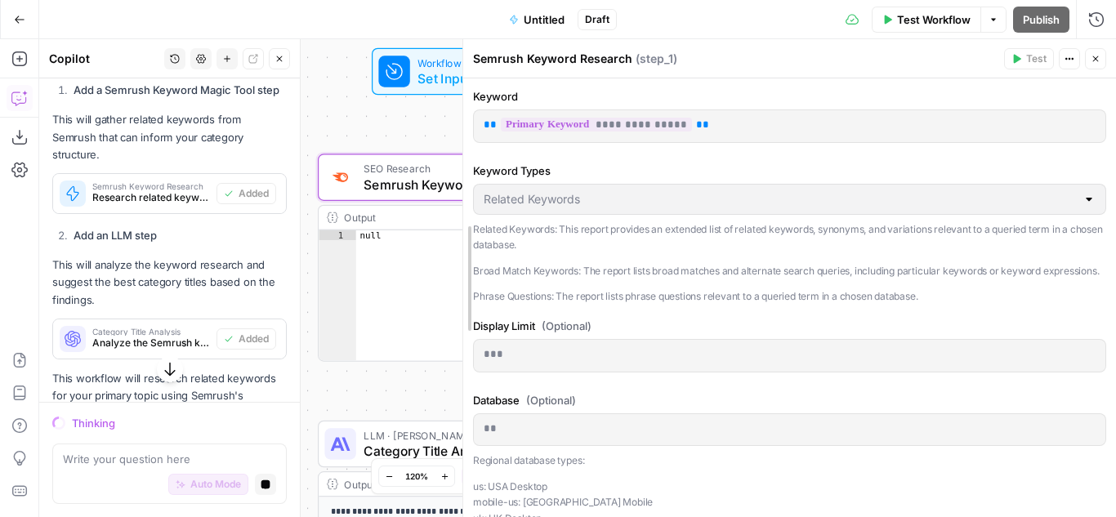
drag, startPoint x: 855, startPoint y: 124, endPoint x: 253, endPoint y: 116, distance: 602.0
click at [253, 116] on body "**********" at bounding box center [558, 258] width 1116 height 517
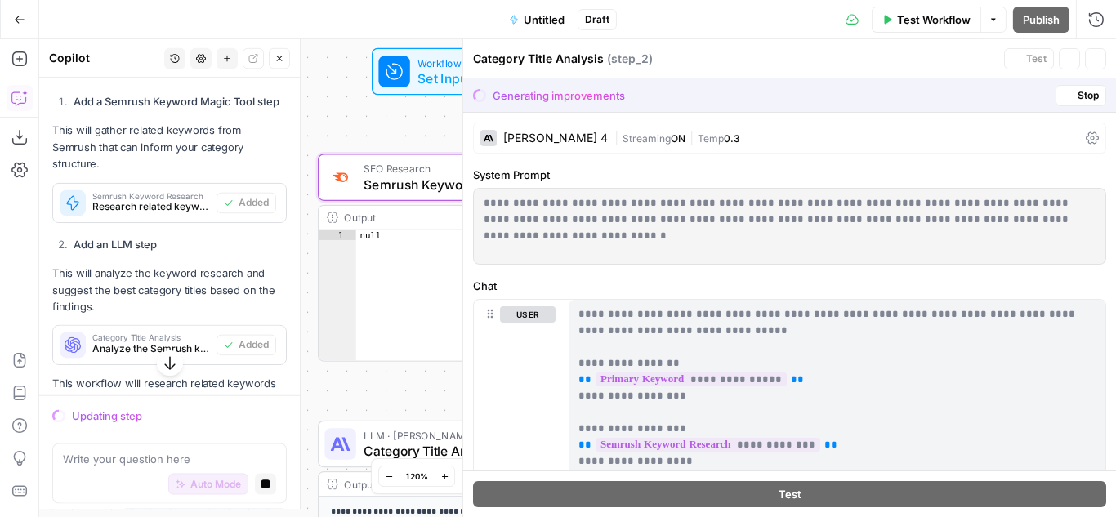
scroll to position [973, 0]
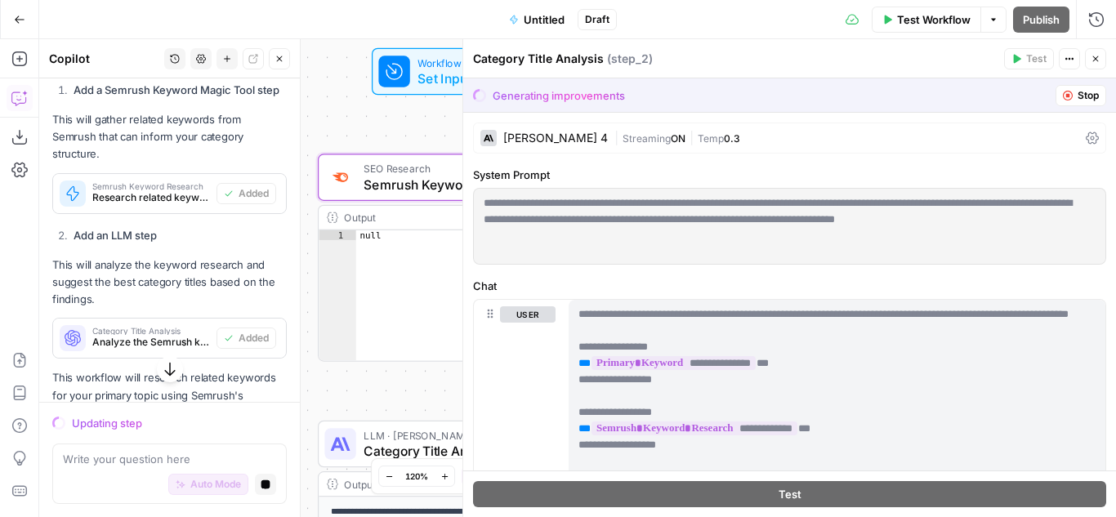
click at [1077, 90] on span "Stop" at bounding box center [1087, 95] width 21 height 15
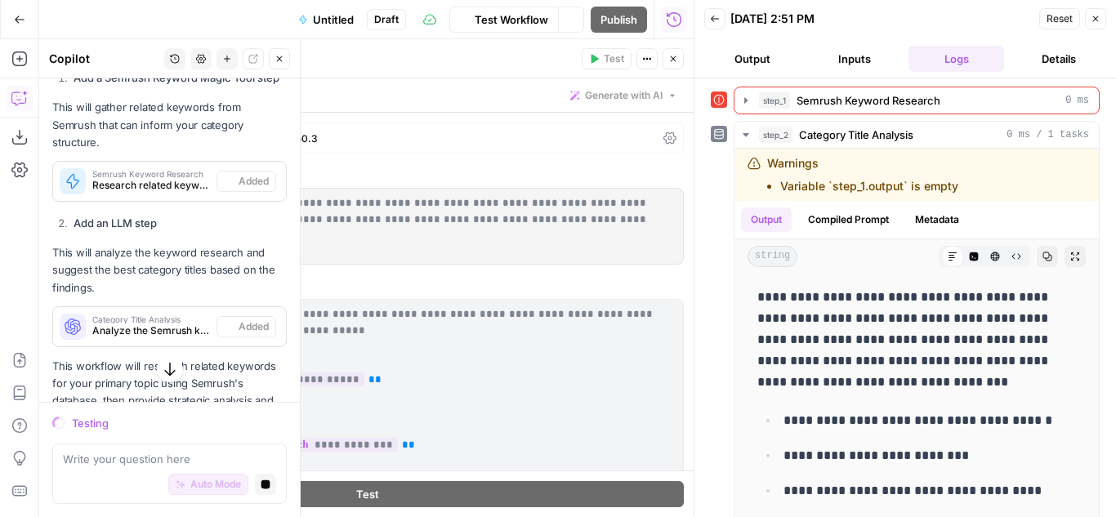
scroll to position [961, 0]
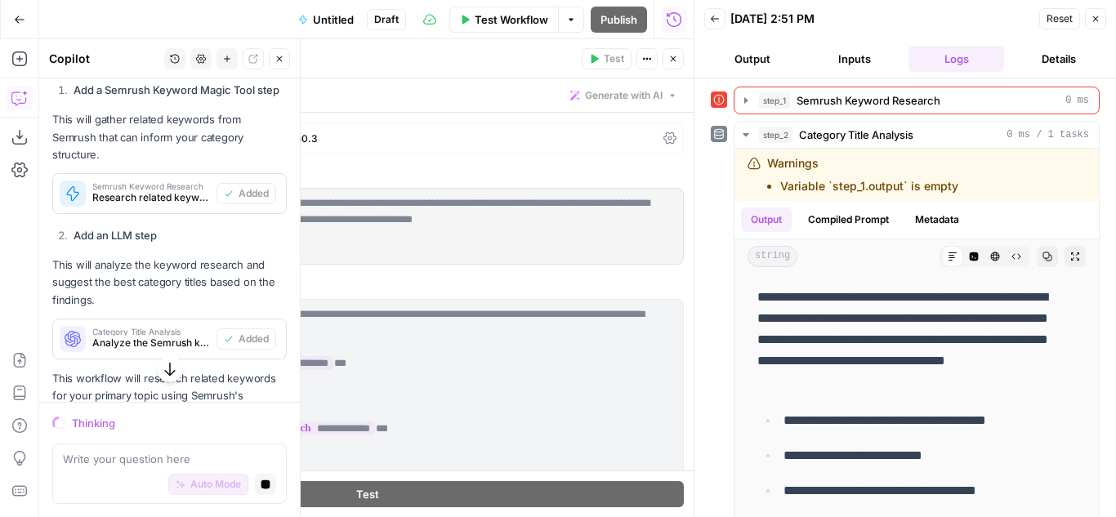
click at [1100, 16] on button "Close" at bounding box center [1095, 18] width 21 height 21
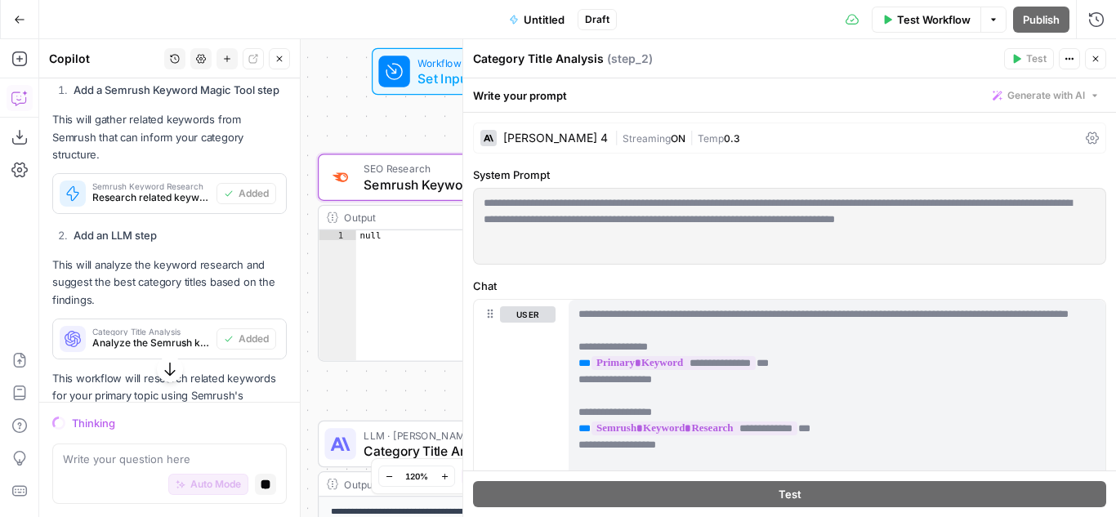
click at [365, 216] on div "Output" at bounding box center [456, 218] width 224 height 16
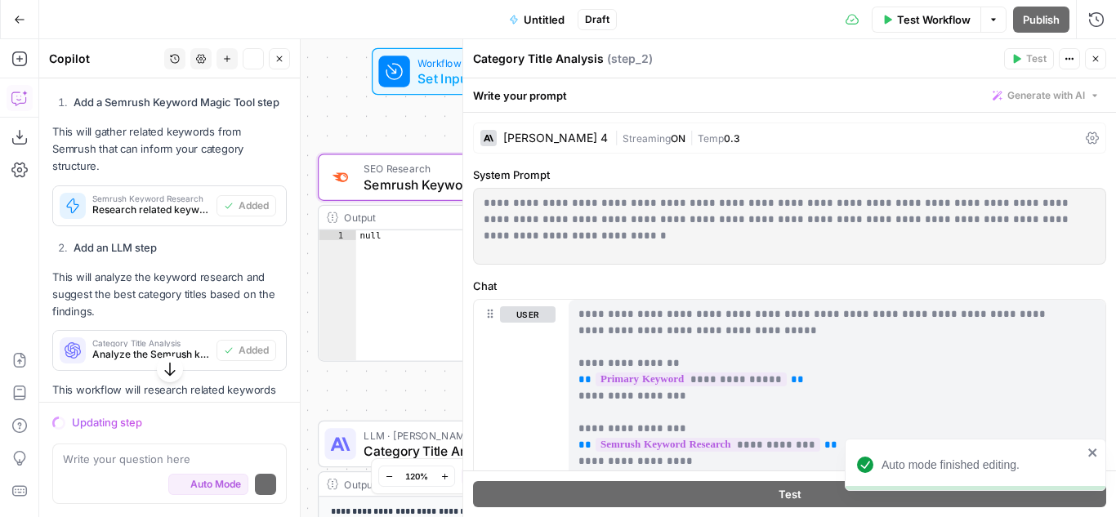
scroll to position [973, 0]
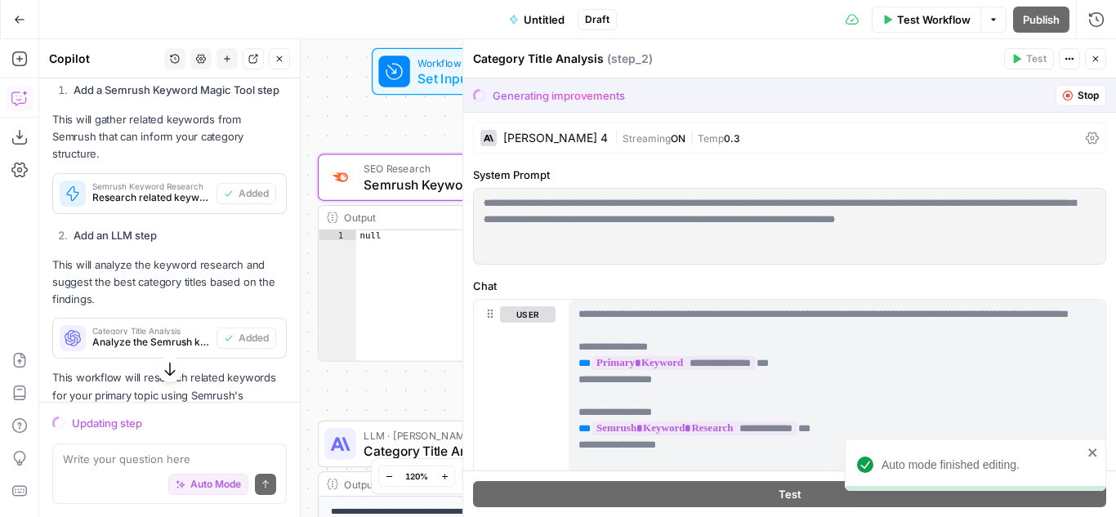
click at [1077, 97] on span "Stop" at bounding box center [1087, 95] width 21 height 15
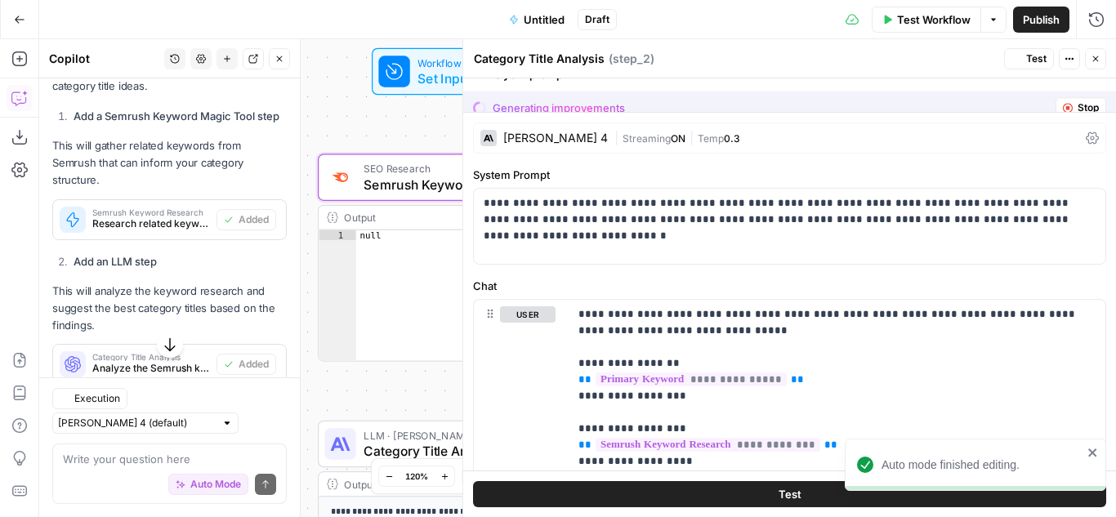
scroll to position [999, 0]
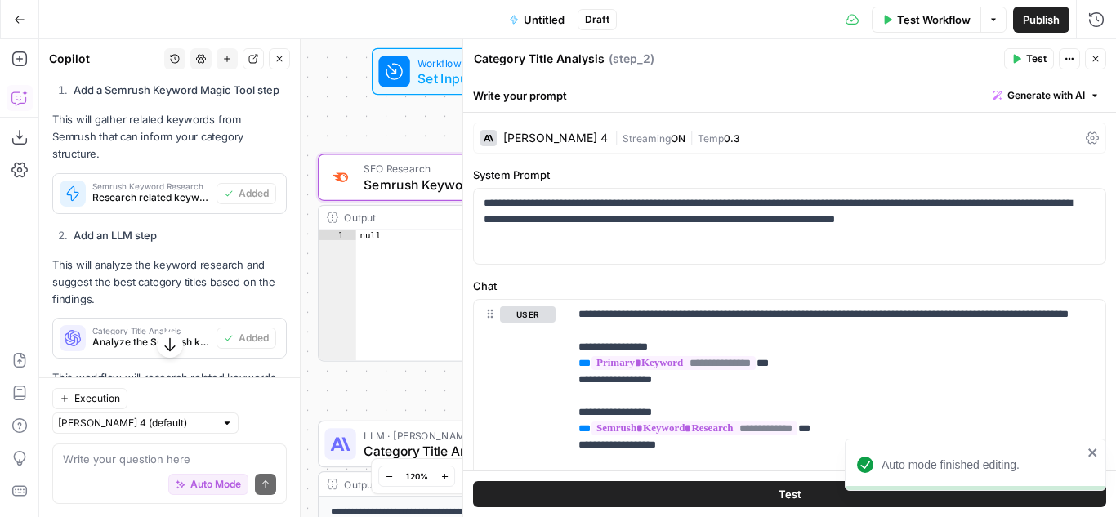
click at [1091, 453] on icon "close" at bounding box center [1092, 452] width 8 height 8
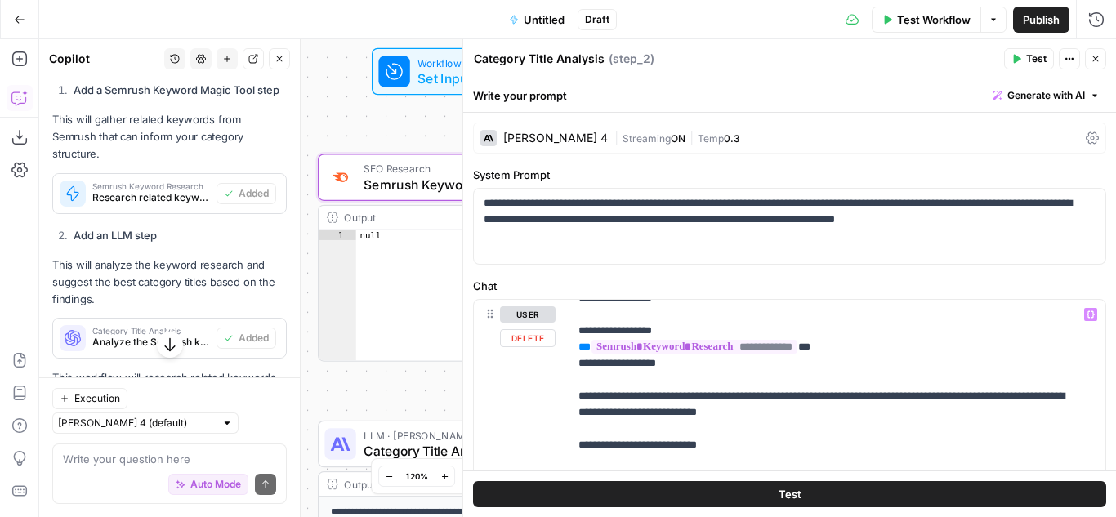
scroll to position [0, 0]
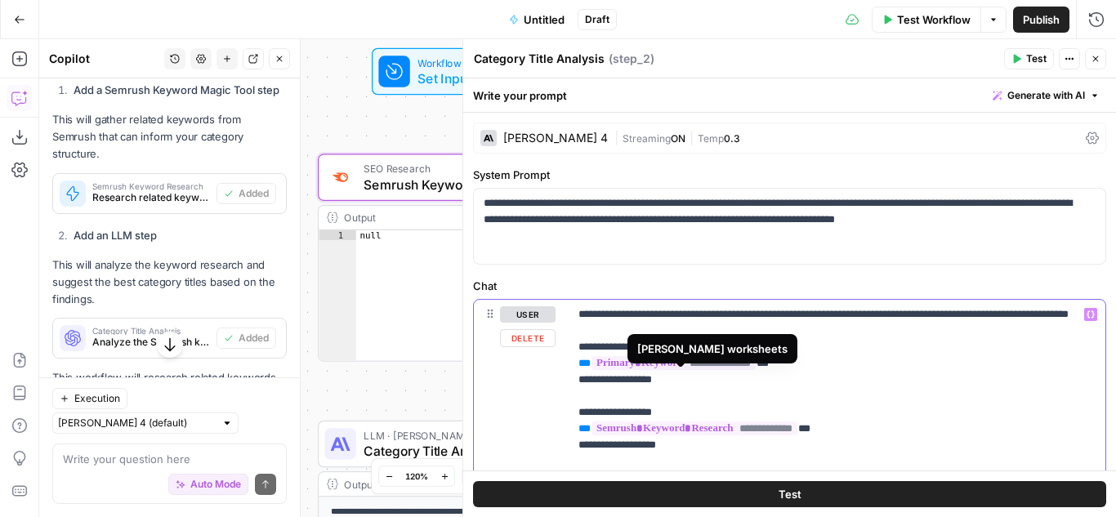
click at [660, 370] on span "**********" at bounding box center [673, 363] width 164 height 14
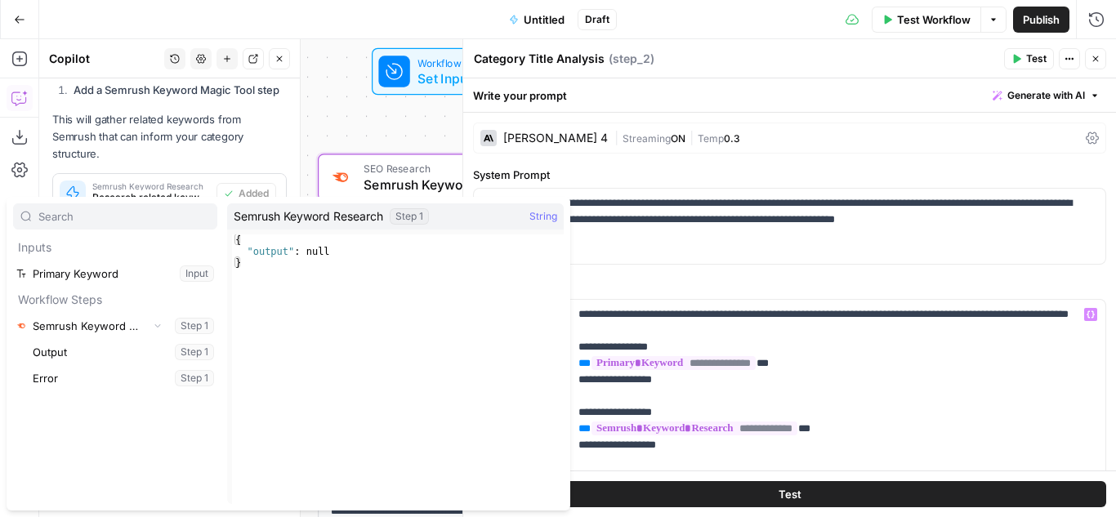
click at [1109, 47] on header "Category Title Analysis Category Title Analysis ( step_2 ) Test Actions Close" at bounding box center [789, 58] width 653 height 39
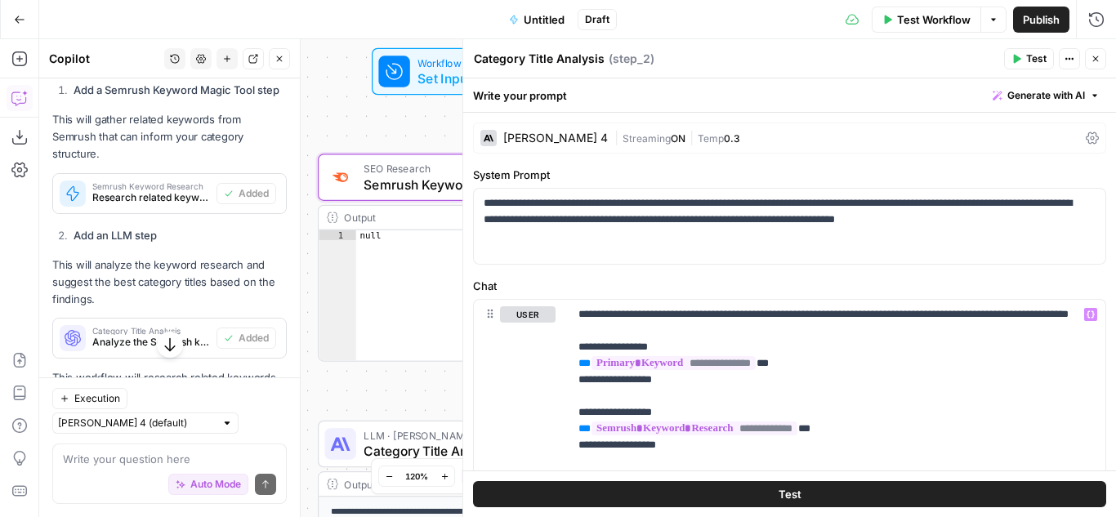
click at [1101, 56] on button "Close" at bounding box center [1095, 58] width 21 height 21
